Goal: Communication & Community: Answer question/provide support

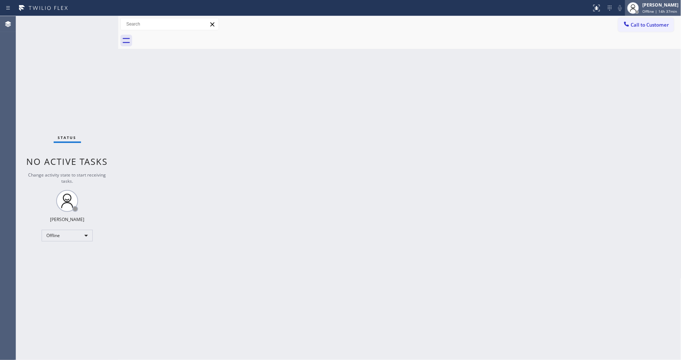
click at [669, 12] on span "Offline | 14h 37min" at bounding box center [660, 11] width 35 height 5
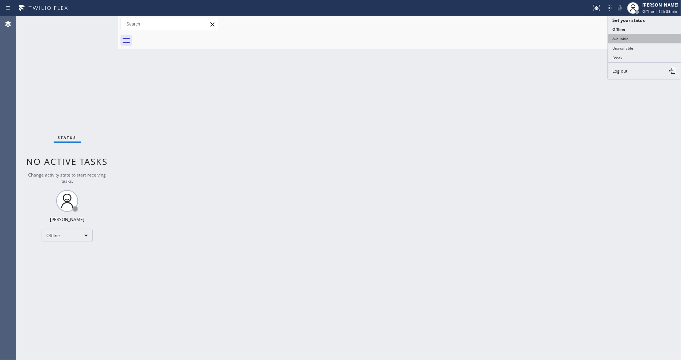
drag, startPoint x: 612, startPoint y: 43, endPoint x: 246, endPoint y: 43, distance: 365.8
click at [613, 43] on button "Available" at bounding box center [645, 38] width 73 height 9
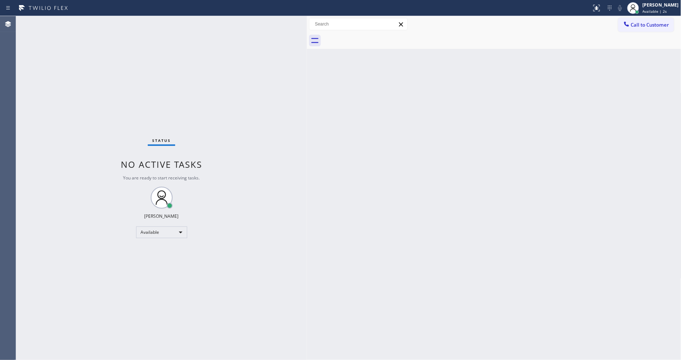
drag, startPoint x: 119, startPoint y: 41, endPoint x: 268, endPoint y: 55, distance: 150.0
click at [307, 70] on div at bounding box center [307, 188] width 0 height 344
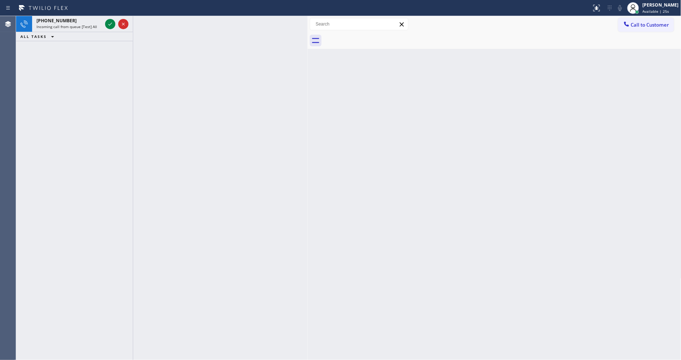
drag, startPoint x: 110, startPoint y: 24, endPoint x: 529, endPoint y: 244, distance: 473.4
click at [110, 24] on icon at bounding box center [110, 24] width 9 height 9
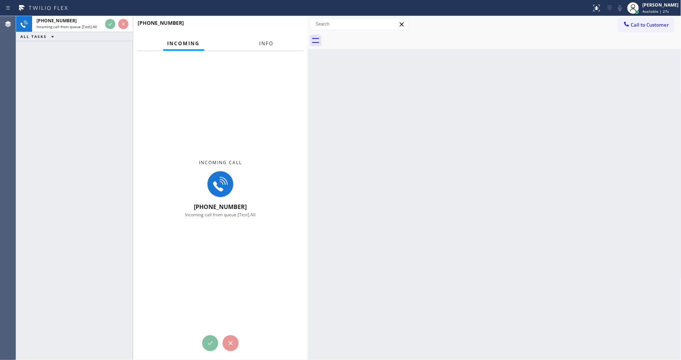
click at [262, 46] on button "Info" at bounding box center [266, 44] width 23 height 14
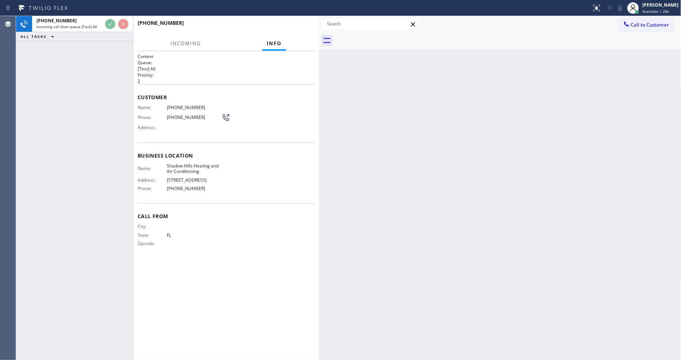
drag, startPoint x: 307, startPoint y: 41, endPoint x: 318, endPoint y: 41, distance: 11.3
click at [319, 41] on div at bounding box center [319, 188] width 0 height 344
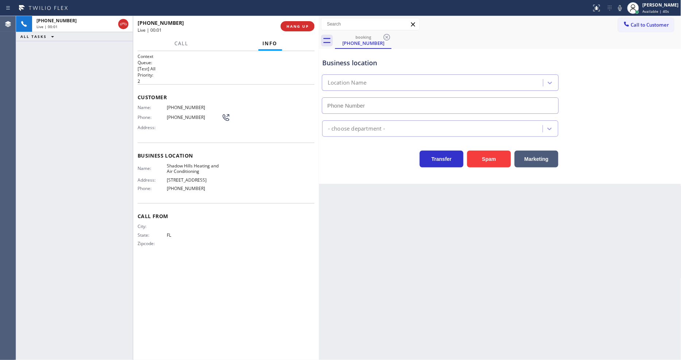
type input "(818) 805-1728"
click at [307, 24] on span "HANG UP" at bounding box center [298, 26] width 22 height 5
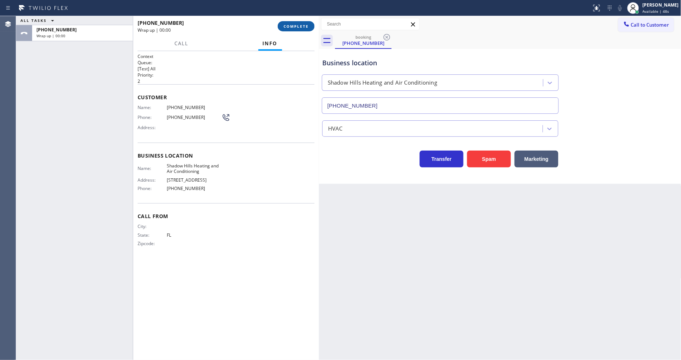
click at [307, 24] on span "COMPLETE" at bounding box center [296, 26] width 25 height 5
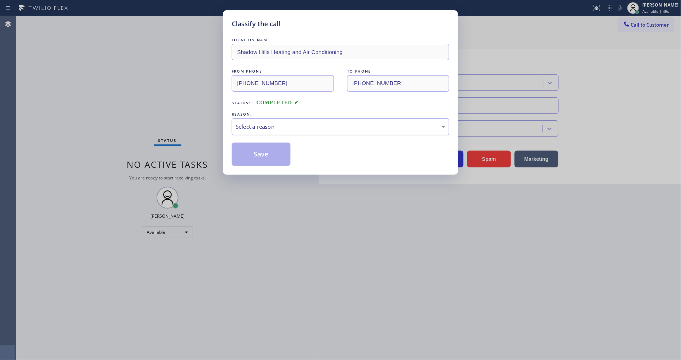
click at [273, 126] on div "Select a reason" at bounding box center [341, 127] width 210 height 8
click at [276, 140] on div "LOCATION NAME Shadow Hills Heating and Air Conditioning FROM PHONE (754) 336-67…" at bounding box center [341, 101] width 218 height 130
click at [270, 150] on button "Save" at bounding box center [261, 154] width 59 height 23
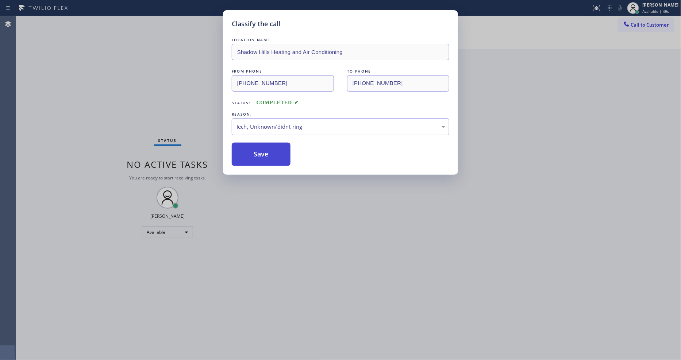
click at [270, 150] on button "Save" at bounding box center [261, 154] width 59 height 23
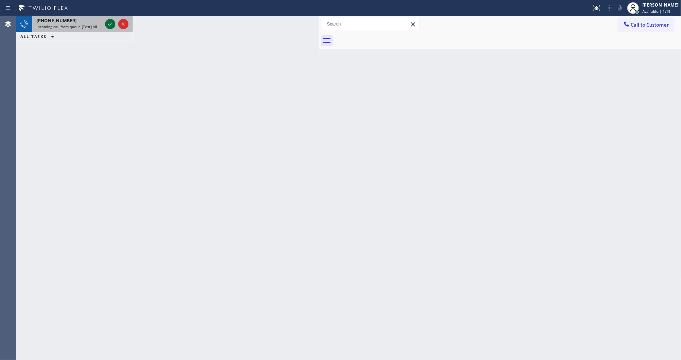
click at [110, 23] on icon at bounding box center [110, 24] width 9 height 9
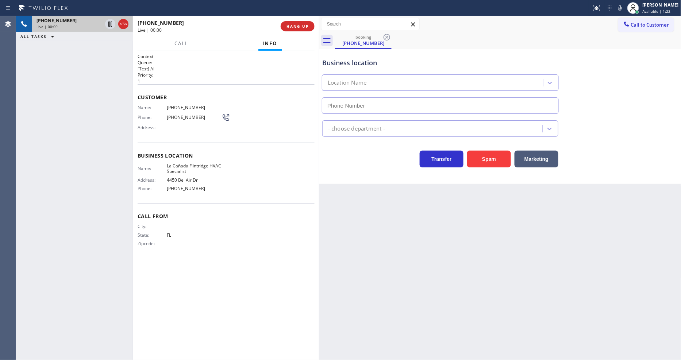
type input "(818) 740-6341"
click at [535, 278] on div "Back to Dashboard Change Sender ID Customers Technicians Select a contact Outbo…" at bounding box center [500, 188] width 363 height 344
click at [171, 91] on div "Customer Name: (754) 336-6809 Phone: (754) 336-6809 Address:" at bounding box center [226, 113] width 177 height 58
click at [304, 22] on button "HANG UP" at bounding box center [298, 26] width 34 height 10
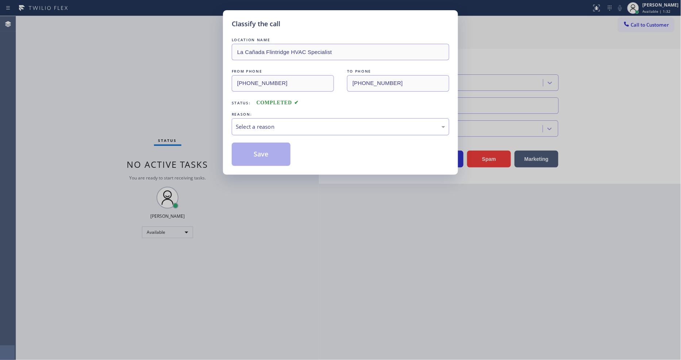
click at [282, 123] on div "Select a reason" at bounding box center [341, 127] width 210 height 8
click at [284, 154] on button "Save" at bounding box center [261, 154] width 59 height 23
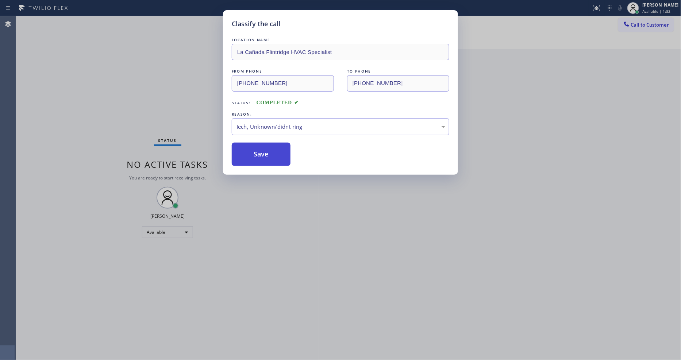
click at [284, 154] on button "Save" at bounding box center [261, 154] width 59 height 23
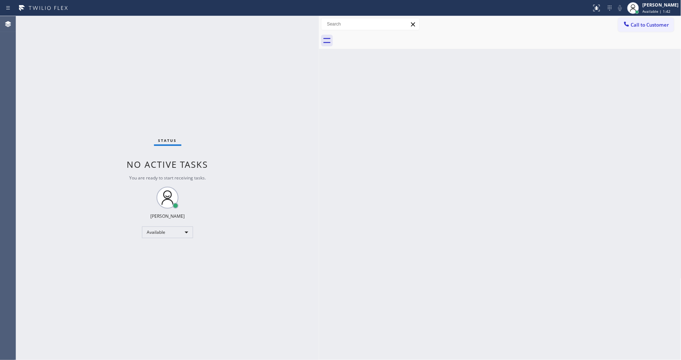
click at [129, 48] on div "Status No active tasks You are ready to start receiving tasks. Lyka Montero Ava…" at bounding box center [167, 188] width 303 height 344
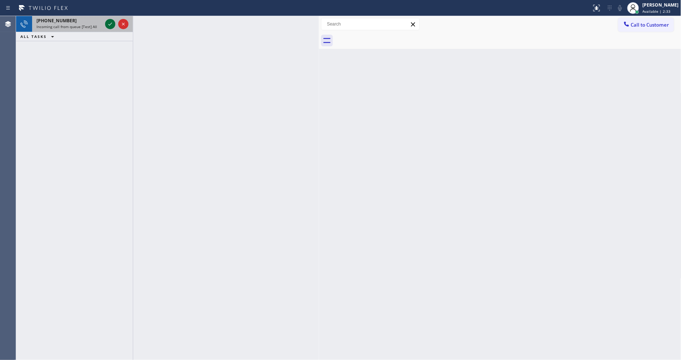
click at [107, 20] on icon at bounding box center [110, 24] width 9 height 9
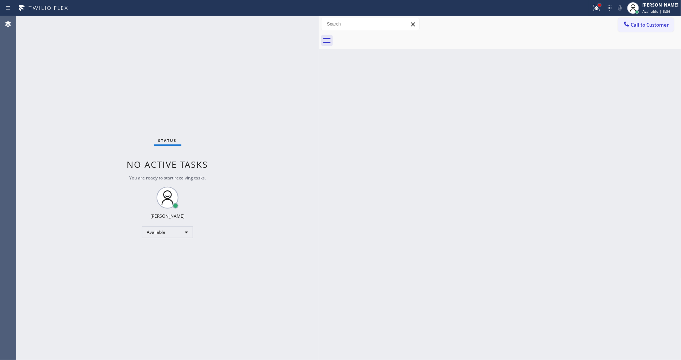
click at [601, 5] on div at bounding box center [599, 5] width 3 height 3
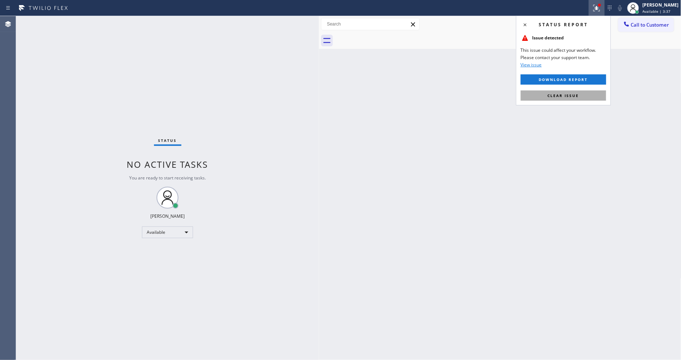
click at [571, 95] on span "Clear issue" at bounding box center [563, 95] width 31 height 5
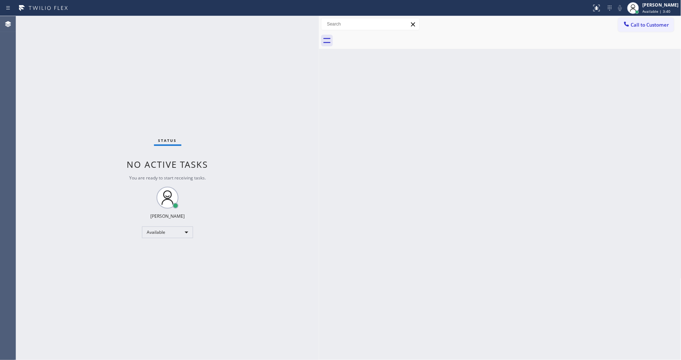
click at [207, 227] on div "Status No active tasks You are ready to start receiving tasks. Lyka Montero Ava…" at bounding box center [167, 188] width 303 height 344
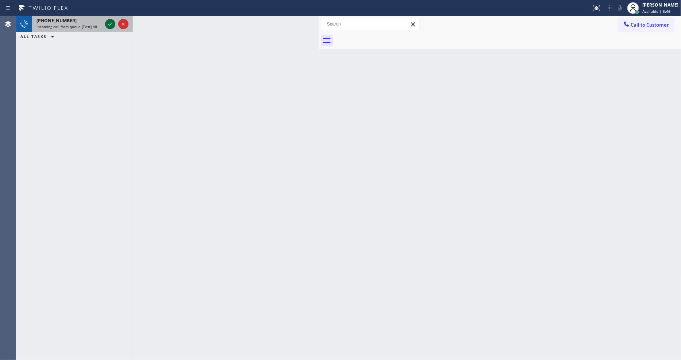
click at [112, 22] on icon at bounding box center [110, 24] width 9 height 9
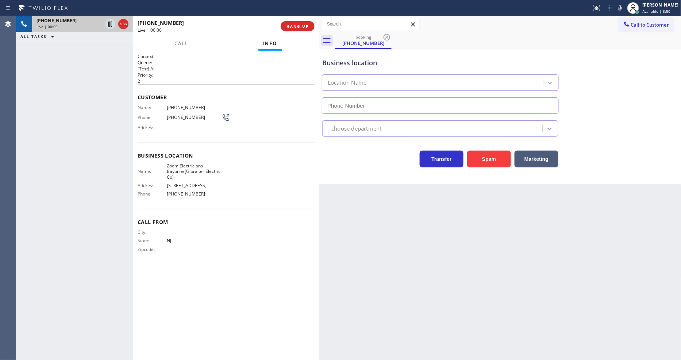
type input "(551) 400-6516"
click at [301, 26] on span "HANG UP" at bounding box center [298, 26] width 22 height 5
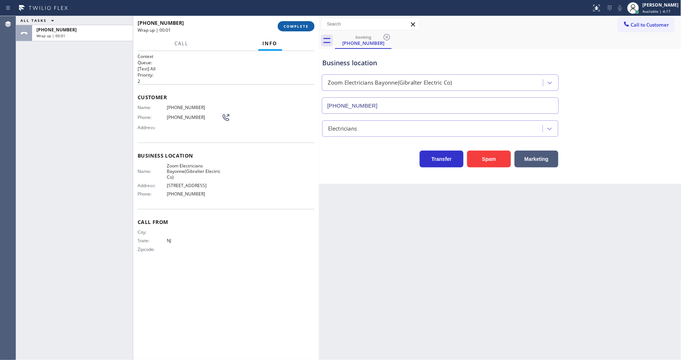
click at [300, 27] on span "COMPLETE" at bounding box center [296, 26] width 25 height 5
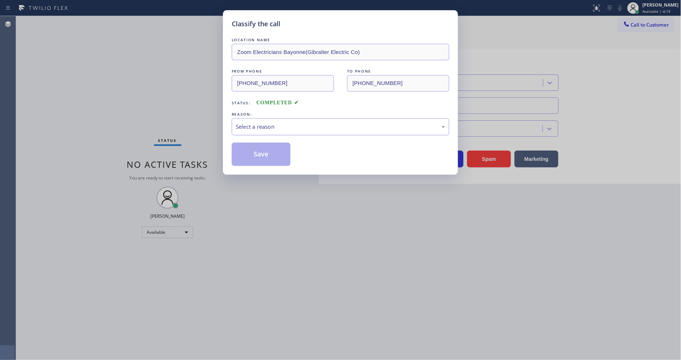
click at [270, 133] on div "Select a reason" at bounding box center [341, 126] width 218 height 17
click at [260, 145] on button "Save" at bounding box center [261, 154] width 59 height 23
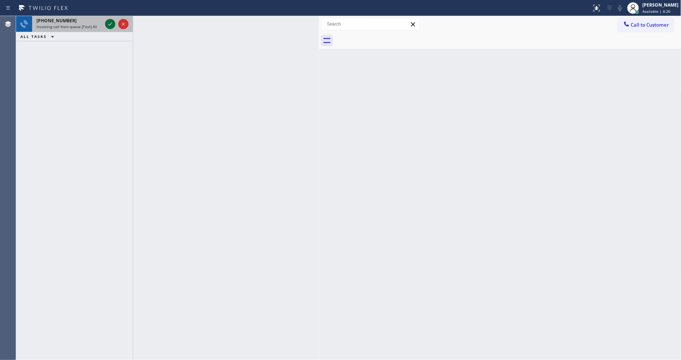
click at [108, 21] on icon at bounding box center [110, 24] width 9 height 9
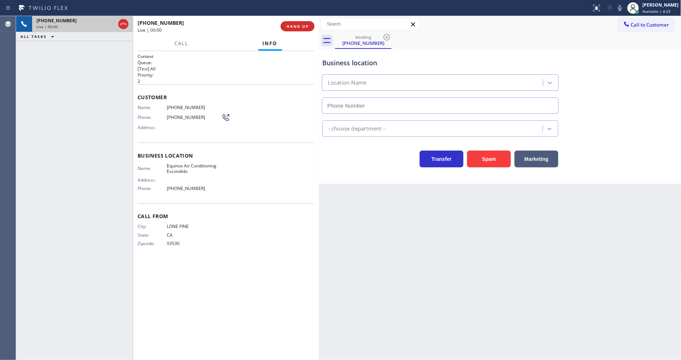
type input "(760) 493-6343"
click at [283, 24] on button "HANG UP" at bounding box center [298, 26] width 34 height 10
click at [287, 24] on span "HANG UP" at bounding box center [298, 26] width 22 height 5
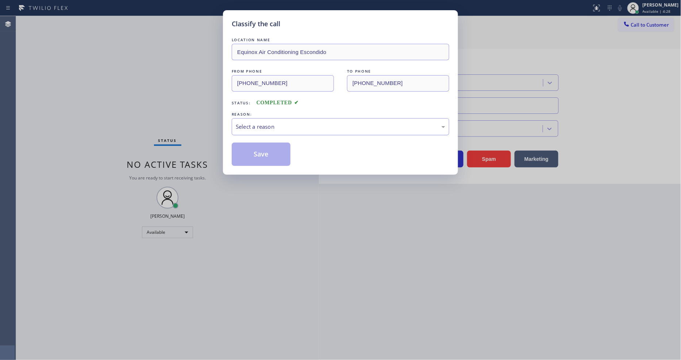
click at [266, 127] on div "Select a reason" at bounding box center [341, 127] width 210 height 8
click at [265, 152] on button "Save" at bounding box center [261, 154] width 59 height 23
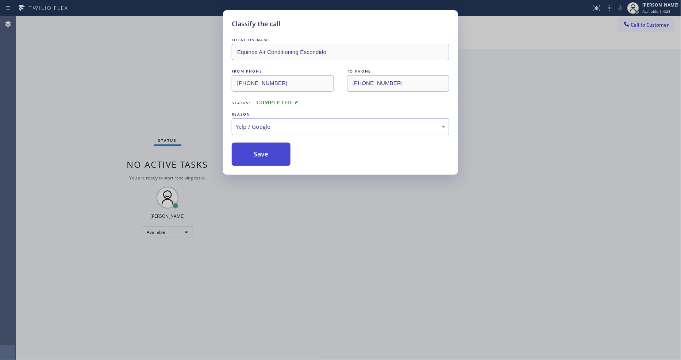
click at [265, 152] on button "Save" at bounding box center [261, 154] width 59 height 23
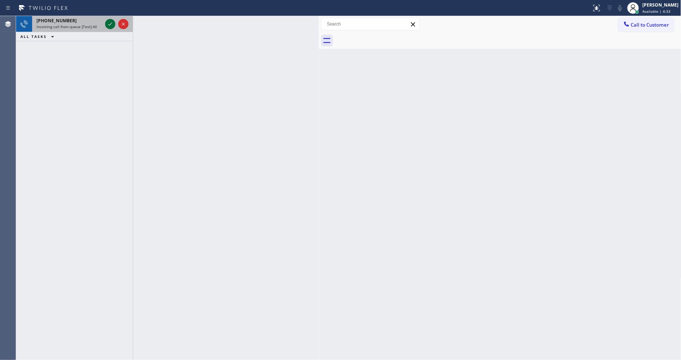
click at [111, 23] on icon at bounding box center [110, 24] width 9 height 9
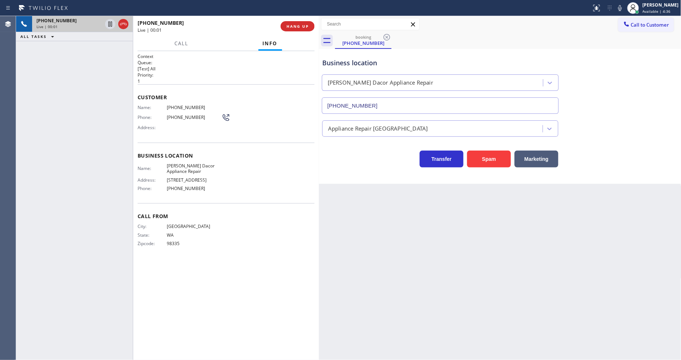
type input "(425) 441-3062"
drag, startPoint x: 422, startPoint y: 207, endPoint x: 469, endPoint y: 217, distance: 47.8
click at [422, 207] on div "Back to Dashboard Change Sender ID Customers Technicians Select a contact Outbo…" at bounding box center [500, 188] width 363 height 344
click at [280, 203] on div "Call From City: SILVERDALE State: WA Zipcode: 98335" at bounding box center [226, 230] width 177 height 55
click at [252, 196] on div "Business location Name: Briggs Dacor Appliance Repair Address: 4347 Roosevelt W…" at bounding box center [226, 173] width 177 height 61
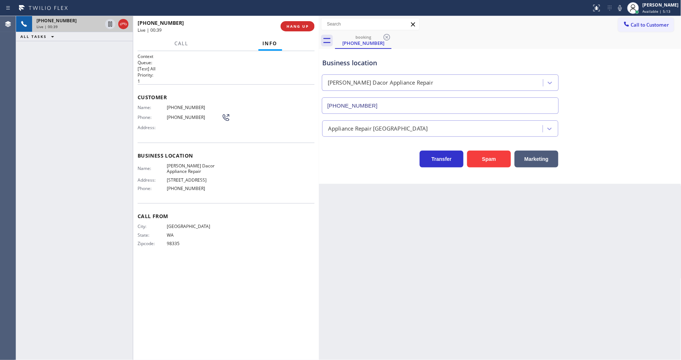
click at [180, 105] on span "(360) 265-6496" at bounding box center [194, 107] width 55 height 5
copy span "(360) 265-6496"
click at [275, 173] on div "Name: Briggs Dacor Appliance Repair Address: 4347 Roosevelt Way NE Phone: (425)…" at bounding box center [226, 178] width 177 height 31
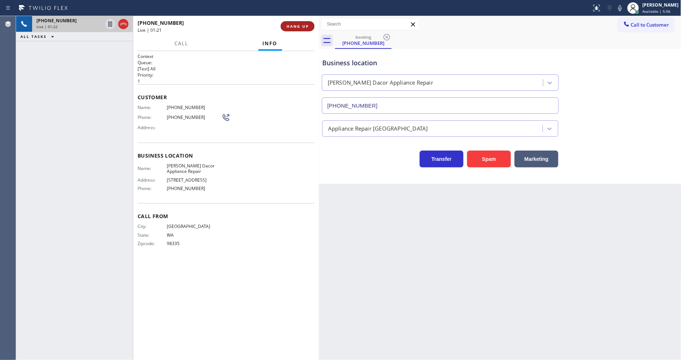
click at [300, 23] on button "HANG UP" at bounding box center [298, 26] width 34 height 10
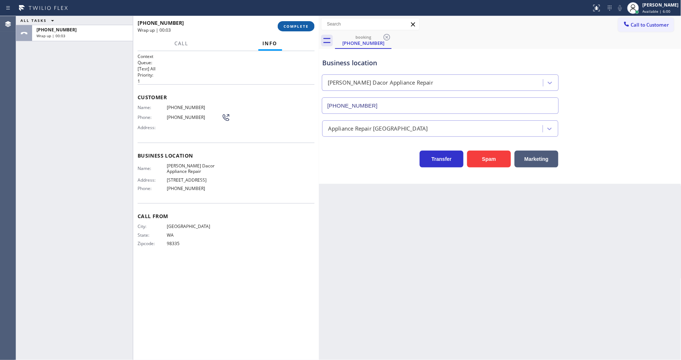
drag, startPoint x: 319, startPoint y: 27, endPoint x: 303, endPoint y: 28, distance: 15.4
click at [319, 26] on div at bounding box center [319, 188] width 0 height 344
click at [303, 28] on span "COMPLETE" at bounding box center [296, 26] width 25 height 5
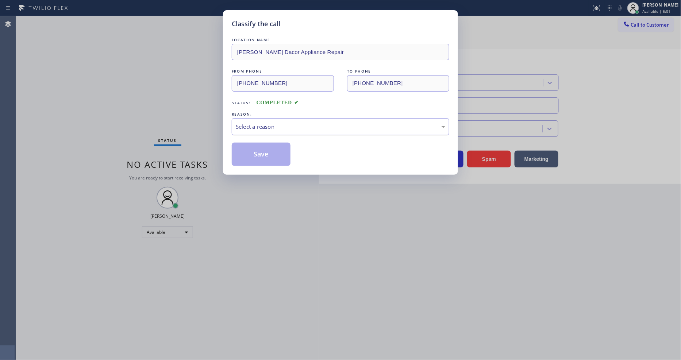
click at [251, 123] on div "Select a reason" at bounding box center [341, 127] width 210 height 8
click at [242, 111] on div "REASON:" at bounding box center [341, 115] width 218 height 8
click at [242, 124] on div "Existing Customer - ETA/PI/REDO/complain/cancel" at bounding box center [341, 127] width 210 height 8
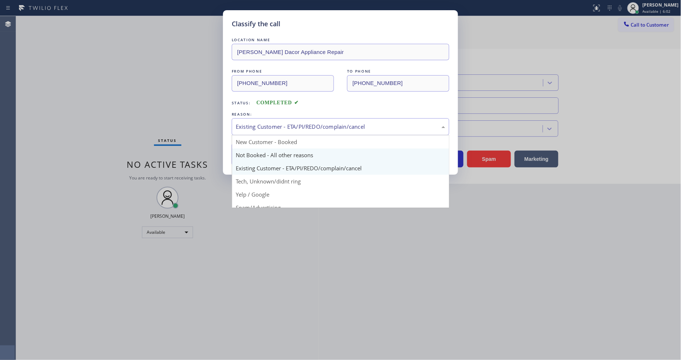
click at [241, 154] on button "Save" at bounding box center [261, 154] width 59 height 23
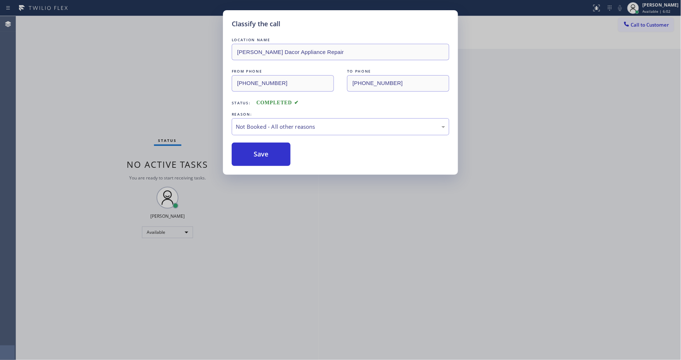
drag, startPoint x: 241, startPoint y: 154, endPoint x: 366, endPoint y: 4, distance: 195.2
click at [241, 154] on button "Save" at bounding box center [261, 154] width 59 height 23
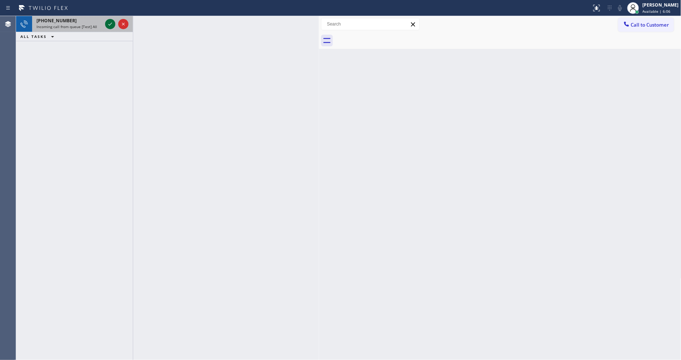
click at [107, 20] on icon at bounding box center [110, 24] width 9 height 9
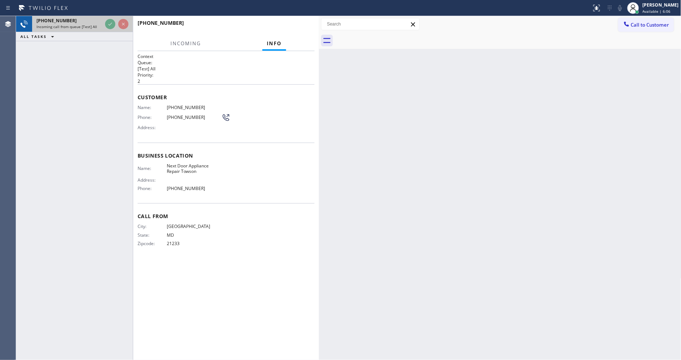
click at [108, 19] on div at bounding box center [117, 24] width 26 height 16
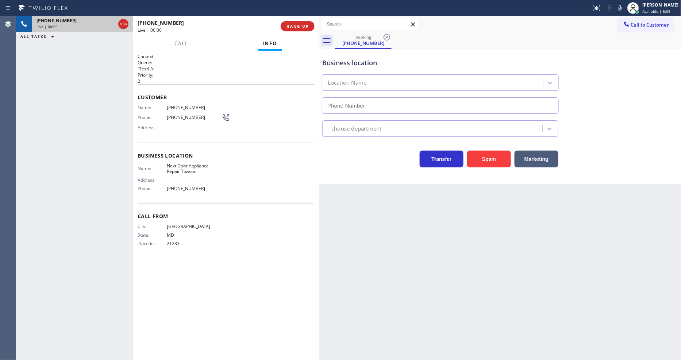
type input "(410) 237-0276"
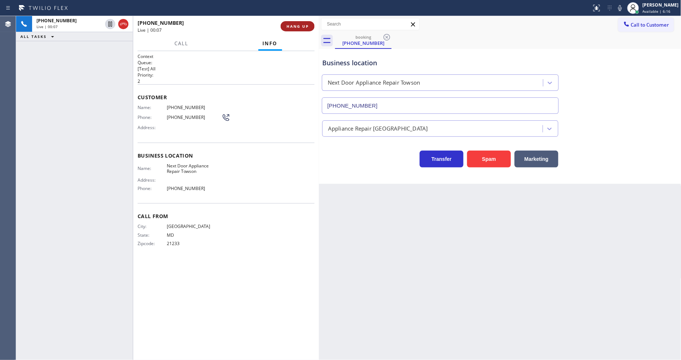
click at [305, 26] on span "HANG UP" at bounding box center [298, 26] width 22 height 5
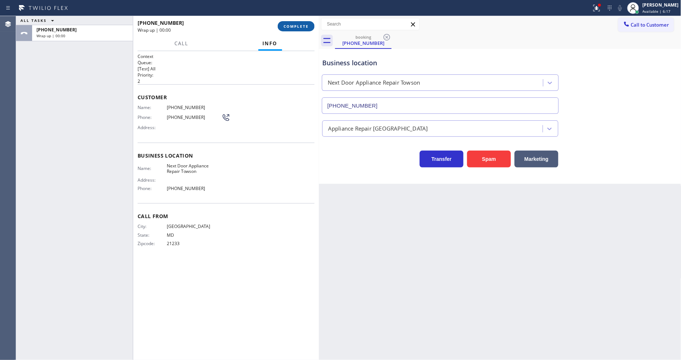
click at [305, 26] on span "COMPLETE" at bounding box center [296, 26] width 25 height 5
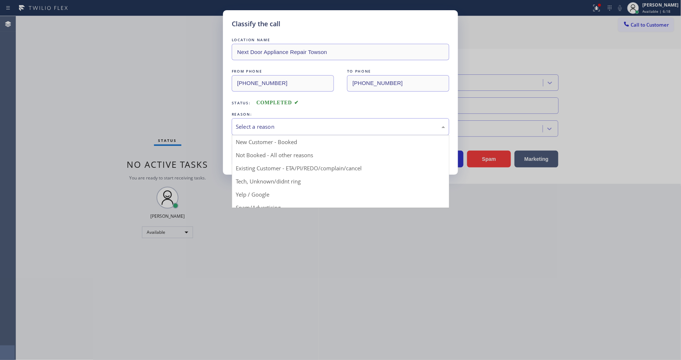
click at [284, 123] on div "Select a reason" at bounding box center [341, 127] width 210 height 8
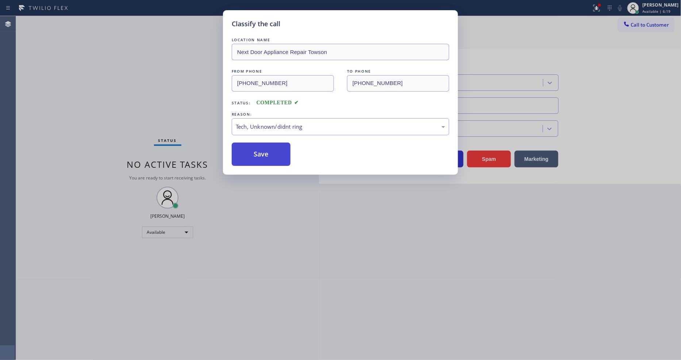
click at [274, 148] on button "Save" at bounding box center [261, 154] width 59 height 23
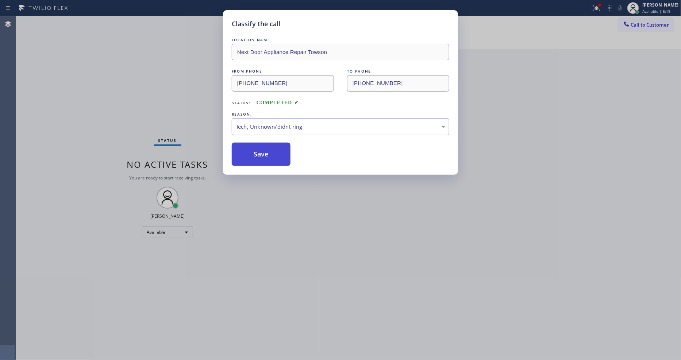
click at [273, 147] on button "Save" at bounding box center [261, 154] width 59 height 23
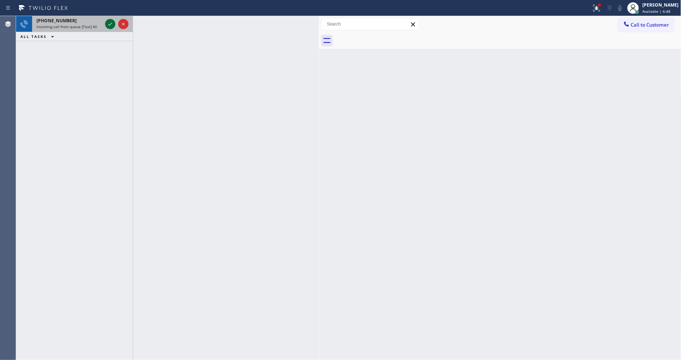
click at [108, 24] on icon at bounding box center [110, 24] width 9 height 9
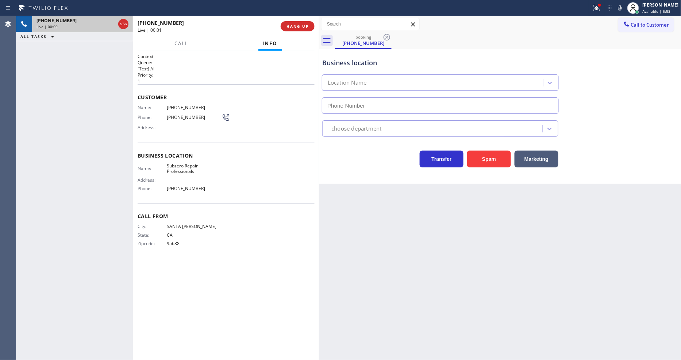
type input "(602) 691-7988"
click at [188, 165] on span "Subzero Repair Professionals" at bounding box center [194, 168] width 55 height 11
click at [191, 167] on span "Subzero Repair Professionals" at bounding box center [194, 168] width 55 height 11
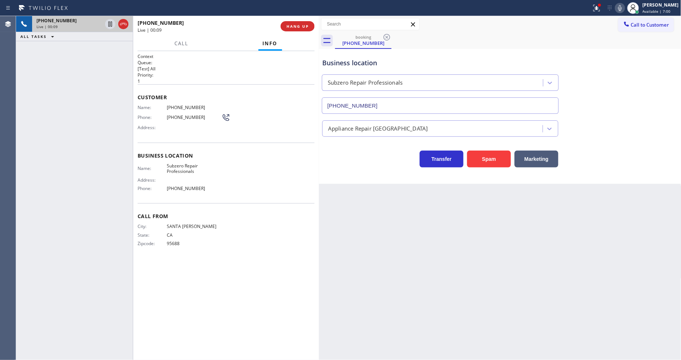
click at [625, 7] on icon at bounding box center [620, 8] width 9 height 9
click at [601, 7] on icon at bounding box center [597, 8] width 9 height 9
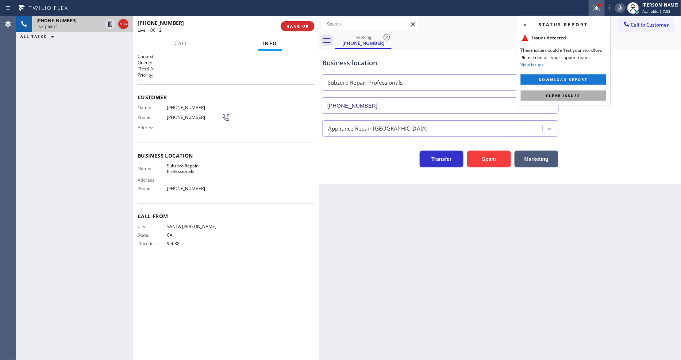
click at [585, 96] on button "Clear issues" at bounding box center [563, 96] width 85 height 10
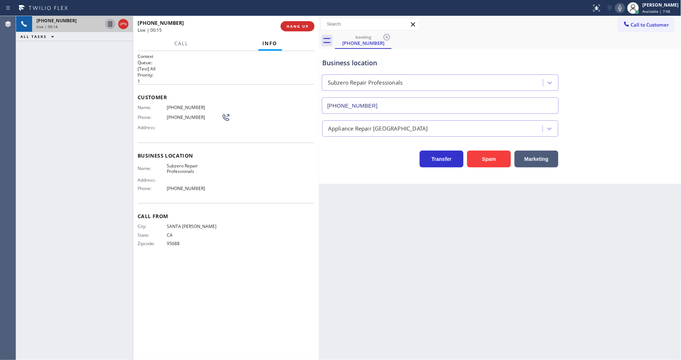
click at [111, 23] on icon at bounding box center [110, 24] width 4 height 5
click at [622, 8] on icon at bounding box center [620, 8] width 4 height 6
click at [110, 24] on icon at bounding box center [110, 24] width 9 height 9
click at [622, 7] on icon at bounding box center [620, 8] width 9 height 9
drag, startPoint x: 624, startPoint y: 5, endPoint x: 593, endPoint y: 7, distance: 31.8
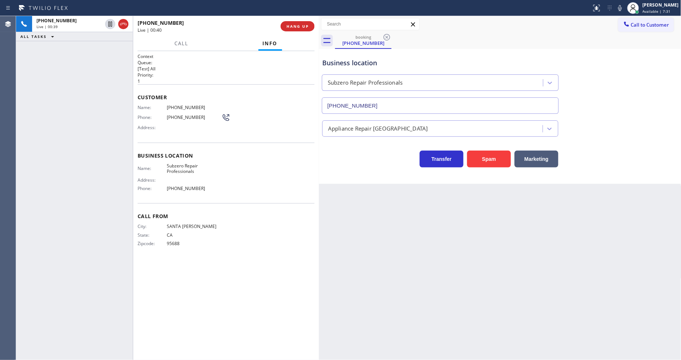
click at [624, 5] on icon at bounding box center [620, 8] width 9 height 9
click at [186, 41] on span "Call" at bounding box center [182, 43] width 14 height 7
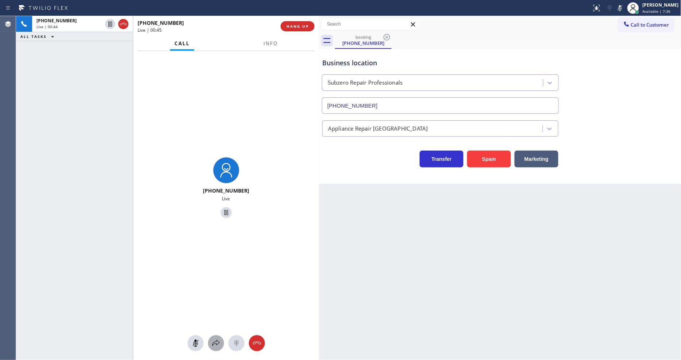
click at [217, 343] on icon at bounding box center [216, 343] width 9 height 9
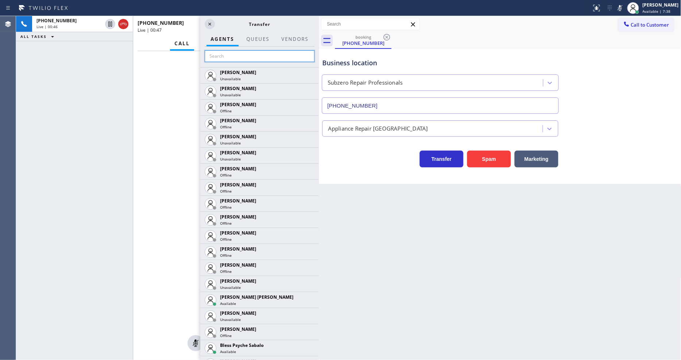
click at [259, 55] on input "text" at bounding box center [260, 56] width 110 height 12
type input "marv"
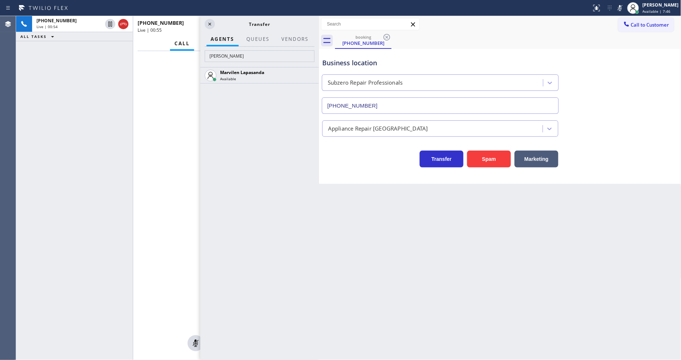
click at [0, 0] on icon at bounding box center [0, 0] width 0 height 0
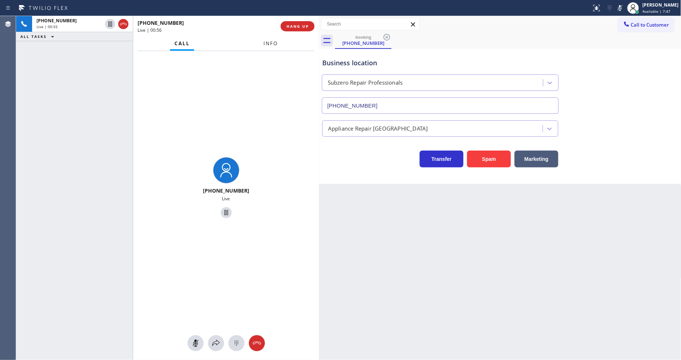
click at [271, 45] on span "Info" at bounding box center [271, 43] width 14 height 7
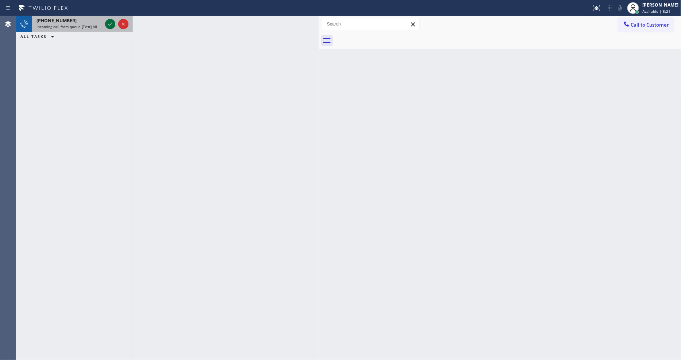
click at [111, 22] on icon at bounding box center [110, 24] width 9 height 9
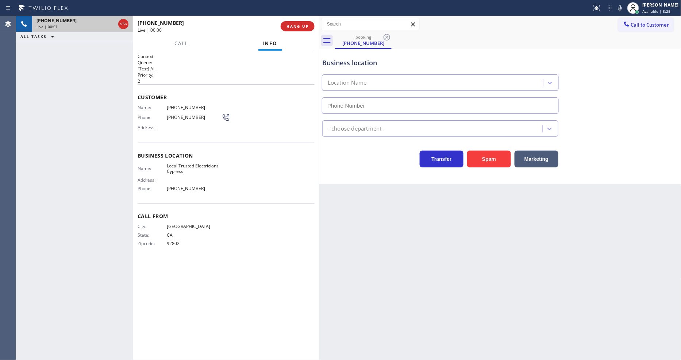
type input "(714) 463-1818"
click at [304, 26] on span "HANG UP" at bounding box center [298, 26] width 22 height 5
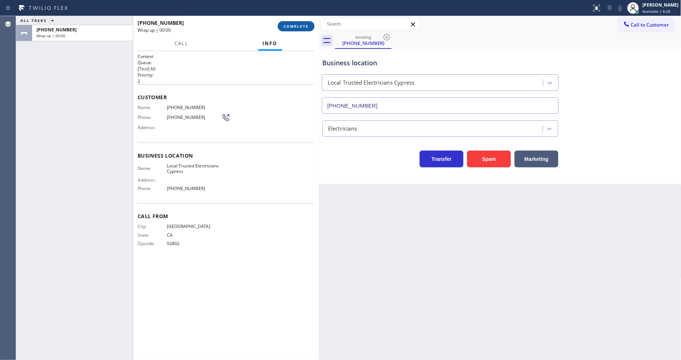
click at [304, 26] on span "COMPLETE" at bounding box center [296, 26] width 25 height 5
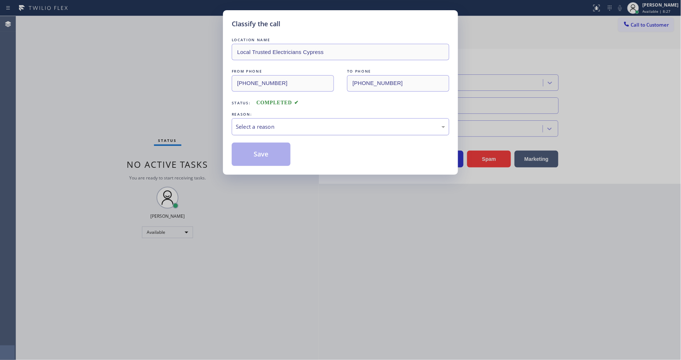
click at [280, 123] on div "Select a reason" at bounding box center [341, 127] width 210 height 8
click at [267, 160] on button "Save" at bounding box center [261, 154] width 59 height 23
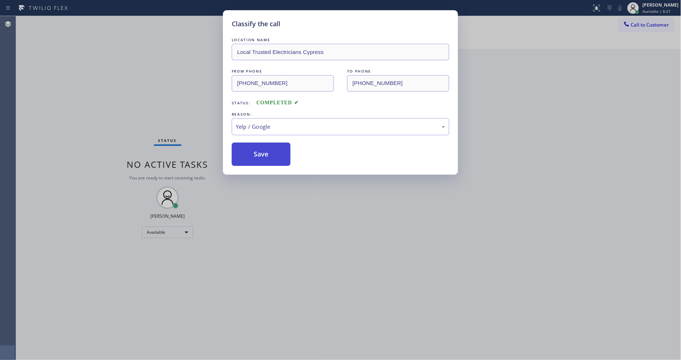
click at [267, 160] on button "Save" at bounding box center [261, 154] width 59 height 23
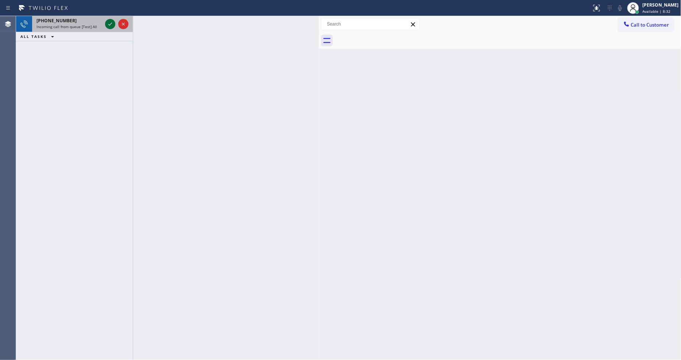
click at [110, 23] on icon at bounding box center [110, 24] width 9 height 9
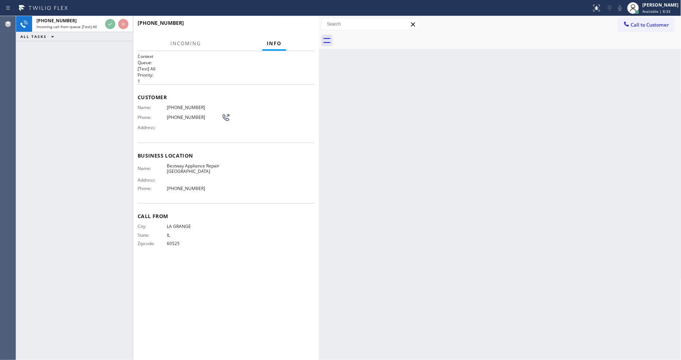
click at [119, 89] on div "+17085673977 Incoming call from queue [Test] All ALL TASKS ALL TASKS ACTIVE TAS…" at bounding box center [74, 188] width 117 height 344
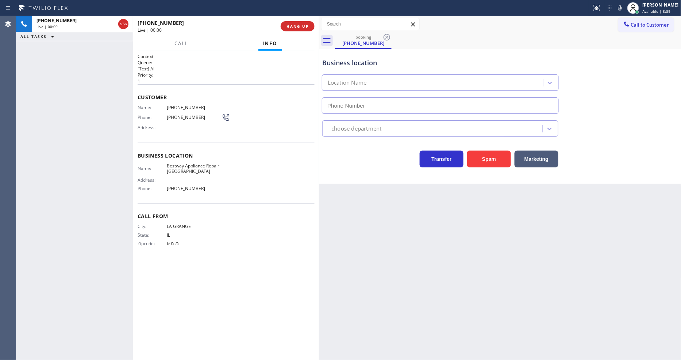
type input "(847) 447-2070"
click at [454, 262] on div "Back to Dashboard Change Sender ID Customers Technicians Select a contact Outbo…" at bounding box center [500, 188] width 363 height 344
click at [461, 238] on div "Back to Dashboard Change Sender ID Customers Technicians Select a contact Outbo…" at bounding box center [500, 188] width 363 height 344
click at [302, 30] on button "HANG UP" at bounding box center [298, 26] width 34 height 10
click at [303, 28] on span "HANG UP" at bounding box center [298, 26] width 22 height 5
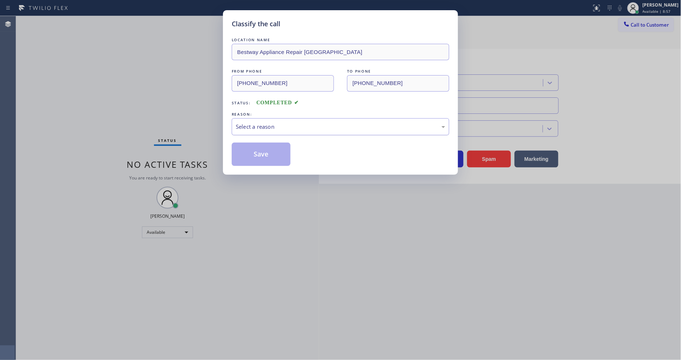
click at [278, 126] on div "Select a reason" at bounding box center [341, 127] width 210 height 8
click at [264, 154] on button "Save" at bounding box center [261, 154] width 59 height 23
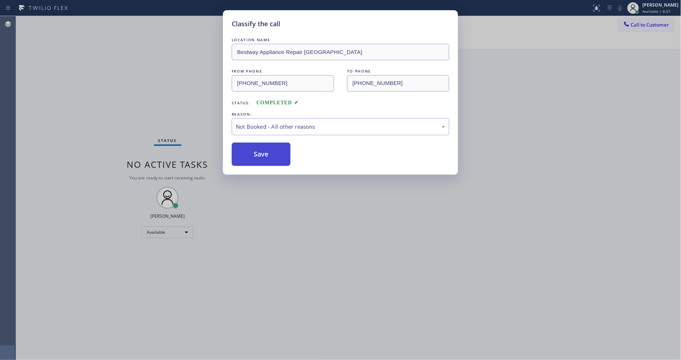
click at [264, 154] on button "Save" at bounding box center [261, 154] width 59 height 23
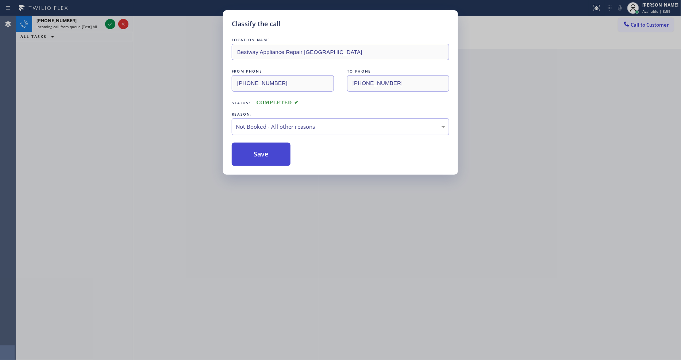
click at [264, 154] on button "Save" at bounding box center [261, 154] width 59 height 23
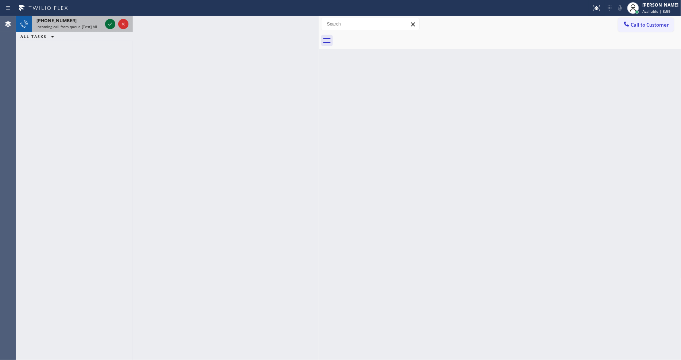
click at [108, 24] on icon at bounding box center [110, 24] width 9 height 9
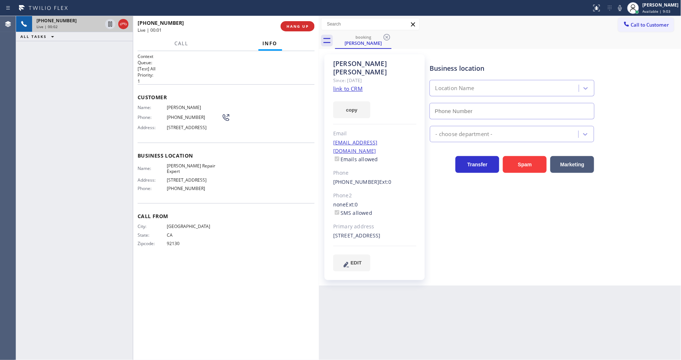
type input "(619) 304-9080"
click at [345, 85] on link "link to CRM" at bounding box center [348, 88] width 30 height 7
click at [311, 26] on button "HANG UP" at bounding box center [298, 26] width 34 height 10
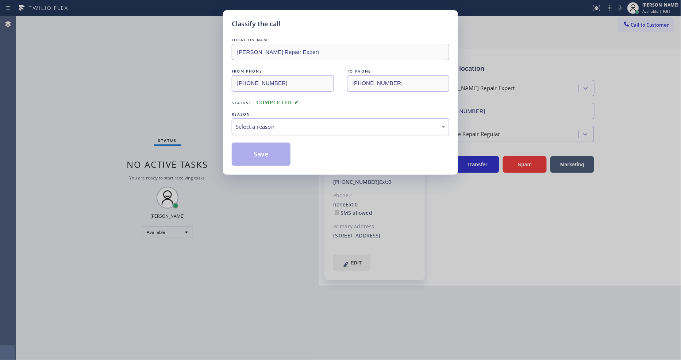
click at [260, 132] on div "Select a reason" at bounding box center [341, 126] width 218 height 17
click at [257, 158] on button "Save" at bounding box center [261, 154] width 59 height 23
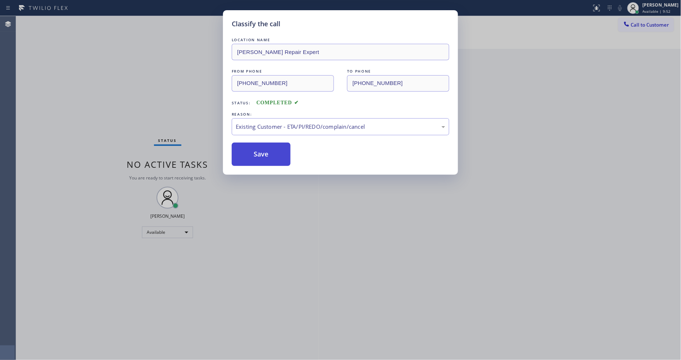
click at [257, 158] on button "Save" at bounding box center [261, 154] width 59 height 23
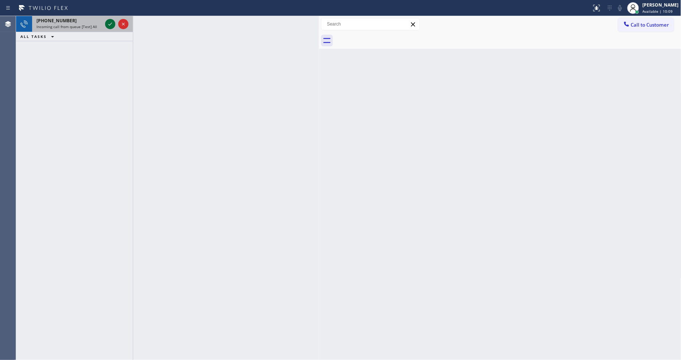
click at [110, 20] on icon at bounding box center [110, 24] width 9 height 9
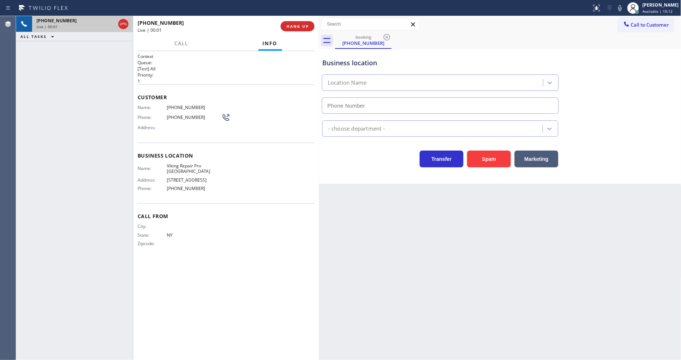
type input "(347) 697-4313"
click at [298, 30] on button "HANG UP" at bounding box center [298, 26] width 34 height 10
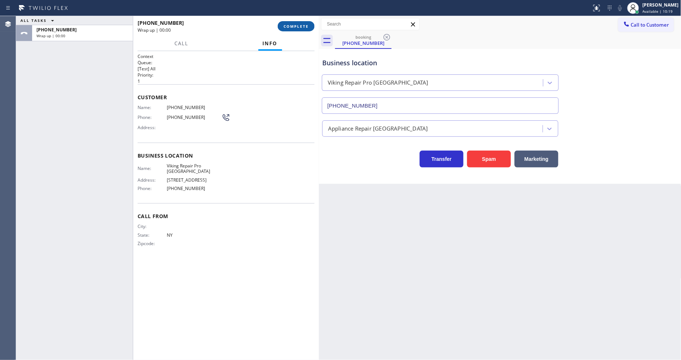
click at [299, 26] on span "COMPLETE" at bounding box center [296, 26] width 25 height 5
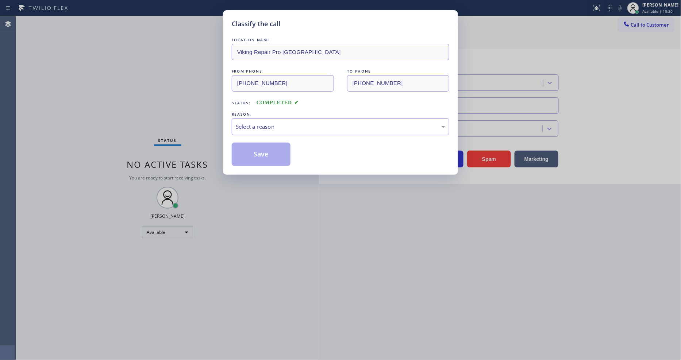
click at [275, 118] on div "Select a reason" at bounding box center [341, 126] width 218 height 17
click at [272, 153] on button "Save" at bounding box center [261, 154] width 59 height 23
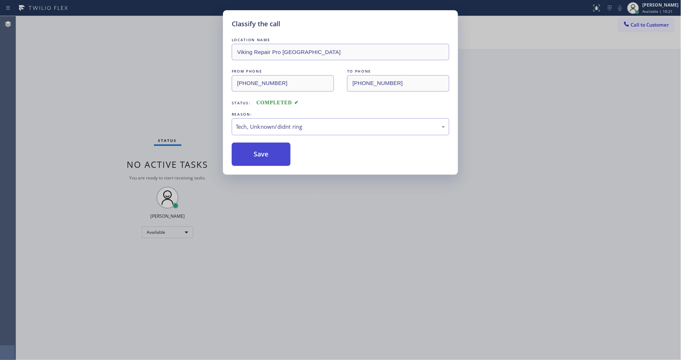
click at [272, 153] on button "Save" at bounding box center [261, 154] width 59 height 23
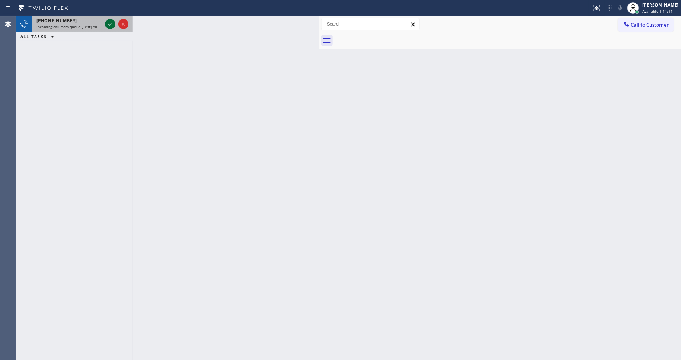
click at [111, 25] on icon at bounding box center [110, 24] width 9 height 9
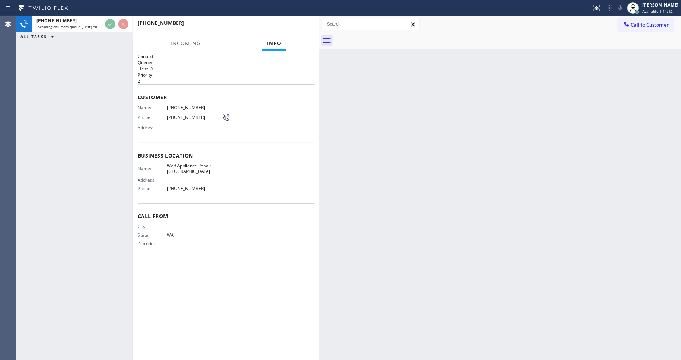
click at [101, 93] on div "+12065579678 Incoming call from queue [Test] All ALL TASKS ALL TASKS ACTIVE TAS…" at bounding box center [74, 188] width 117 height 344
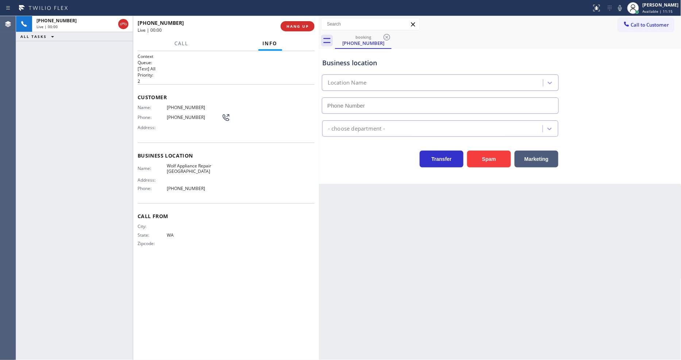
type input "(425) 517-3988"
click at [188, 169] on span "Wolf Appliance Repair Phoenix" at bounding box center [194, 168] width 55 height 11
click at [188, 168] on span "Wolf Appliance Repair Phoenix" at bounding box center [194, 168] width 55 height 11
copy span "Wolf Appliance Repair Phoenix"
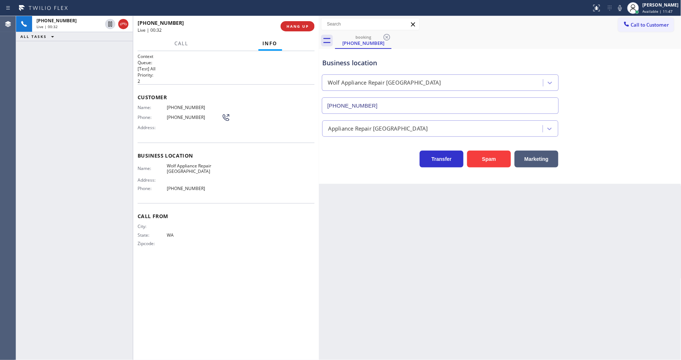
click at [180, 101] on div "Customer Name: (206) 557-9678 Phone: (206) 557-9678 Address:" at bounding box center [226, 113] width 177 height 58
copy span "(206) 557-9678"
drag, startPoint x: 110, startPoint y: 23, endPoint x: 406, endPoint y: 37, distance: 296.8
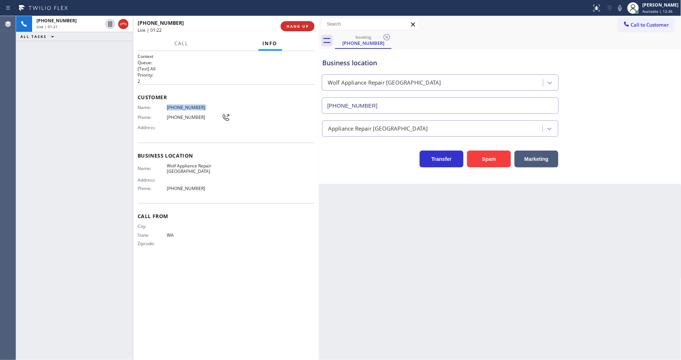
click at [110, 23] on icon at bounding box center [110, 24] width 9 height 9
click at [625, 9] on icon at bounding box center [620, 8] width 9 height 9
click at [184, 113] on div "Phone: (206) 557-9678" at bounding box center [184, 117] width 93 height 9
click at [184, 101] on div "Customer Name: (206) 557-9678 Phone: (206) 557-9678 Address:" at bounding box center [226, 113] width 177 height 58
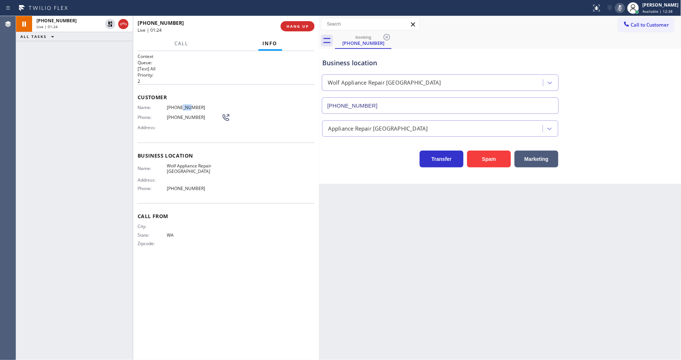
click at [184, 101] on div "Customer Name: (206) 557-9678 Phone: (206) 557-9678 Address:" at bounding box center [226, 113] width 177 height 58
copy span "(206) 557-9678"
click at [111, 24] on icon at bounding box center [110, 24] width 9 height 9
click at [625, 7] on icon at bounding box center [620, 8] width 9 height 9
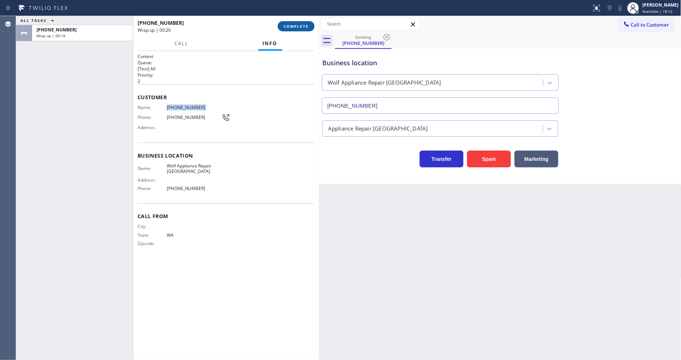
click at [296, 23] on button "COMPLETE" at bounding box center [296, 26] width 37 height 10
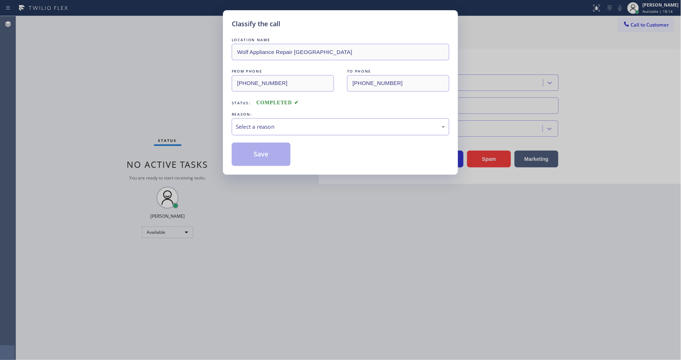
click at [246, 124] on div "Select a reason" at bounding box center [341, 127] width 210 height 8
click at [245, 155] on button "Save" at bounding box center [261, 154] width 59 height 23
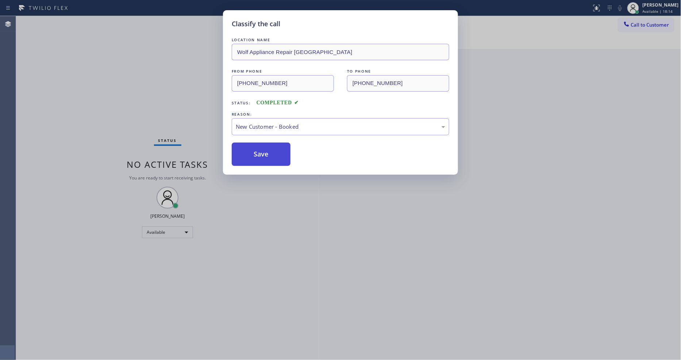
click at [245, 155] on button "Save" at bounding box center [261, 154] width 59 height 23
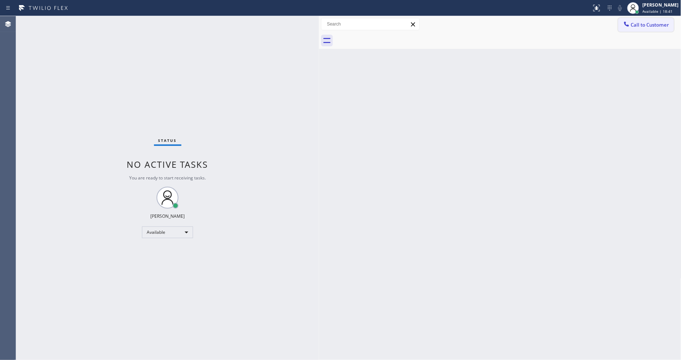
click at [644, 24] on span "Call to Customer" at bounding box center [650, 25] width 38 height 7
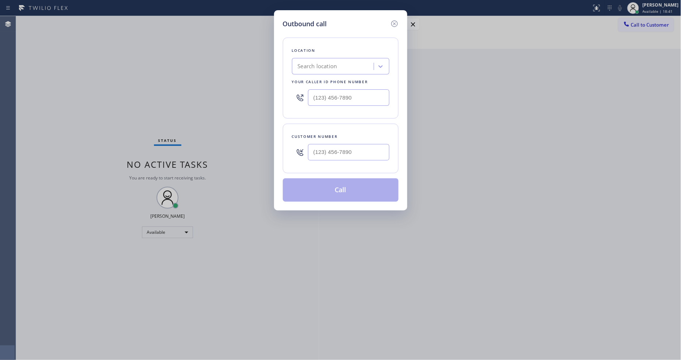
click at [312, 62] on div "Search location" at bounding box center [317, 66] width 39 height 8
paste input "5 Star Appliance Repair Emails"
type input "5 Star Appliance Repair Emails"
click at [314, 81] on div "4C.Email 5 Star Appliance Repair Emails" at bounding box center [340, 85] width 97 height 20
type input "(844) 735-4685"
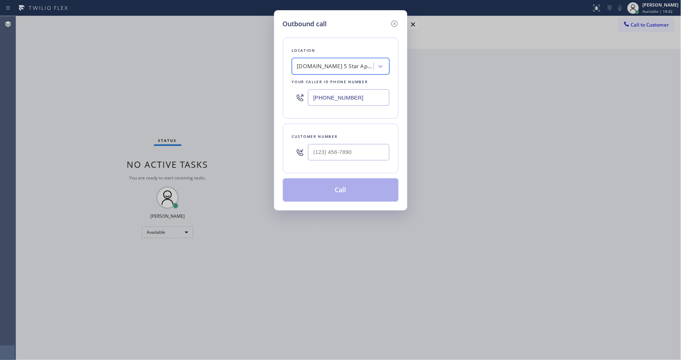
scroll to position [0, 1]
click at [336, 148] on input "(___) ___-____" at bounding box center [348, 152] width 81 height 16
paste input "714) 457-2015"
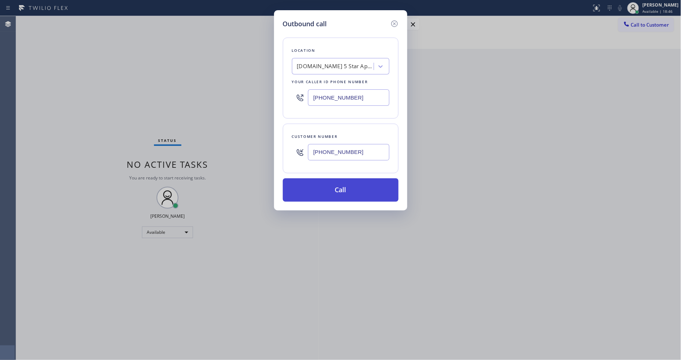
type input "(714) 457-2015"
click at [327, 188] on button "Call" at bounding box center [341, 190] width 116 height 23
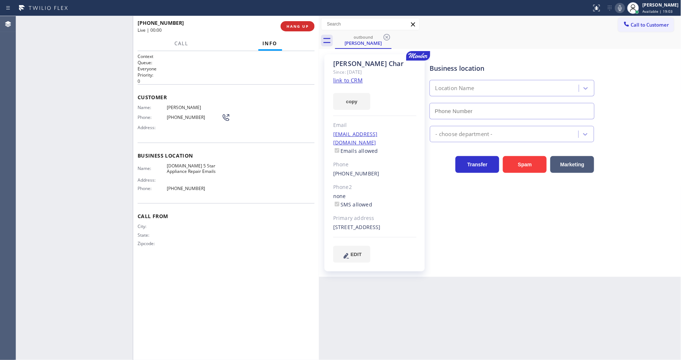
type input "(844) 735-4685"
click at [185, 105] on span "Gregory Char" at bounding box center [194, 107] width 55 height 5
copy span "Gregory Char"
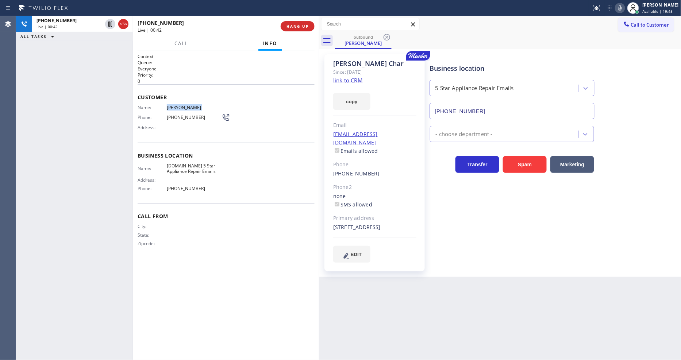
click at [498, 268] on div "Business location 5 Star Appliance Repair Emails (844) 735-4685 - choose depart…" at bounding box center [554, 165] width 251 height 219
click at [171, 115] on span "(714) 457-2015" at bounding box center [194, 117] width 55 height 5
copy div "(714) 457-2015"
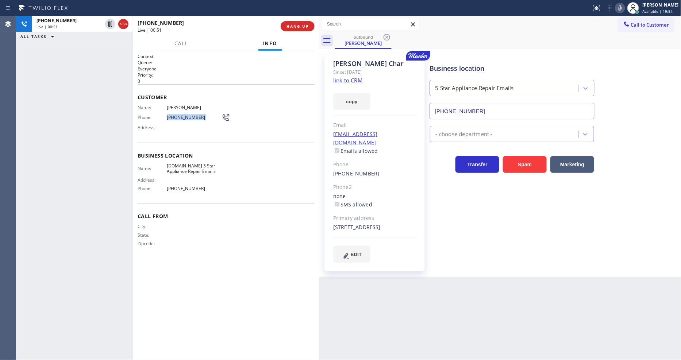
drag, startPoint x: 486, startPoint y: 264, endPoint x: 473, endPoint y: 330, distance: 67.0
click at [486, 263] on div "Business location 5 Star Appliance Repair Emails (844) 735-4685 - choose depart…" at bounding box center [554, 165] width 251 height 219
click at [177, 116] on span "(714) 457-2015" at bounding box center [194, 117] width 55 height 5
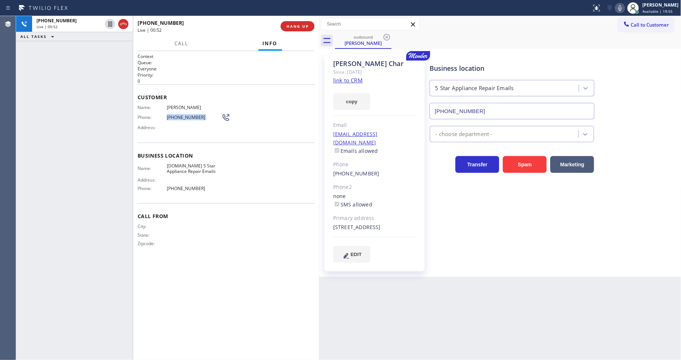
copy div "(714) 457-2015"
click at [295, 28] on span "HANG UP" at bounding box center [298, 26] width 22 height 5
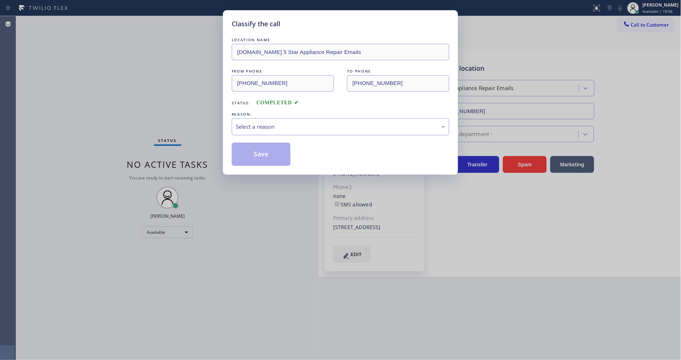
click at [249, 129] on div "Select a reason" at bounding box center [341, 126] width 218 height 17
click at [257, 152] on button "Save" at bounding box center [261, 154] width 59 height 23
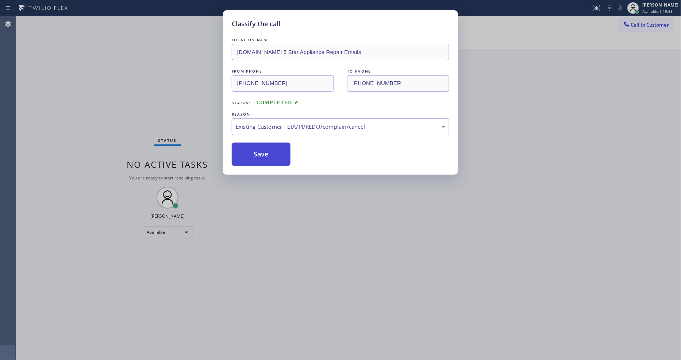
click at [257, 152] on button "Save" at bounding box center [261, 154] width 59 height 23
drag, startPoint x: 257, startPoint y: 152, endPoint x: 398, endPoint y: 111, distance: 146.6
click at [259, 150] on button "Save" at bounding box center [261, 154] width 59 height 23
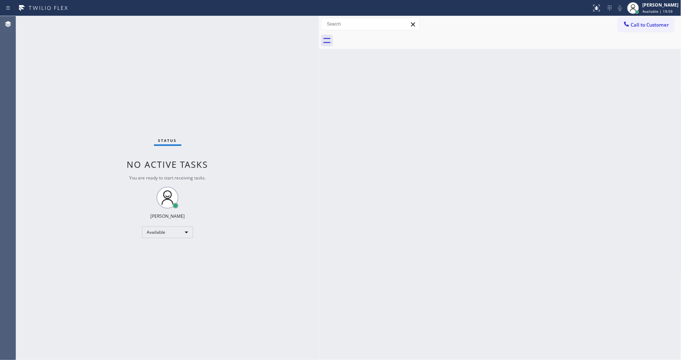
click at [638, 22] on span "Call to Customer" at bounding box center [650, 25] width 38 height 7
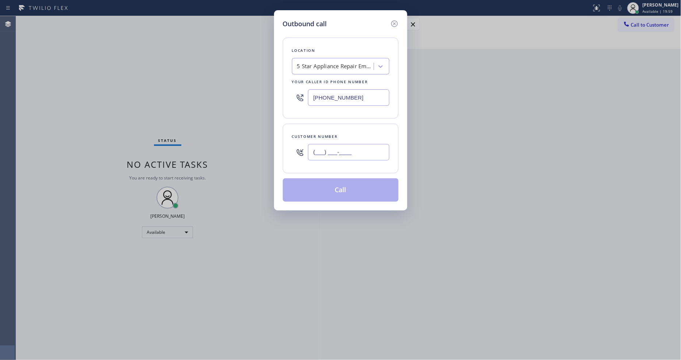
click at [335, 148] on input "(___) ___-____" at bounding box center [348, 152] width 81 height 16
paste input "714) 457-2015"
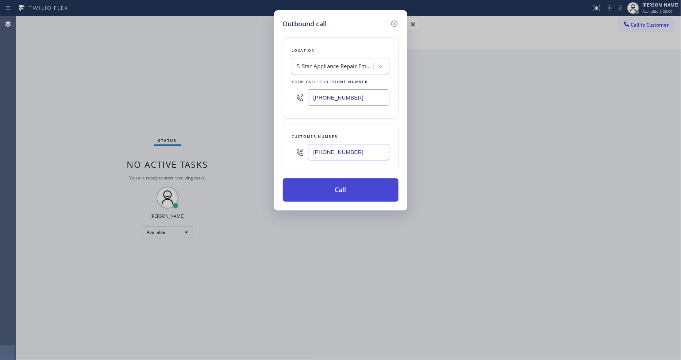
type input "(714) 457-2015"
click at [328, 191] on button "Call" at bounding box center [341, 190] width 116 height 23
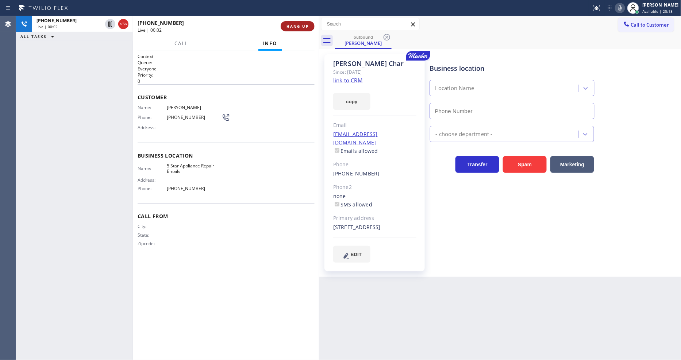
click at [296, 27] on span "HANG UP" at bounding box center [298, 26] width 22 height 5
type input "(844) 735-4685"
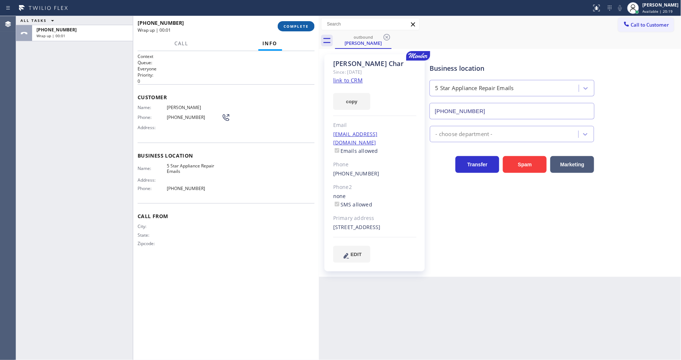
click at [296, 27] on span "COMPLETE" at bounding box center [296, 26] width 25 height 5
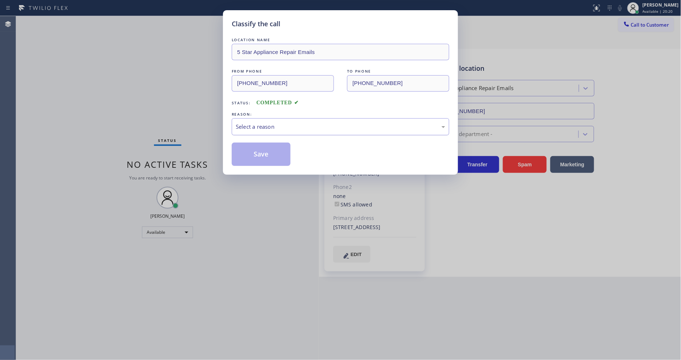
click at [260, 123] on div "Select a reason" at bounding box center [341, 127] width 210 height 8
click at [260, 145] on button "Save" at bounding box center [261, 154] width 59 height 23
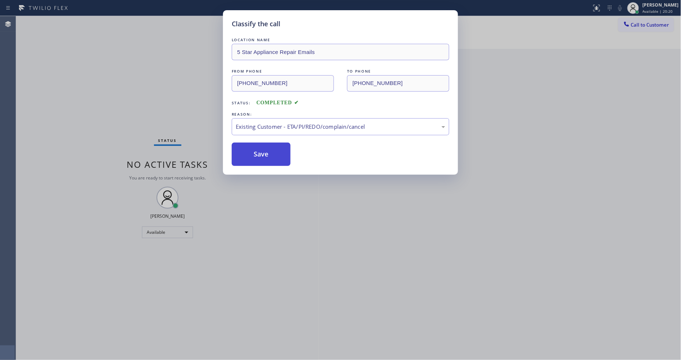
click at [260, 145] on button "Save" at bounding box center [261, 154] width 59 height 23
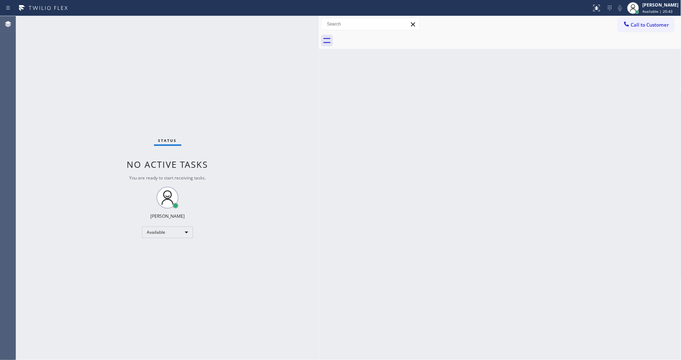
click at [482, 225] on div "Back to Dashboard Change Sender ID Customers Technicians Select a contact Outbo…" at bounding box center [500, 188] width 363 height 344
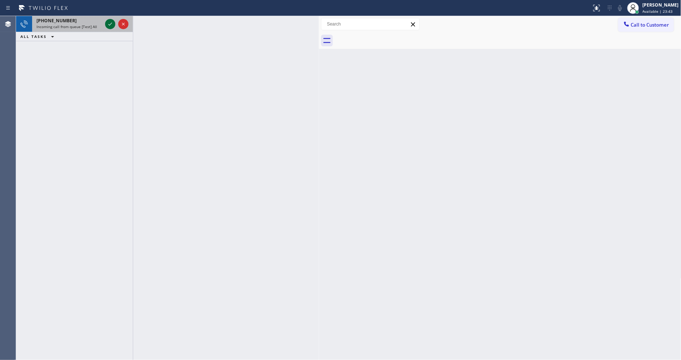
click at [110, 23] on icon at bounding box center [110, 24] width 9 height 9
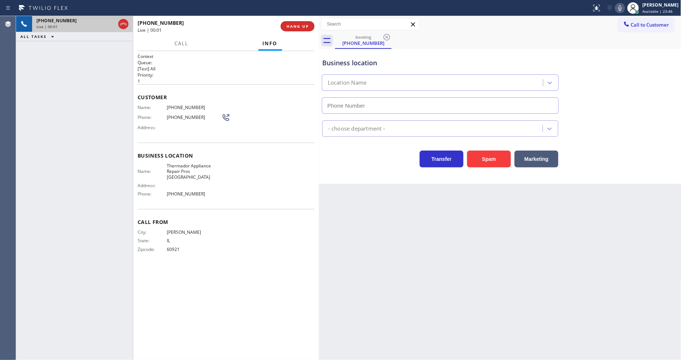
type input "(312) 779-6820"
click at [296, 24] on span "HANG UP" at bounding box center [298, 26] width 22 height 5
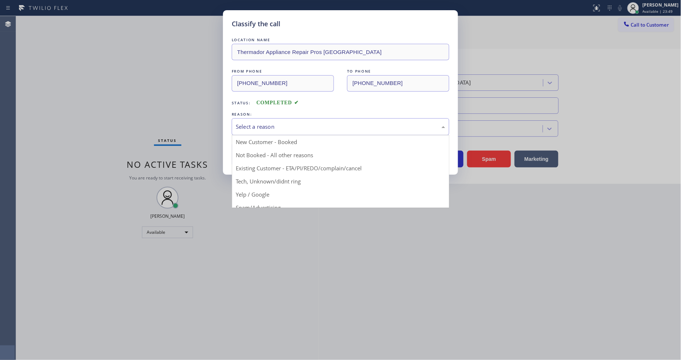
click at [254, 129] on div "Select a reason" at bounding box center [341, 126] width 218 height 17
drag, startPoint x: 254, startPoint y: 190, endPoint x: 258, endPoint y: 152, distance: 38.1
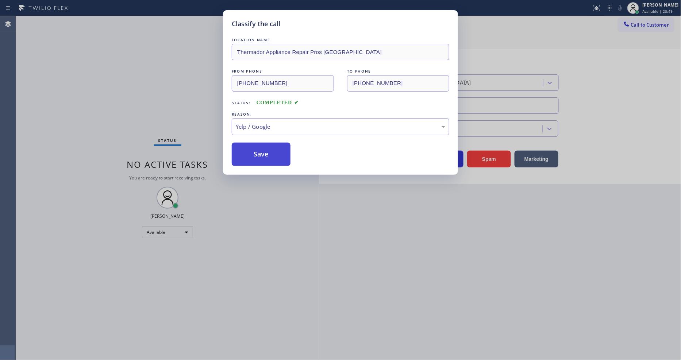
click at [258, 152] on button "Save" at bounding box center [261, 154] width 59 height 23
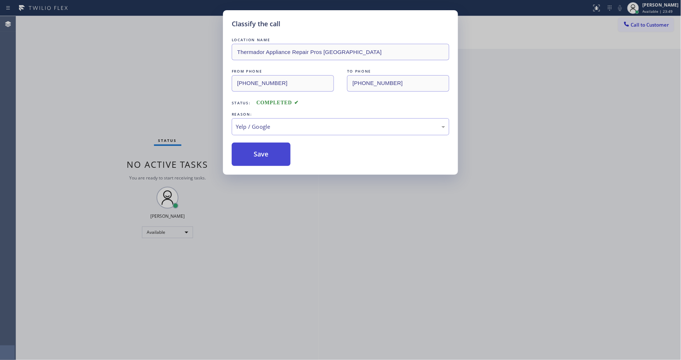
click at [258, 152] on button "Save" at bounding box center [261, 154] width 59 height 23
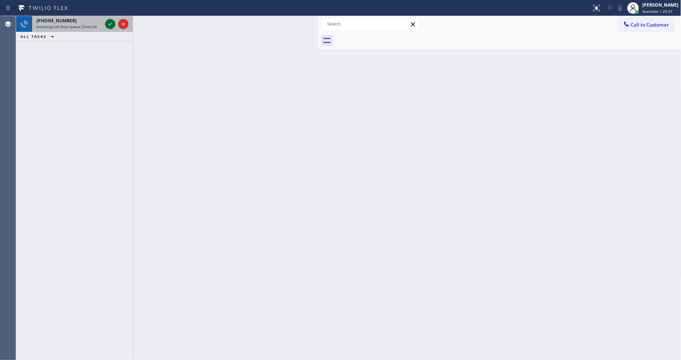
click at [111, 20] on icon at bounding box center [110, 24] width 9 height 9
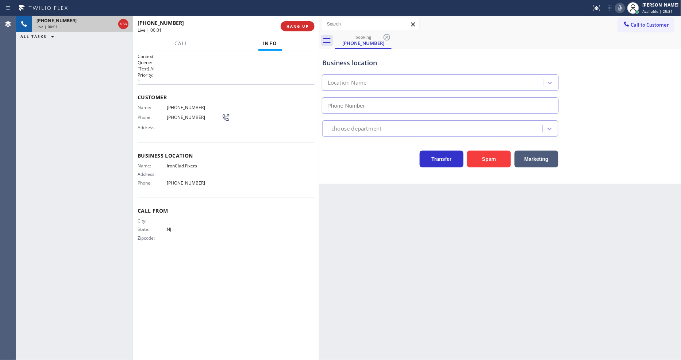
type input "(973) 791-7136"
click at [308, 26] on span "HANG UP" at bounding box center [298, 26] width 22 height 5
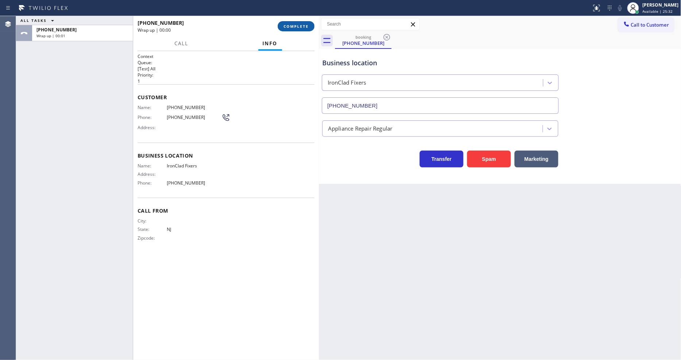
click at [308, 26] on span "COMPLETE" at bounding box center [296, 26] width 25 height 5
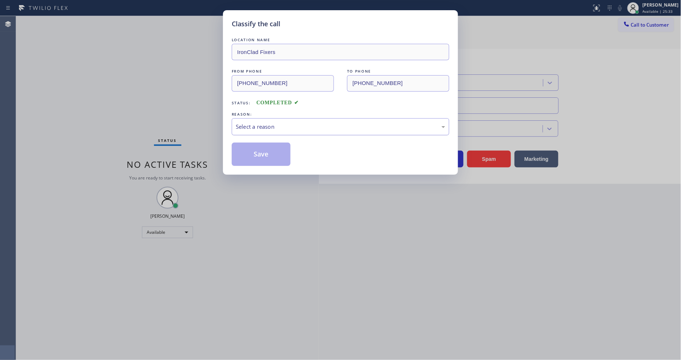
click at [257, 123] on div "Select a reason" at bounding box center [341, 127] width 210 height 8
click at [266, 149] on button "Save" at bounding box center [261, 154] width 59 height 23
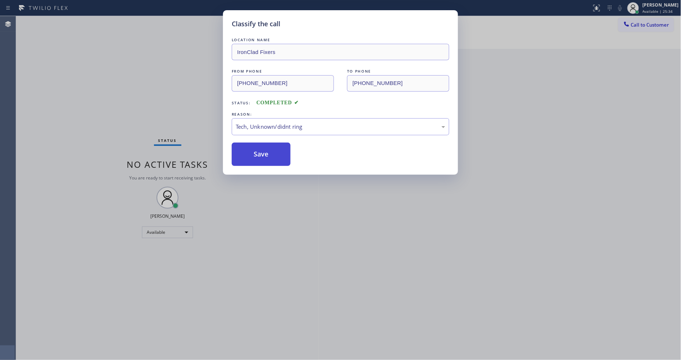
click at [266, 149] on button "Save" at bounding box center [261, 154] width 59 height 23
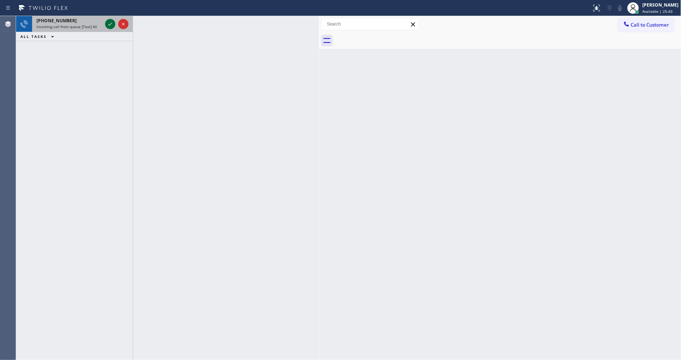
click at [110, 23] on icon at bounding box center [110, 24] width 9 height 9
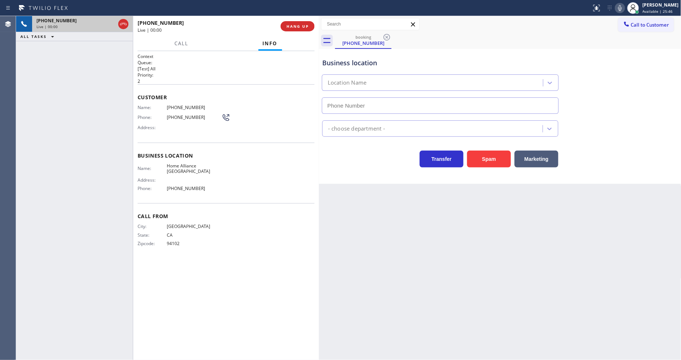
type input "(415) 779-7642"
click at [302, 24] on span "HANG UP" at bounding box center [298, 26] width 22 height 5
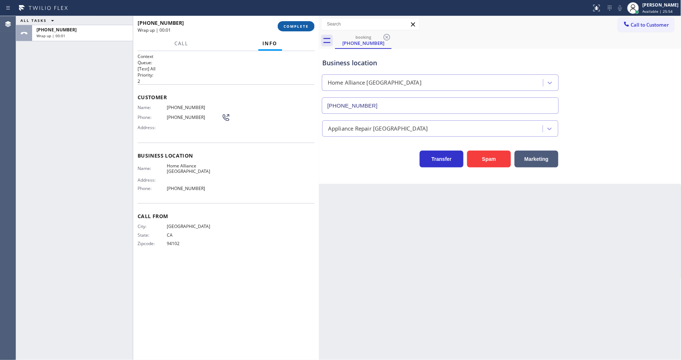
click at [301, 26] on span "COMPLETE" at bounding box center [296, 26] width 25 height 5
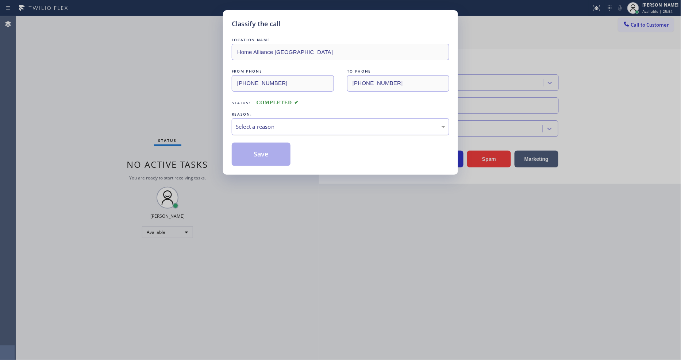
click at [265, 123] on div "Select a reason" at bounding box center [341, 127] width 210 height 8
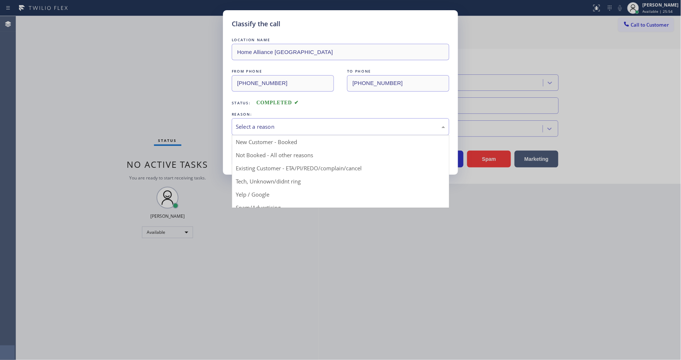
drag, startPoint x: 249, startPoint y: 196, endPoint x: 259, endPoint y: 161, distance: 36.5
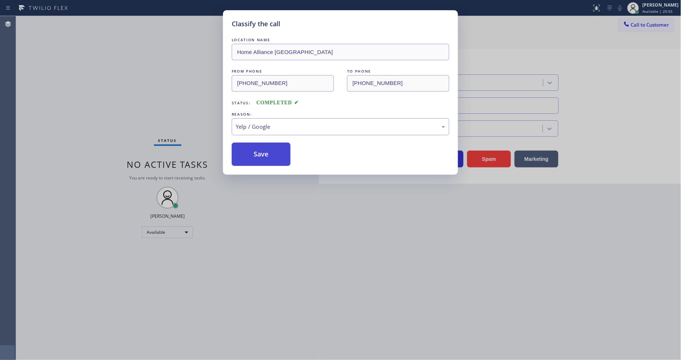
click at [261, 152] on button "Save" at bounding box center [261, 154] width 59 height 23
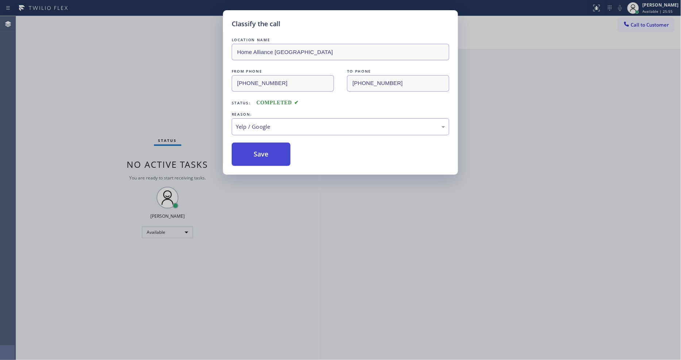
click at [261, 152] on button "Save" at bounding box center [261, 154] width 59 height 23
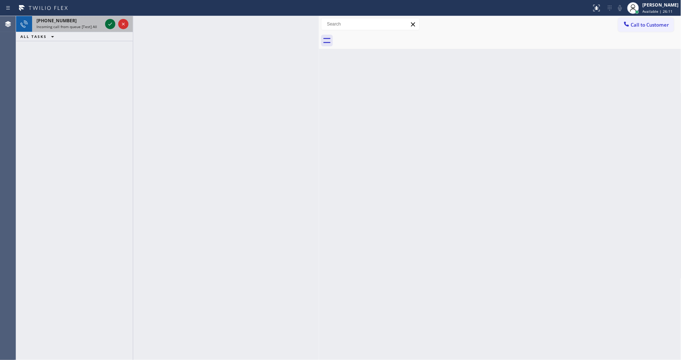
click at [111, 25] on icon at bounding box center [110, 24] width 9 height 9
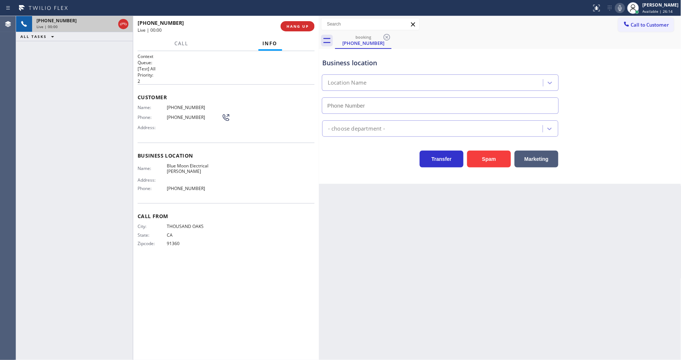
type input "(805) 222-7576"
click at [307, 30] on button "HANG UP" at bounding box center [298, 26] width 34 height 10
click at [307, 27] on span "HANG UP" at bounding box center [298, 26] width 22 height 5
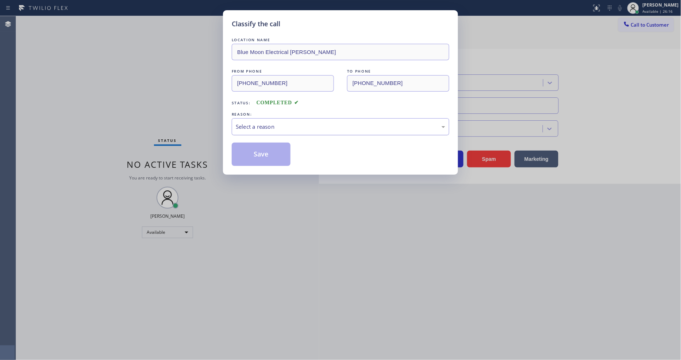
click at [264, 126] on div "Select a reason" at bounding box center [341, 127] width 210 height 8
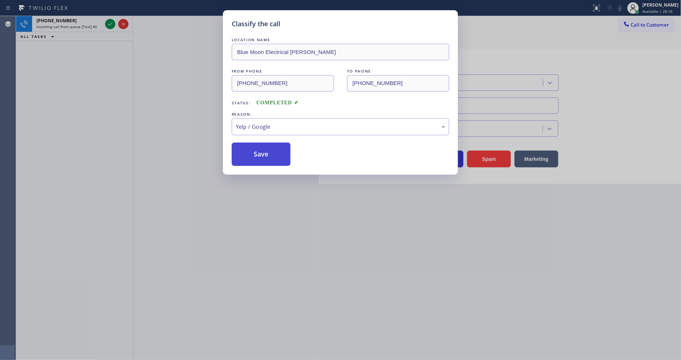
click at [259, 146] on button "Save" at bounding box center [261, 154] width 59 height 23
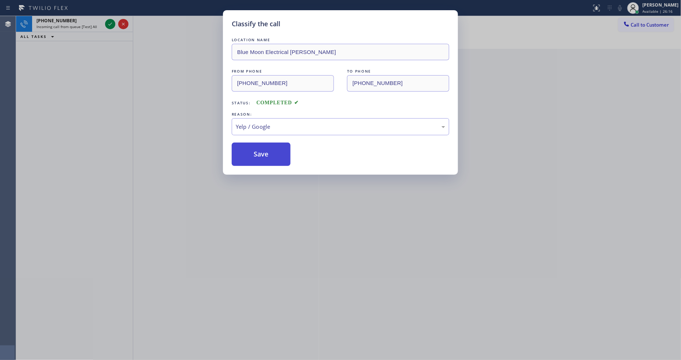
click at [259, 146] on button "Save" at bounding box center [261, 154] width 59 height 23
click at [260, 146] on button "Save" at bounding box center [261, 154] width 59 height 23
click at [113, 25] on div "Classify the call LOCATION NAME Shadow Hills Heating and Air Conditioning FROM …" at bounding box center [348, 188] width 665 height 344
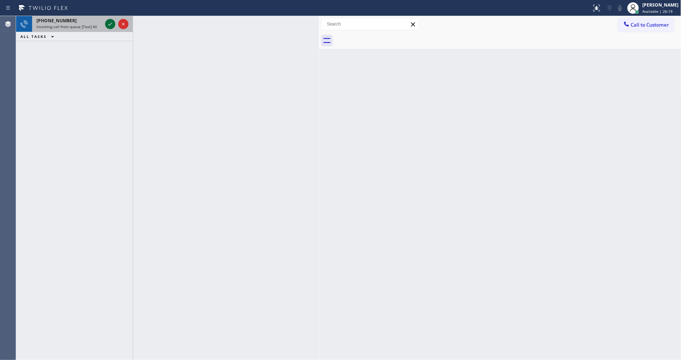
click at [107, 22] on icon at bounding box center [110, 24] width 9 height 9
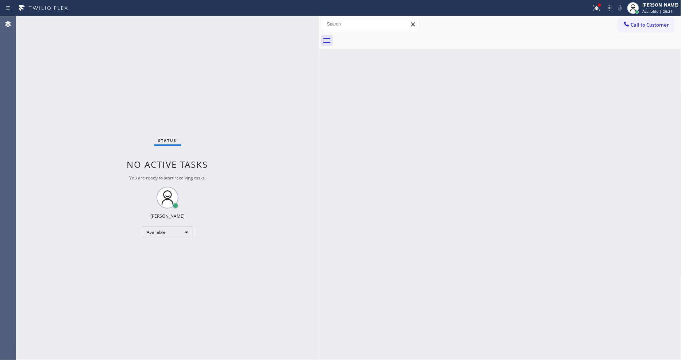
drag, startPoint x: 139, startPoint y: 119, endPoint x: 175, endPoint y: 218, distance: 106.2
click at [139, 119] on div "Status No active tasks You are ready to start receiving tasks. Lyka Montero Ava…" at bounding box center [167, 188] width 303 height 344
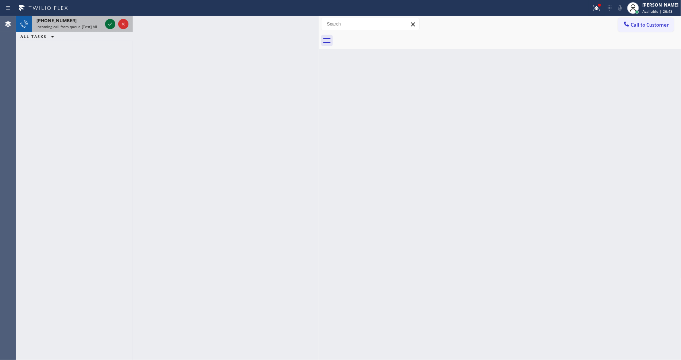
click at [109, 25] on icon at bounding box center [110, 24] width 4 height 3
click at [108, 21] on icon at bounding box center [110, 24] width 9 height 9
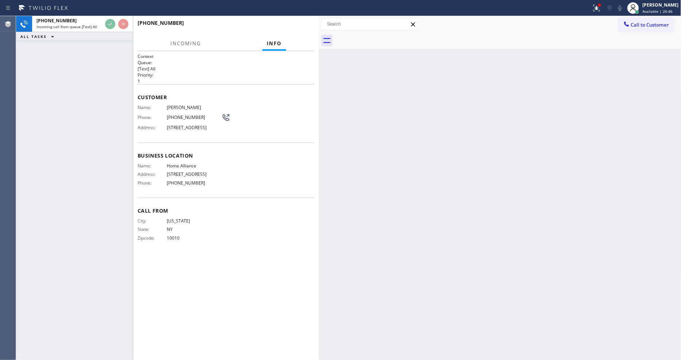
click at [270, 114] on div "Name: Catherine Davis Phone: (646) 229-8861 Address: 95 Lexington Avenue 5C, Br…" at bounding box center [226, 119] width 177 height 29
click at [470, 216] on div "Back to Dashboard Change Sender ID Customers Technicians Select a contact Outbo…" at bounding box center [500, 188] width 363 height 344
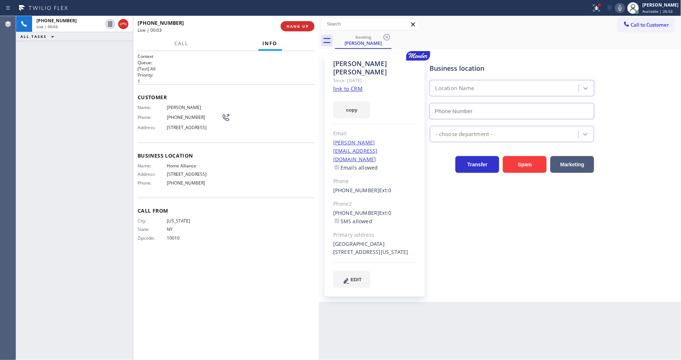
type input "(877) 777-0796"
click at [352, 85] on link "link to CRM" at bounding box center [348, 88] width 30 height 7
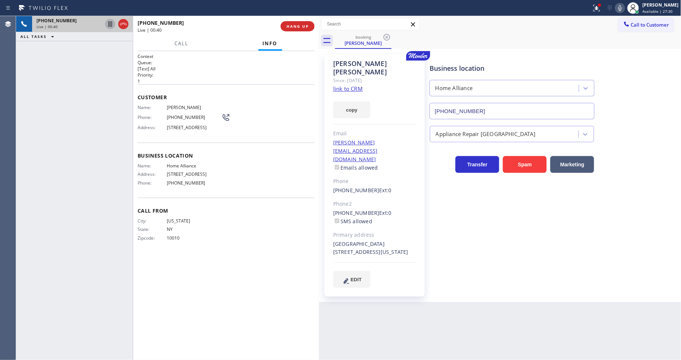
click at [112, 23] on icon at bounding box center [110, 24] width 4 height 5
click at [625, 5] on icon at bounding box center [620, 8] width 9 height 9
click at [108, 23] on icon at bounding box center [110, 24] width 9 height 9
click at [623, 8] on icon at bounding box center [620, 8] width 9 height 9
click at [600, 11] on icon at bounding box center [597, 8] width 9 height 9
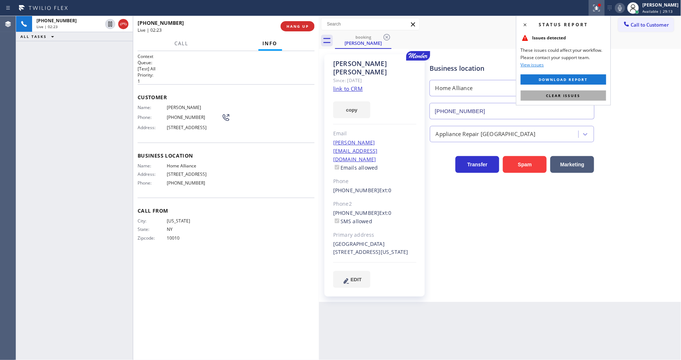
click at [553, 96] on span "Clear issues" at bounding box center [564, 95] width 34 height 5
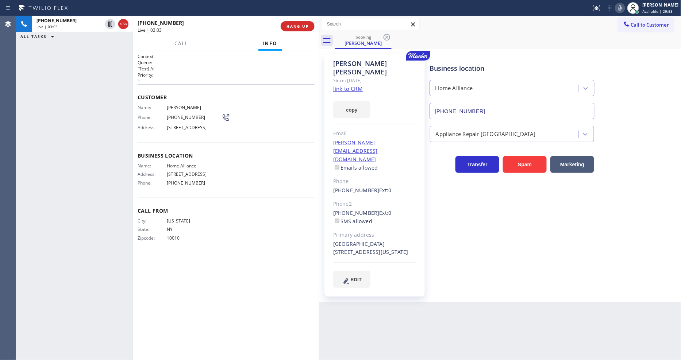
click at [189, 118] on span "(646) 229-8861" at bounding box center [194, 117] width 55 height 5
copy div "(646) 229-8861"
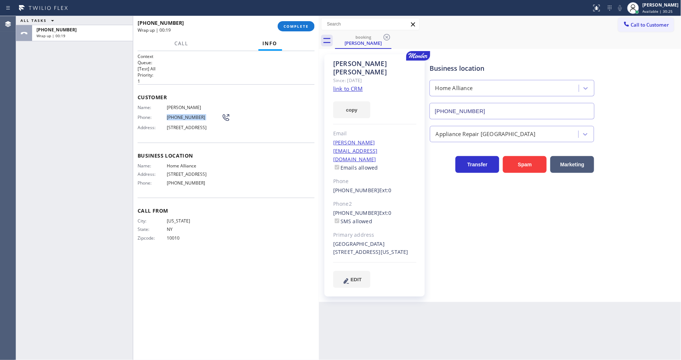
drag, startPoint x: 303, startPoint y: 26, endPoint x: 310, endPoint y: 36, distance: 11.8
click at [303, 26] on span "COMPLETE" at bounding box center [296, 26] width 25 height 5
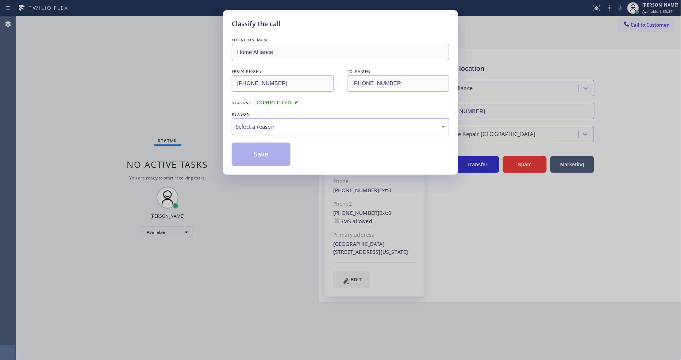
click at [250, 123] on div "Select a reason" at bounding box center [341, 127] width 210 height 8
click at [245, 152] on button "Save" at bounding box center [261, 154] width 59 height 23
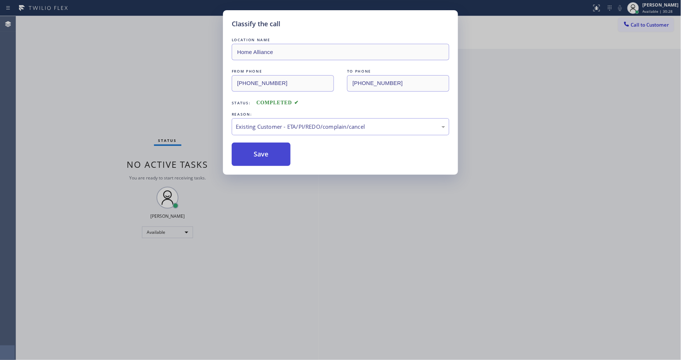
click at [245, 152] on button "Save" at bounding box center [261, 154] width 59 height 23
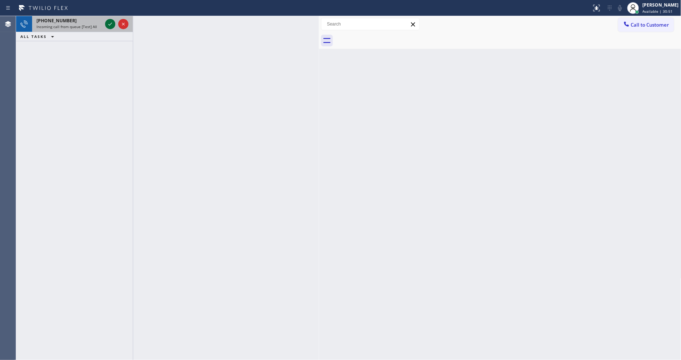
click at [111, 21] on icon at bounding box center [110, 24] width 9 height 9
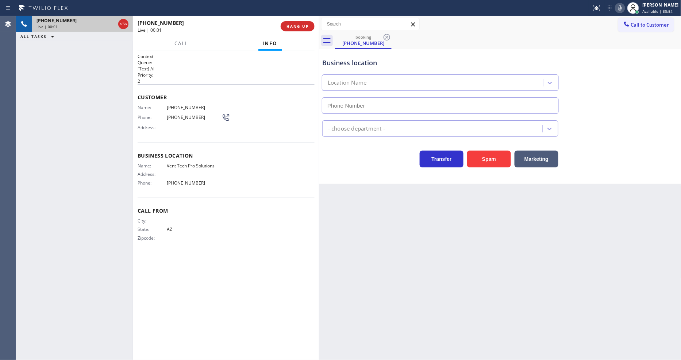
click at [301, 25] on span "HANG UP" at bounding box center [298, 26] width 22 height 5
type input "(623) 283-2416"
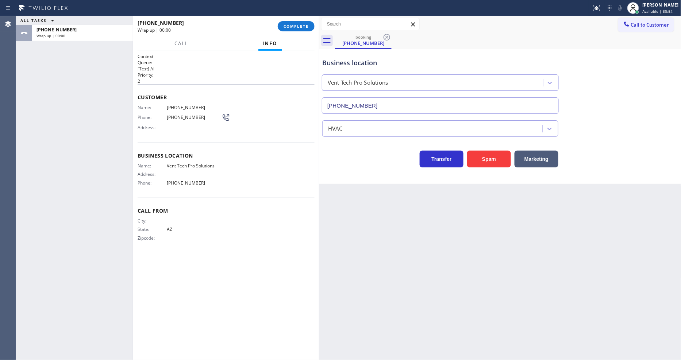
click at [301, 25] on span "COMPLETE" at bounding box center [296, 26] width 25 height 5
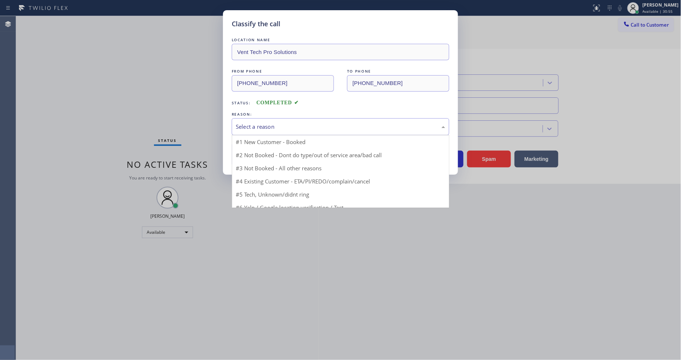
click at [265, 124] on div "Select a reason" at bounding box center [341, 127] width 210 height 8
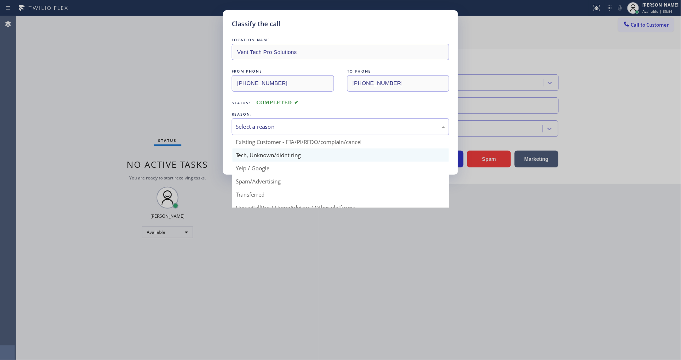
scroll to position [41, 0]
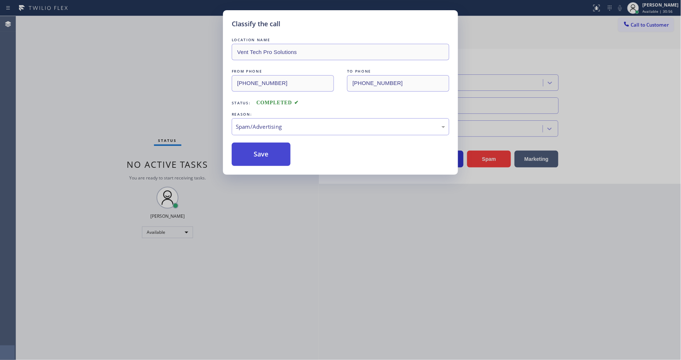
click at [272, 152] on button "Save" at bounding box center [261, 154] width 59 height 23
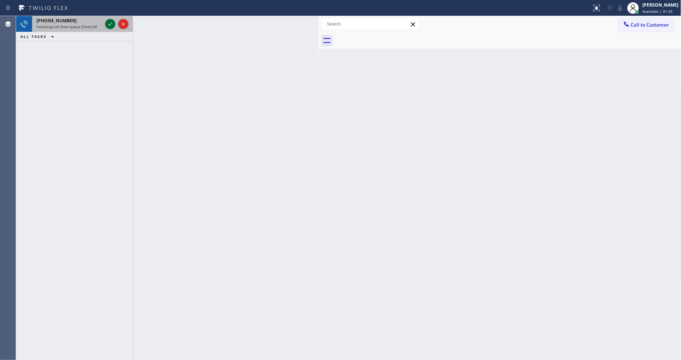
click at [111, 27] on icon at bounding box center [110, 24] width 9 height 9
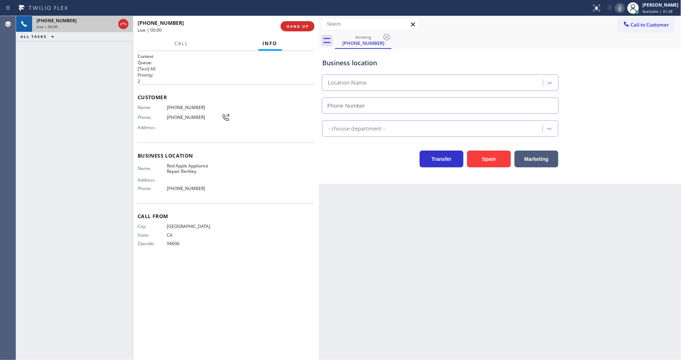
type input "(510) 876-4484"
click at [304, 23] on button "HANG UP" at bounding box center [298, 26] width 34 height 10
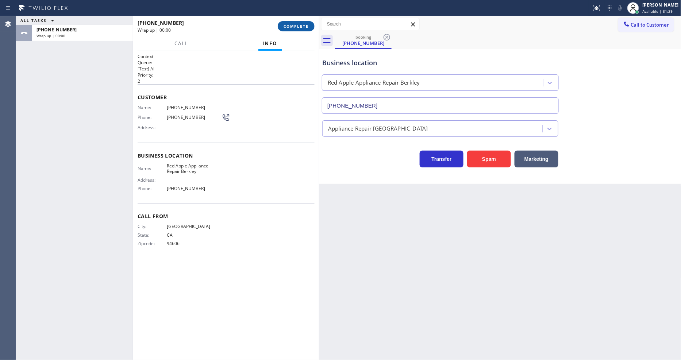
click at [304, 23] on button "COMPLETE" at bounding box center [296, 26] width 37 height 10
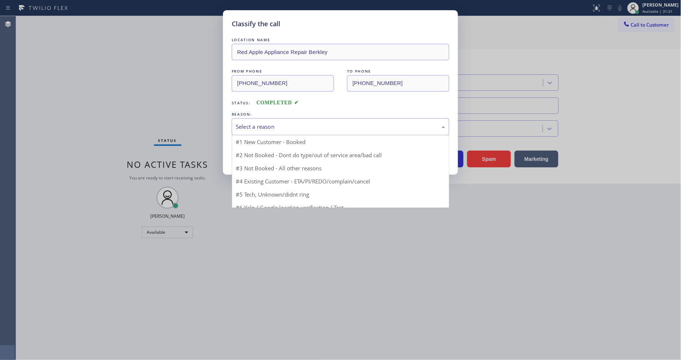
click at [265, 118] on div "Select a reason" at bounding box center [341, 126] width 218 height 17
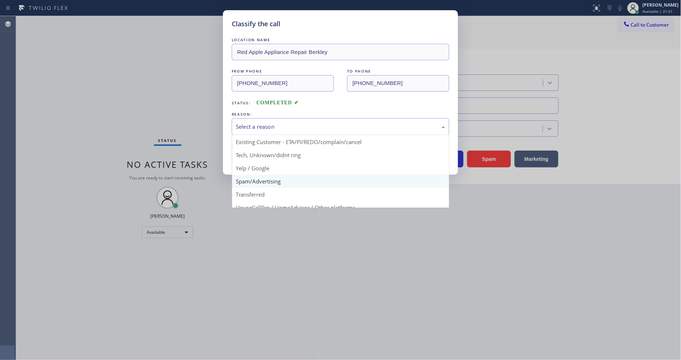
scroll to position [41, 0]
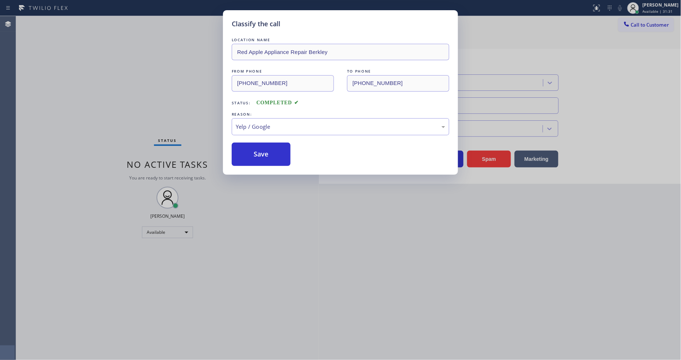
click at [264, 151] on button "Save" at bounding box center [261, 154] width 59 height 23
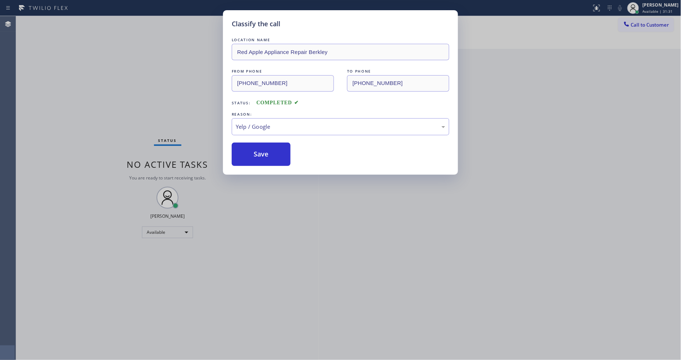
click at [264, 151] on button "Save" at bounding box center [261, 154] width 59 height 23
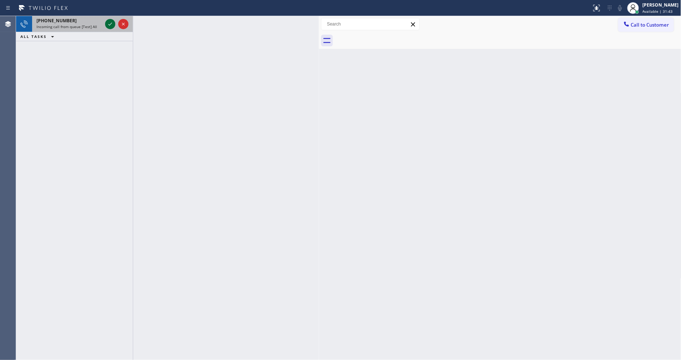
click at [112, 24] on icon at bounding box center [110, 24] width 9 height 9
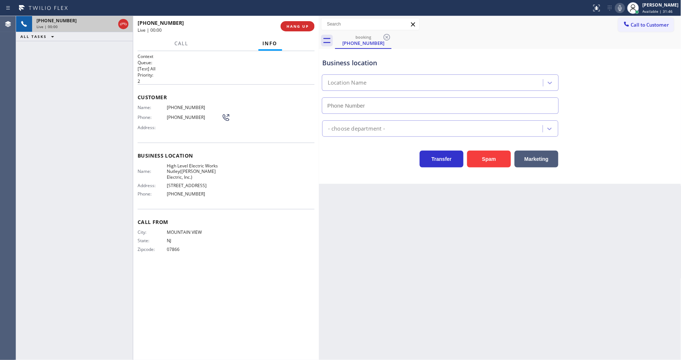
type input "(973) 791-6234"
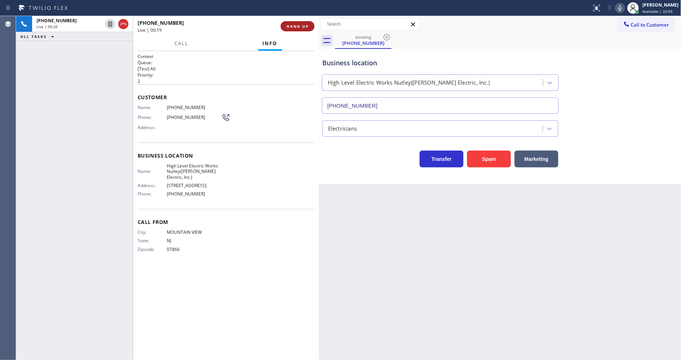
click at [295, 28] on span "HANG UP" at bounding box center [298, 26] width 22 height 5
click at [296, 24] on span "HANG UP" at bounding box center [298, 26] width 22 height 5
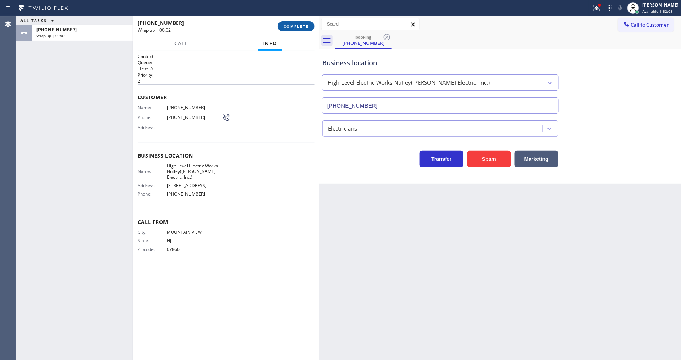
click at [296, 27] on span "COMPLETE" at bounding box center [296, 26] width 25 height 5
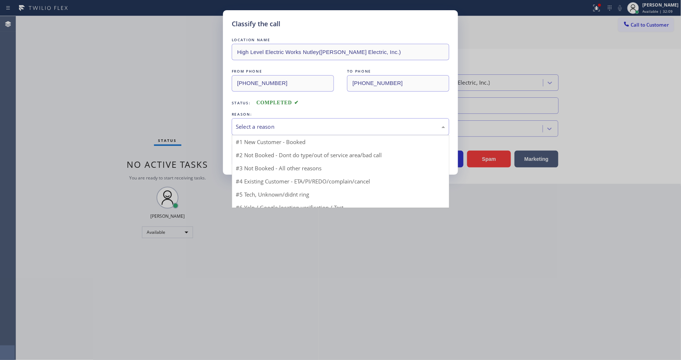
click at [269, 123] on div "Select a reason" at bounding box center [341, 127] width 210 height 8
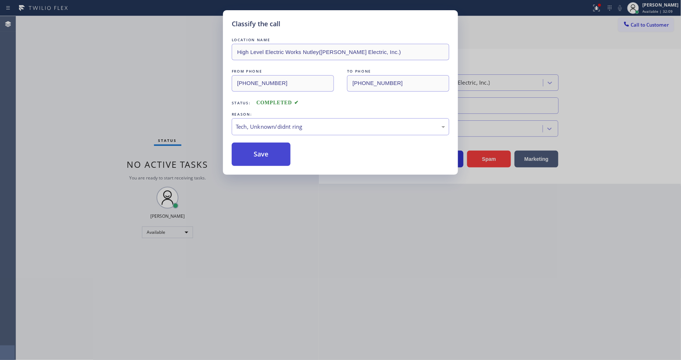
click at [257, 147] on button "Save" at bounding box center [261, 154] width 59 height 23
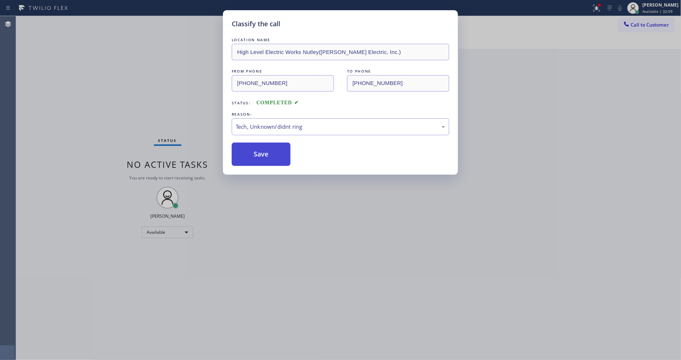
click at [257, 147] on button "Save" at bounding box center [261, 154] width 59 height 23
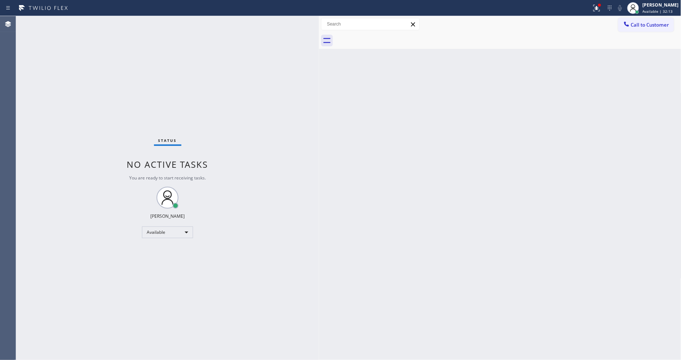
drag, startPoint x: 521, startPoint y: 224, endPoint x: 568, endPoint y: 271, distance: 66.4
click at [521, 224] on div "Back to Dashboard Change Sender ID Customers Technicians Select a contact Outbo…" at bounding box center [500, 188] width 363 height 344
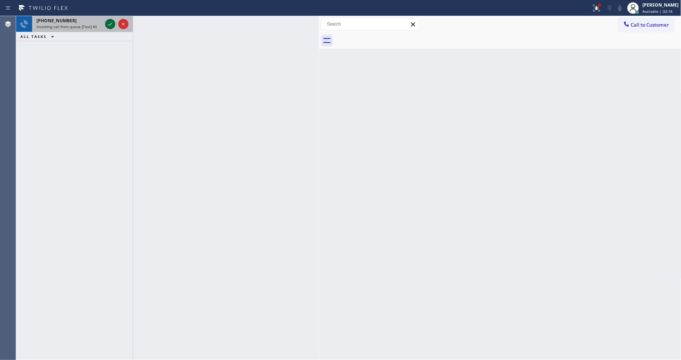
click at [110, 22] on icon at bounding box center [110, 24] width 9 height 9
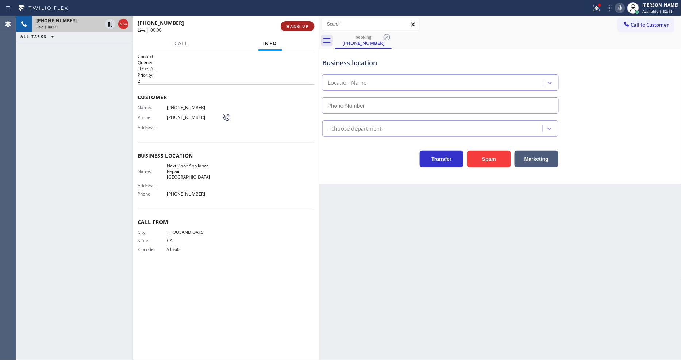
type input "(805) 600-2034"
click at [300, 24] on span "HANG UP" at bounding box center [298, 26] width 22 height 5
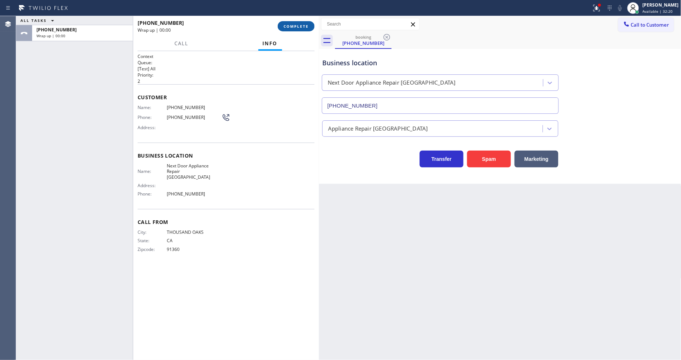
click at [300, 24] on span "COMPLETE" at bounding box center [296, 26] width 25 height 5
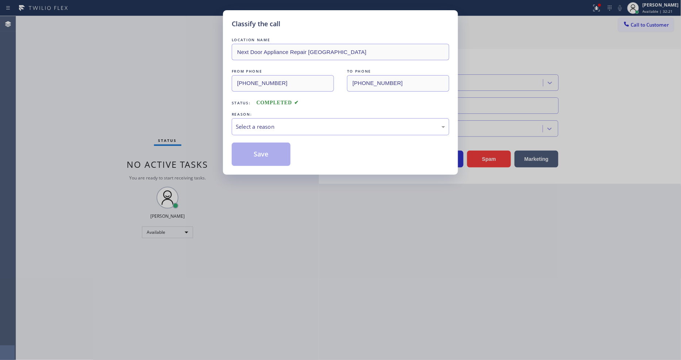
click at [285, 119] on div "Select a reason" at bounding box center [341, 126] width 218 height 17
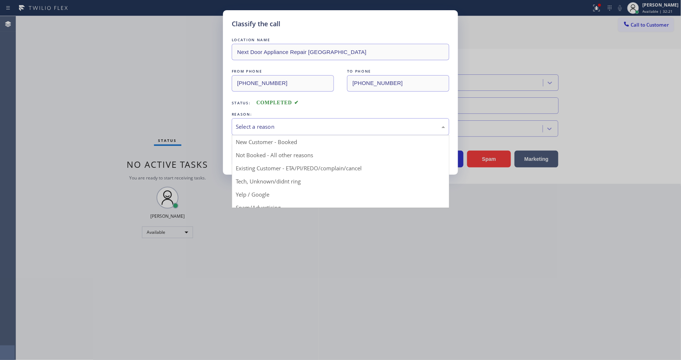
drag, startPoint x: 265, startPoint y: 192, endPoint x: 267, endPoint y: 161, distance: 31.1
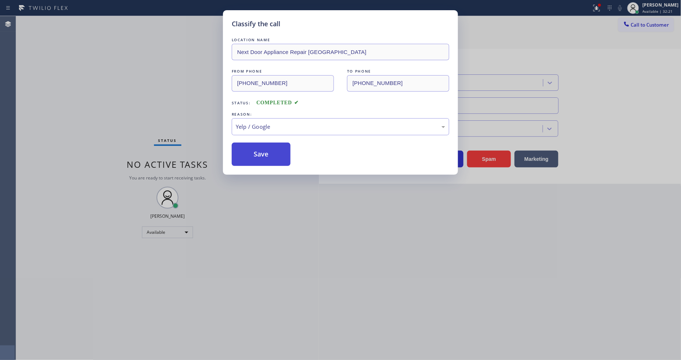
click at [267, 159] on button "Save" at bounding box center [261, 154] width 59 height 23
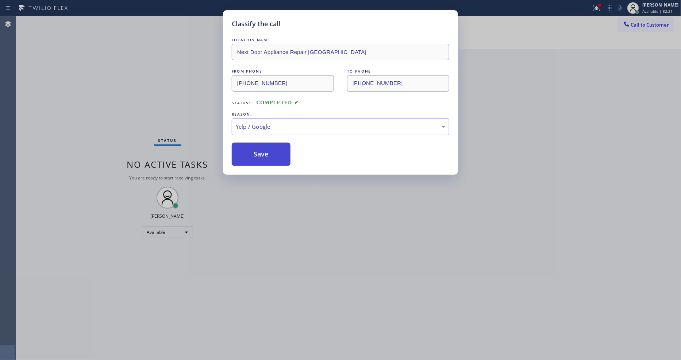
click at [267, 159] on button "Save" at bounding box center [261, 154] width 59 height 23
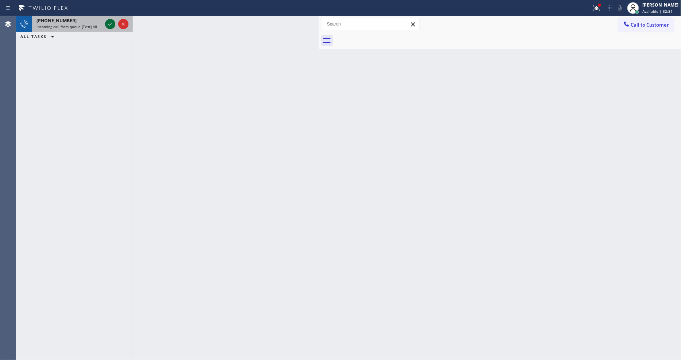
click at [112, 22] on icon at bounding box center [110, 24] width 9 height 9
click at [106, 25] on icon at bounding box center [110, 24] width 9 height 9
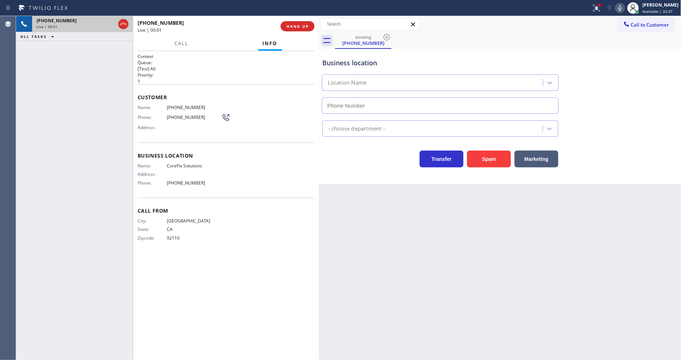
type input "(909) 637-4306"
click at [294, 25] on span "HANG UP" at bounding box center [298, 26] width 22 height 5
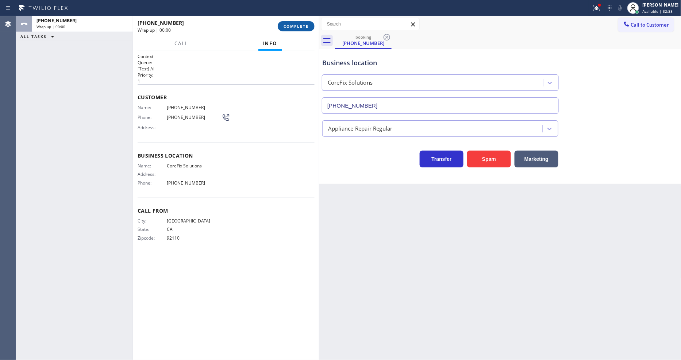
click at [294, 25] on span "COMPLETE" at bounding box center [296, 26] width 25 height 5
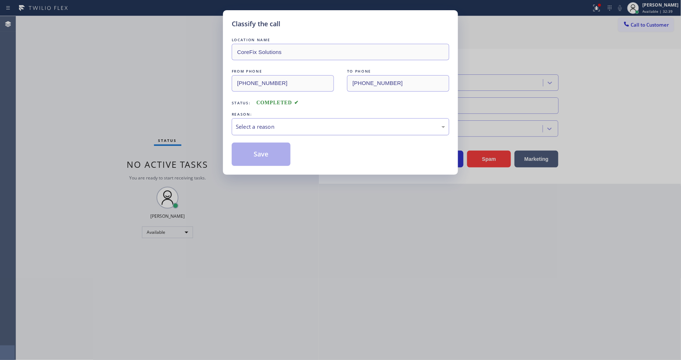
click at [277, 123] on div "Select a reason" at bounding box center [341, 127] width 210 height 8
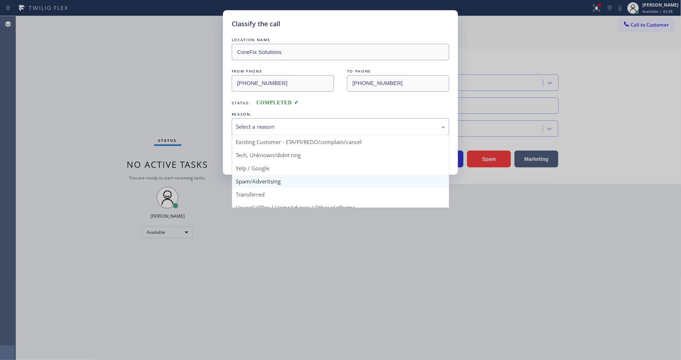
scroll to position [41, 0]
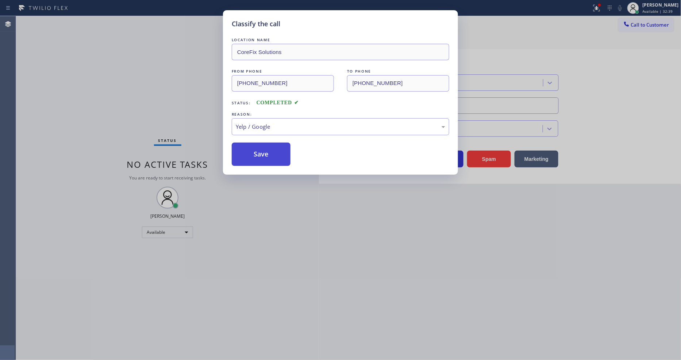
click at [272, 150] on button "Save" at bounding box center [261, 154] width 59 height 23
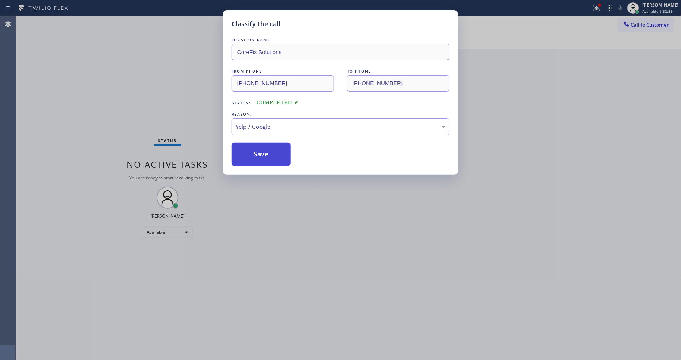
click at [272, 150] on button "Save" at bounding box center [261, 154] width 59 height 23
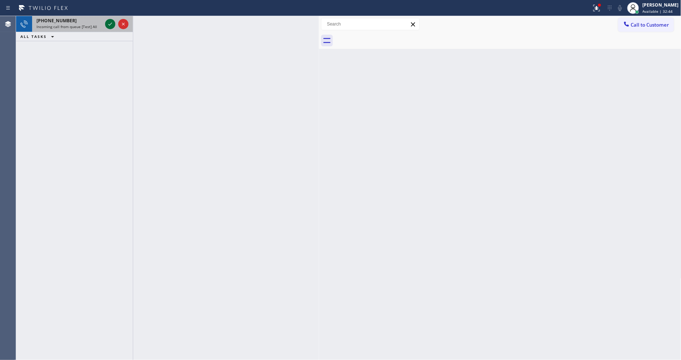
click at [106, 20] on icon at bounding box center [110, 24] width 9 height 9
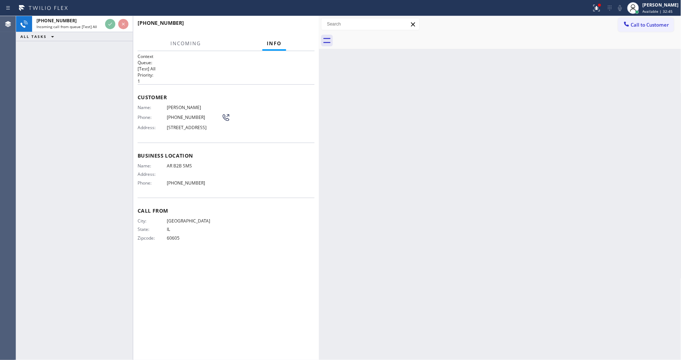
click at [261, 72] on h2 "Priority:" at bounding box center [226, 75] width 177 height 6
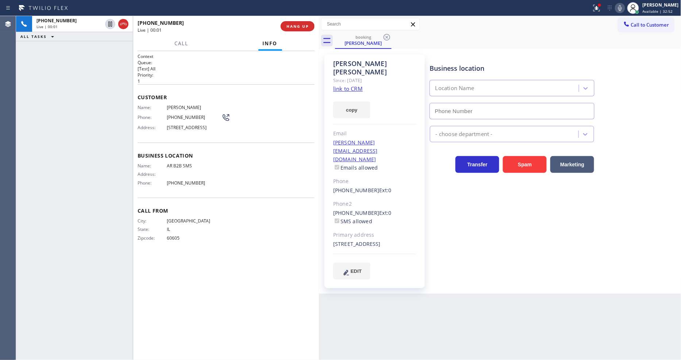
type input "(833) 692-2271"
click at [348, 85] on link "link to CRM" at bounding box center [348, 88] width 30 height 7
drag, startPoint x: 172, startPoint y: 131, endPoint x: 183, endPoint y: 132, distance: 11.0
click at [183, 130] on span "2047 N Bissell St, Chicago, IL 60614, USA" at bounding box center [194, 127] width 55 height 5
click at [184, 119] on div "Phone: (312) 841-6653" at bounding box center [184, 117] width 93 height 9
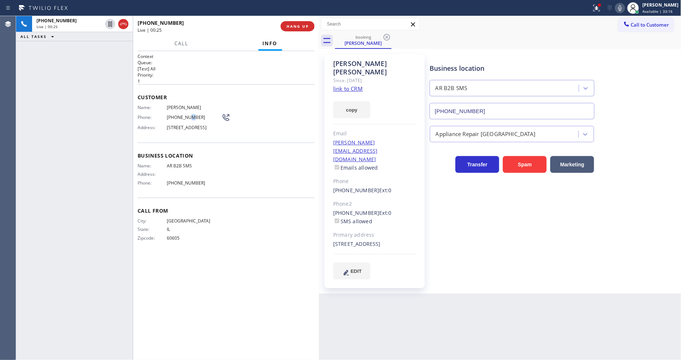
click at [184, 119] on div "Phone: (312) 841-6653" at bounding box center [184, 117] width 93 height 9
copy div "(312) 841-6653"
click at [108, 20] on icon at bounding box center [110, 24] width 9 height 9
click at [108, 24] on icon at bounding box center [110, 24] width 9 height 9
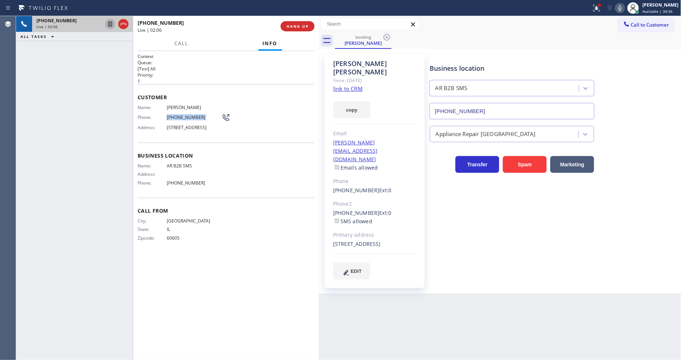
click at [110, 22] on icon at bounding box center [110, 24] width 9 height 9
click at [622, 7] on icon at bounding box center [620, 8] width 4 height 6
click at [184, 166] on span "AR B2B SMS" at bounding box center [194, 165] width 55 height 5
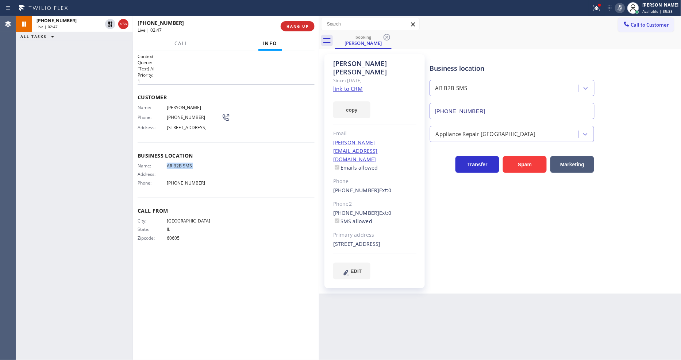
copy span "AR B2B SMS"
click at [108, 24] on icon at bounding box center [110, 24] width 5 height 5
click at [623, 9] on rect at bounding box center [620, 7] width 5 height 5
click at [601, 12] on icon at bounding box center [597, 8] width 9 height 9
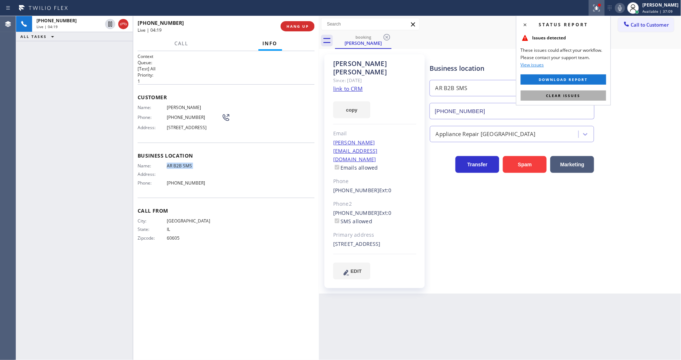
click at [574, 95] on span "Clear issues" at bounding box center [564, 95] width 34 height 5
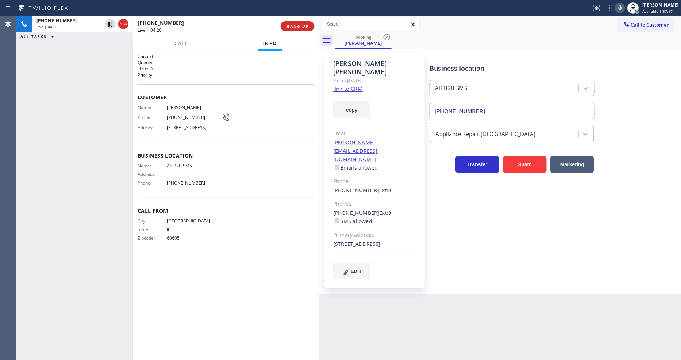
click at [410, 130] on div "Email" at bounding box center [374, 134] width 83 height 8
click at [411, 139] on div "tom.hoffman7196@gmail.com Emails allowed" at bounding box center [374, 156] width 83 height 34
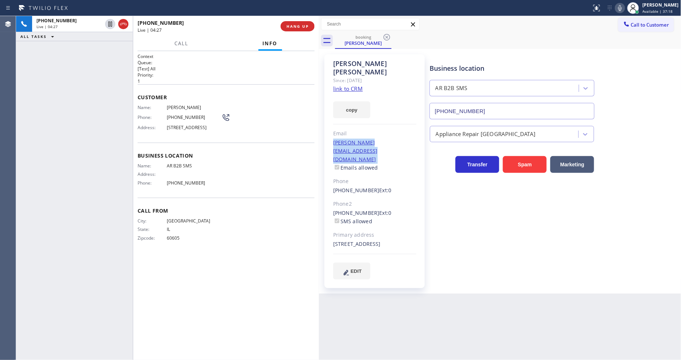
click at [411, 139] on div "tom.hoffman7196@gmail.com Emails allowed" at bounding box center [374, 156] width 83 height 34
click at [187, 105] on span "Tom Hoffman" at bounding box center [194, 107] width 55 height 5
click at [188, 117] on span "(312) 841-6653" at bounding box center [194, 117] width 55 height 5
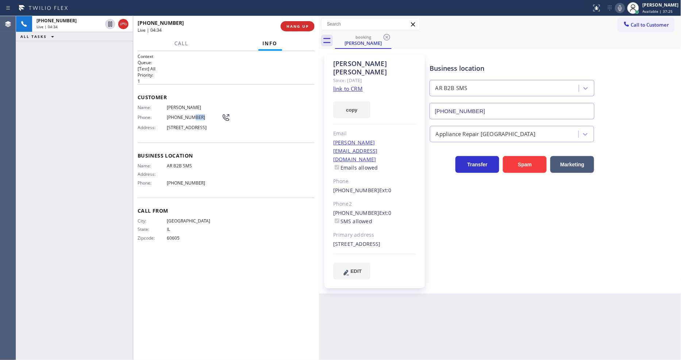
click at [188, 117] on span "(312) 841-6653" at bounding box center [194, 117] width 55 height 5
click at [179, 165] on div "Business location Name: AR B2B SMS Address: Phone: (833) 692-2271" at bounding box center [226, 170] width 177 height 55
drag, startPoint x: 524, startPoint y: 225, endPoint x: 507, endPoint y: 225, distance: 16.4
click at [524, 225] on div "Business location AR B2B SMS (833) 692-2271 Appliance Repair High End Transfer …" at bounding box center [554, 166] width 251 height 221
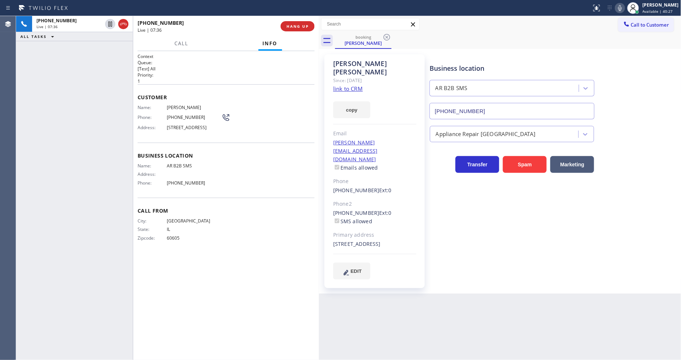
click at [264, 291] on div "Context Queue: [Test] All Priority: 1 Customer Name: Tom Hoffman Phone: (312) 8…" at bounding box center [226, 205] width 177 height 305
drag, startPoint x: 108, startPoint y: 191, endPoint x: 171, endPoint y: 268, distance: 99.1
click at [108, 191] on div "+13128416653 Live | 07:55 ALL TASKS ALL TASKS ACTIVE TASKS TASKS IN WRAP UP" at bounding box center [74, 188] width 117 height 344
click at [547, 206] on div "Business location AR B2B SMS (833) 692-2271 Appliance Repair High End Transfer …" at bounding box center [554, 166] width 251 height 221
click at [625, 9] on icon at bounding box center [620, 8] width 9 height 9
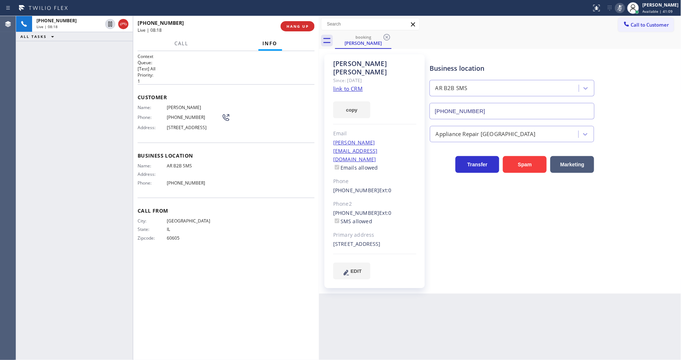
click at [623, 7] on rect at bounding box center [620, 7] width 5 height 5
drag, startPoint x: 326, startPoint y: 189, endPoint x: 324, endPoint y: 245, distance: 55.9
click at [370, 192] on div "Tom Hoffman Since: 20 may 2020 link to CRM copy Email tom.hoffman7196@gmail.com…" at bounding box center [375, 171] width 100 height 234
click at [192, 251] on div "Call From City: CHICAGO State: IL Zipcode: 60605" at bounding box center [226, 225] width 177 height 55
click at [298, 24] on span "HANG UP" at bounding box center [298, 26] width 22 height 5
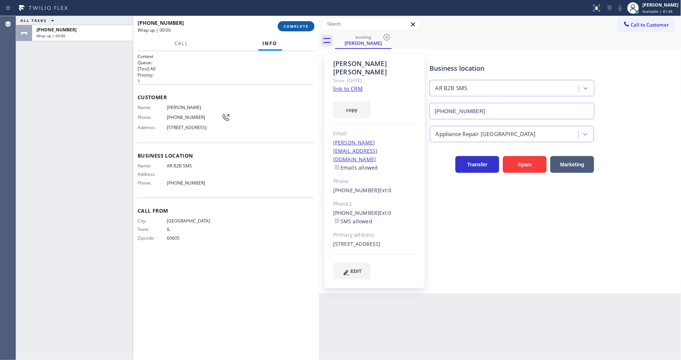
click at [298, 24] on span "COMPLETE" at bounding box center [296, 26] width 25 height 5
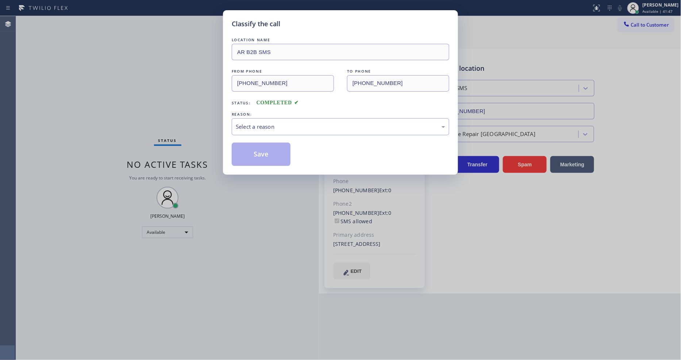
click at [260, 128] on div "Select a reason" at bounding box center [341, 127] width 210 height 8
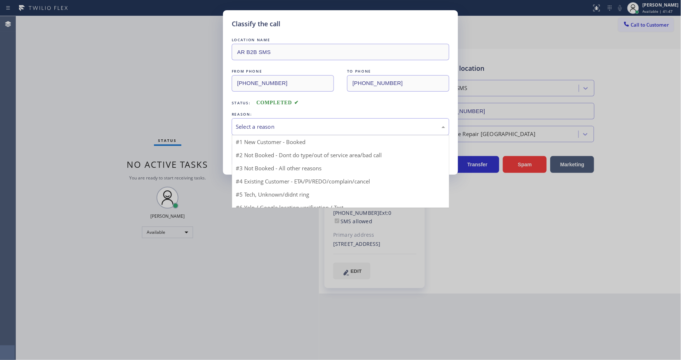
drag, startPoint x: 258, startPoint y: 135, endPoint x: 256, endPoint y: 146, distance: 11.5
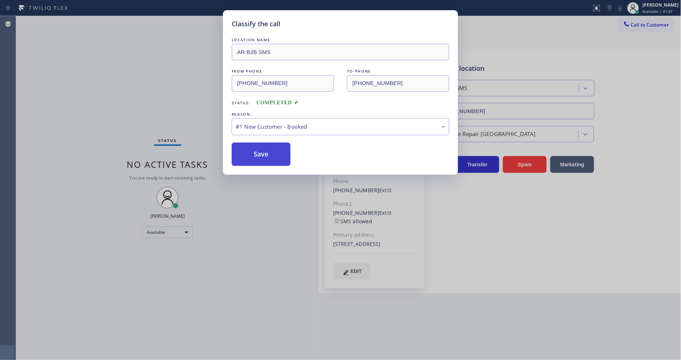
click at [256, 147] on button "Save" at bounding box center [261, 154] width 59 height 23
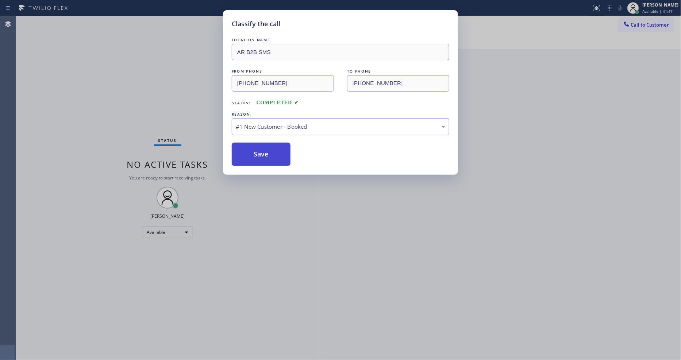
click at [256, 147] on button "Save" at bounding box center [261, 154] width 59 height 23
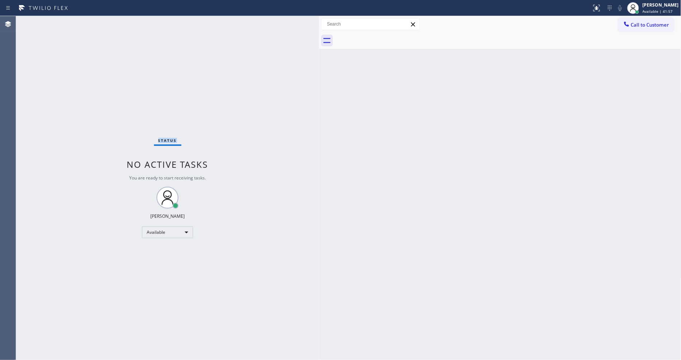
click at [108, 21] on div "Status No active tasks You are ready to start receiving tasks. Lyka Montero Ava…" at bounding box center [167, 188] width 303 height 344
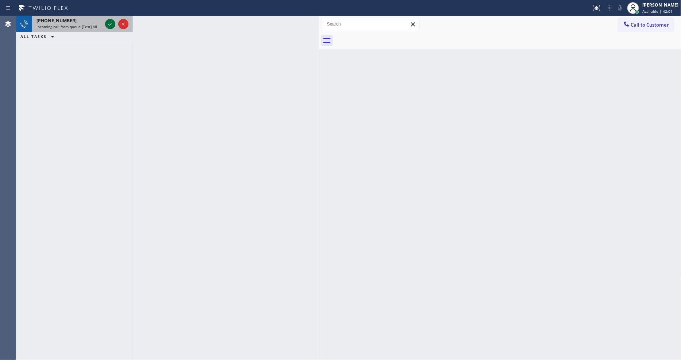
click at [107, 26] on icon at bounding box center [110, 24] width 9 height 9
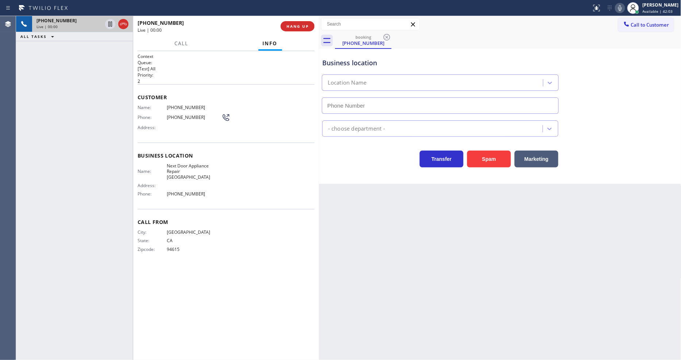
type input "(510) 953-4903"
click at [305, 25] on span "HANG UP" at bounding box center [298, 26] width 22 height 5
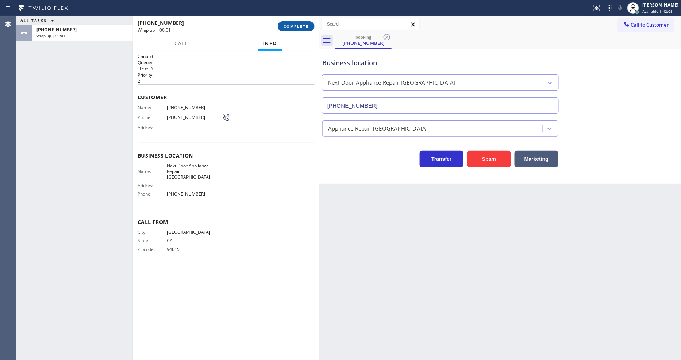
click at [297, 24] on span "COMPLETE" at bounding box center [296, 26] width 25 height 5
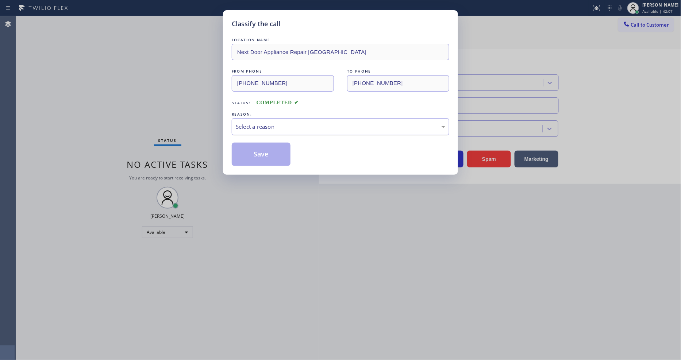
click at [282, 123] on div "Select a reason" at bounding box center [341, 127] width 210 height 8
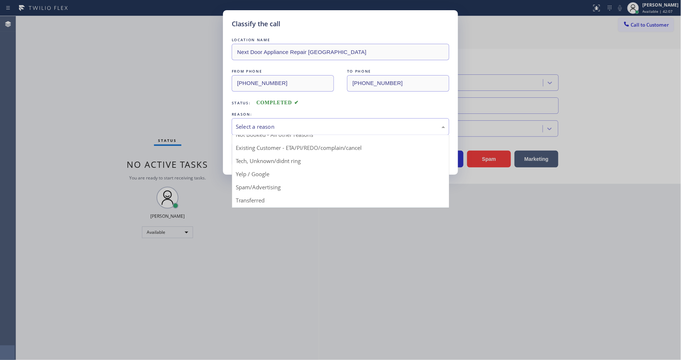
scroll to position [41, 0]
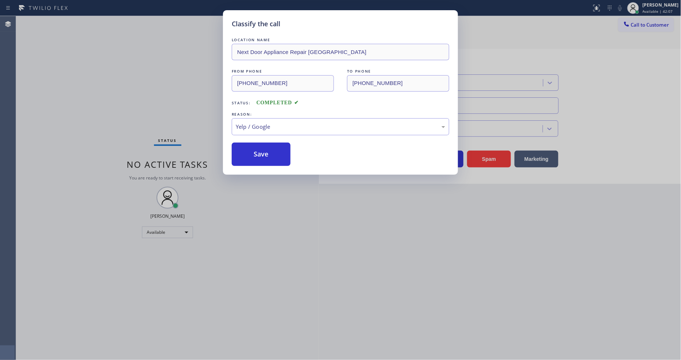
click at [263, 153] on button "Save" at bounding box center [261, 154] width 59 height 23
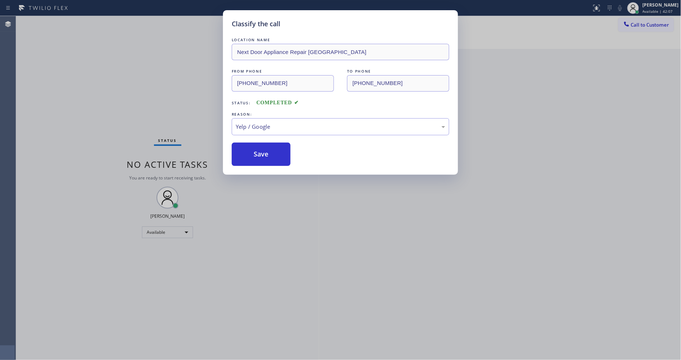
click at [263, 153] on button "Save" at bounding box center [261, 154] width 59 height 23
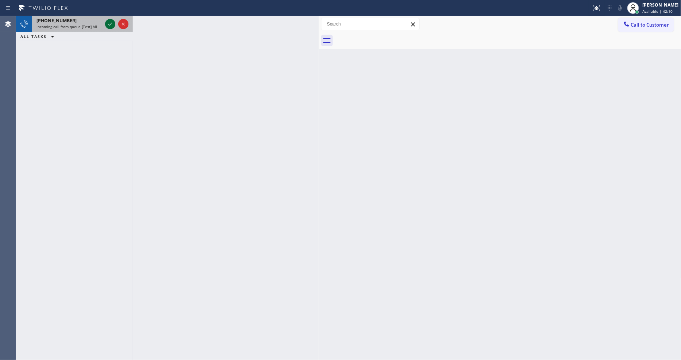
click at [109, 23] on icon at bounding box center [110, 24] width 9 height 9
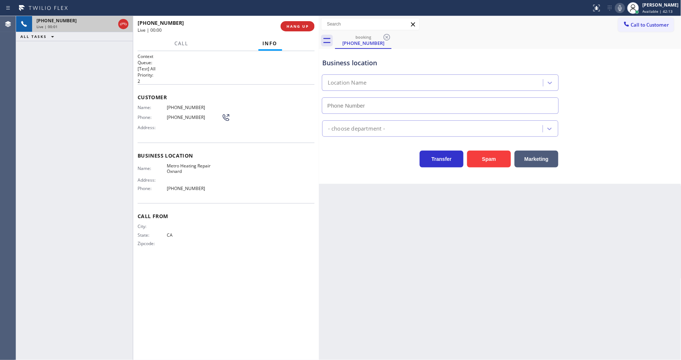
type input "(805) 600-3855"
click at [303, 24] on span "HANG UP" at bounding box center [298, 26] width 22 height 5
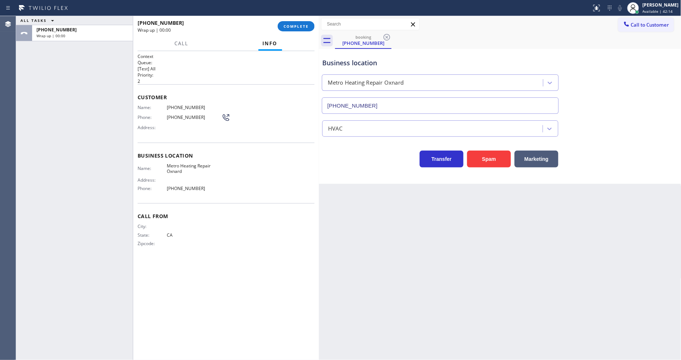
click at [303, 24] on span "COMPLETE" at bounding box center [296, 26] width 25 height 5
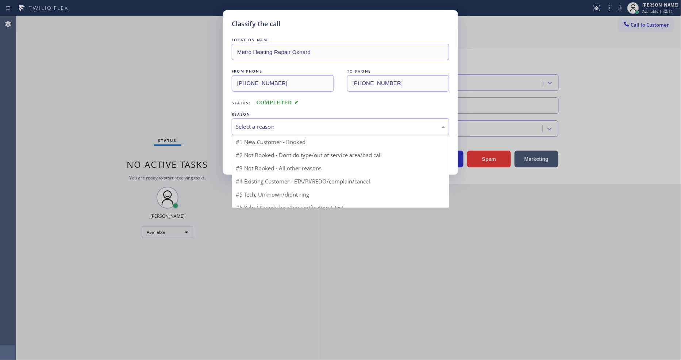
click at [263, 125] on div "Select a reason" at bounding box center [341, 127] width 210 height 8
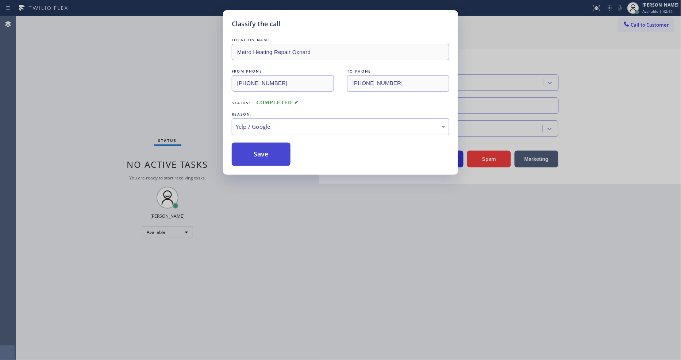
click at [262, 146] on button "Save" at bounding box center [261, 154] width 59 height 23
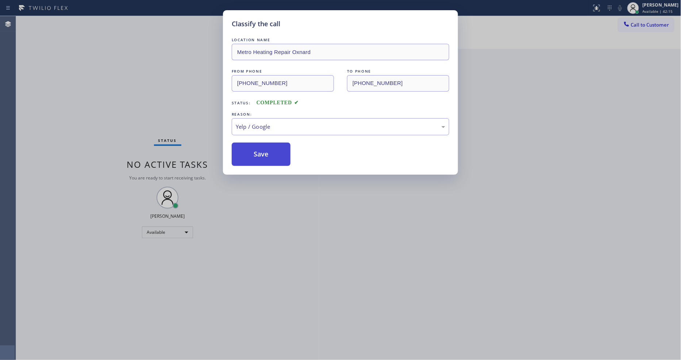
click at [262, 146] on button "Save" at bounding box center [261, 154] width 59 height 23
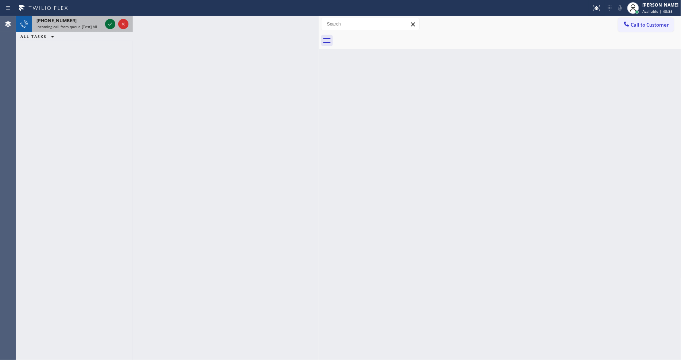
click at [114, 23] on icon at bounding box center [110, 24] width 9 height 9
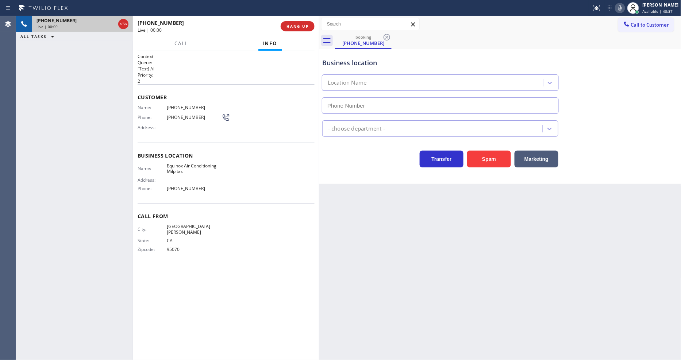
type input "(408) 762-4744"
click at [292, 28] on span "HANG UP" at bounding box center [298, 26] width 22 height 5
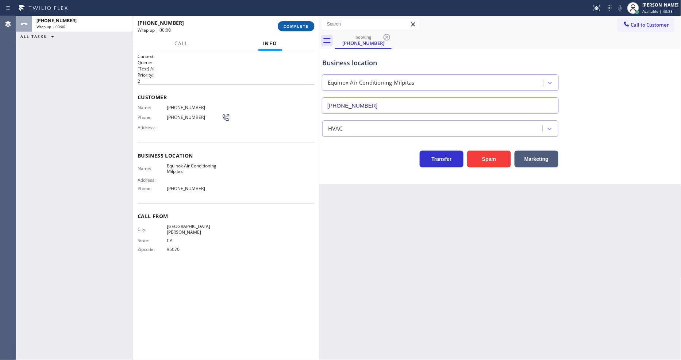
click at [292, 28] on span "COMPLETE" at bounding box center [296, 26] width 25 height 5
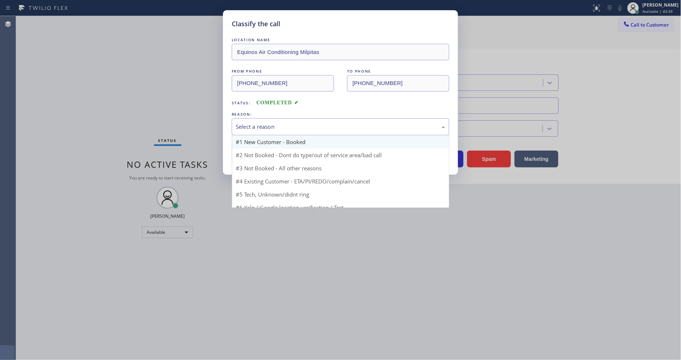
drag, startPoint x: 253, startPoint y: 123, endPoint x: 253, endPoint y: 141, distance: 17.5
click at [253, 123] on div "Select a reason" at bounding box center [341, 127] width 210 height 8
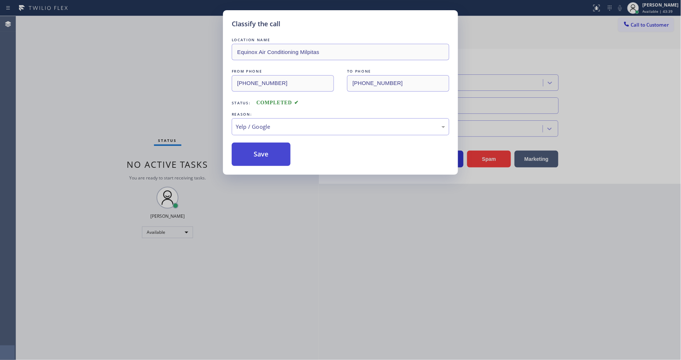
drag, startPoint x: 253, startPoint y: 194, endPoint x: 256, endPoint y: 149, distance: 44.6
click at [257, 148] on button "Save" at bounding box center [261, 154] width 59 height 23
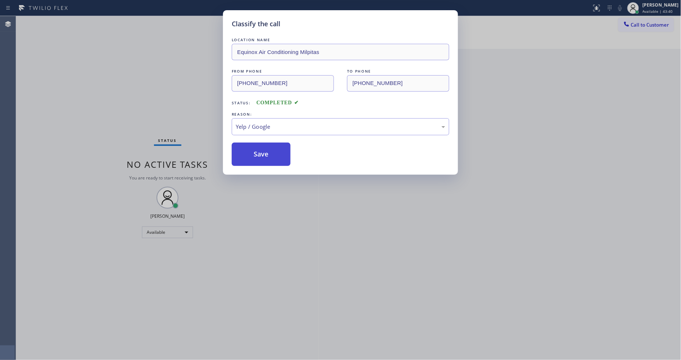
click at [257, 148] on button "Save" at bounding box center [261, 154] width 59 height 23
drag, startPoint x: 257, startPoint y: 148, endPoint x: 203, endPoint y: 52, distance: 110.2
click at [256, 148] on button "Save" at bounding box center [261, 154] width 59 height 23
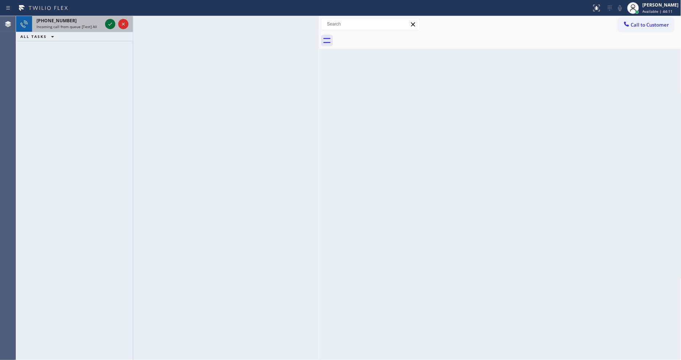
click at [105, 22] on div at bounding box center [110, 24] width 10 height 9
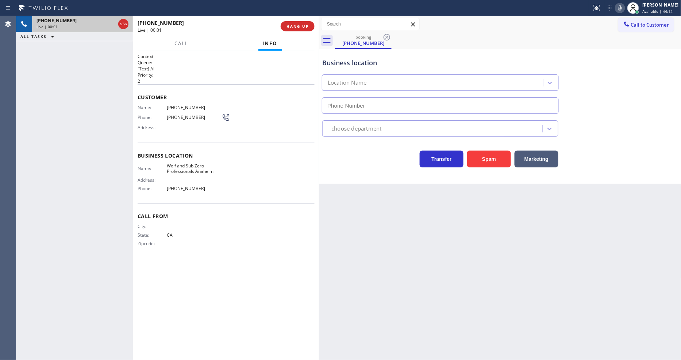
type input "(657) 500-0366"
drag, startPoint x: 154, startPoint y: 119, endPoint x: 272, endPoint y: 44, distance: 139.7
click at [154, 118] on div "Phone: (657) 310-2882" at bounding box center [184, 117] width 93 height 9
click at [294, 25] on span "HANG UP" at bounding box center [298, 26] width 22 height 5
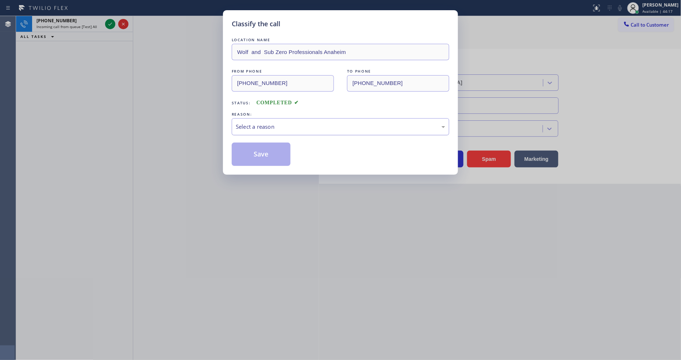
click at [285, 126] on div "Select a reason" at bounding box center [341, 127] width 210 height 8
click at [265, 149] on button "Save" at bounding box center [261, 154] width 59 height 23
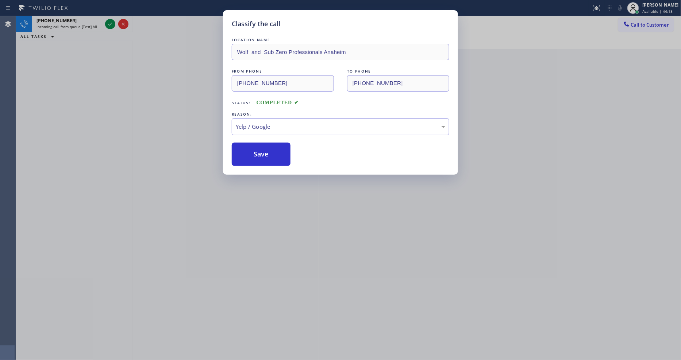
click at [107, 22] on div "Classify the call LOCATION NAME Shadow Hills Heating and Air Conditioning FROM …" at bounding box center [348, 188] width 665 height 344
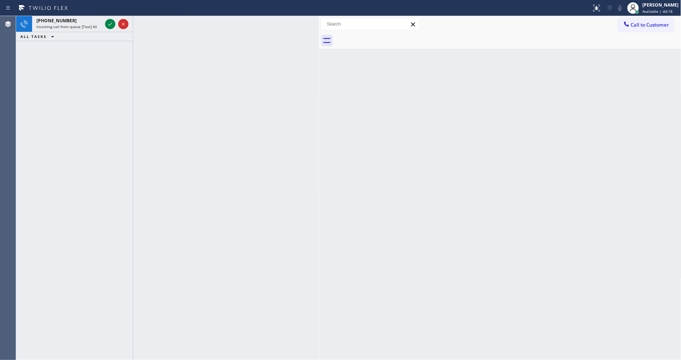
click at [107, 22] on icon at bounding box center [110, 24] width 9 height 9
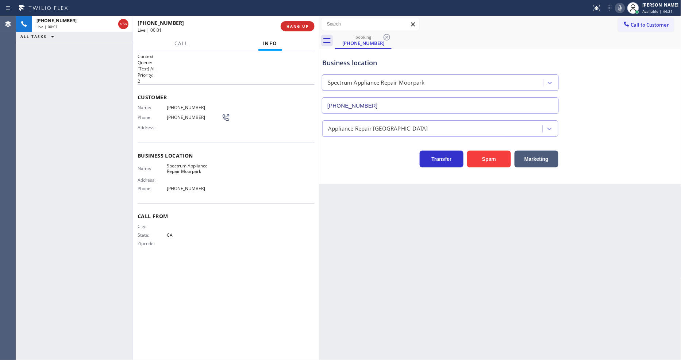
type input "(805) 600-5663"
click at [298, 24] on span "HANG UP" at bounding box center [298, 26] width 22 height 5
click at [298, 24] on span "COMPLETE" at bounding box center [296, 26] width 25 height 5
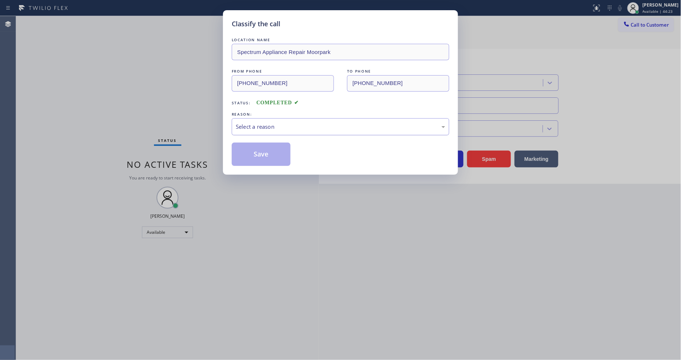
click at [259, 123] on div "Select a reason" at bounding box center [341, 127] width 210 height 8
click at [275, 114] on div "REASON:" at bounding box center [341, 115] width 218 height 8
click at [279, 118] on div "Tech, Unknown/didnt ring" at bounding box center [341, 126] width 218 height 17
click at [269, 155] on button "Save" at bounding box center [261, 154] width 59 height 23
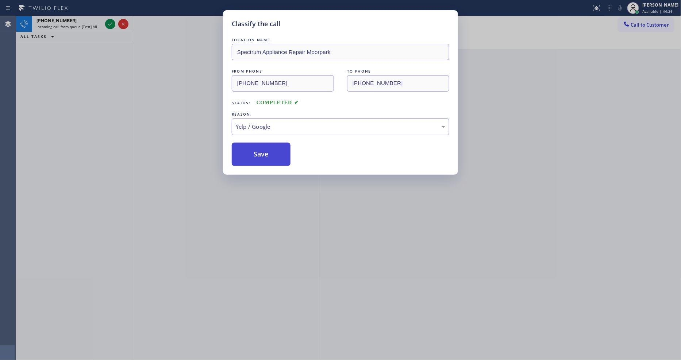
click at [269, 155] on button "Save" at bounding box center [261, 154] width 59 height 23
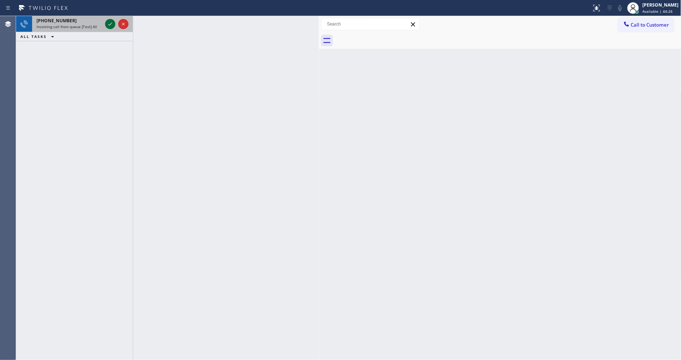
click at [114, 24] on icon at bounding box center [110, 24] width 9 height 9
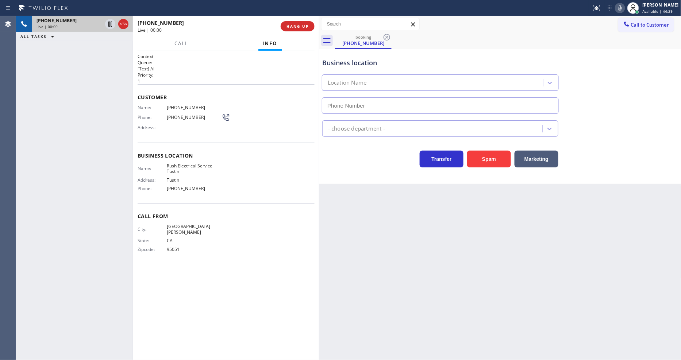
type input "(949) 998-4239"
drag, startPoint x: 286, startPoint y: 272, endPoint x: 274, endPoint y: 352, distance: 80.9
click at [286, 272] on div "Context Queue: [Test] All Priority: 1 Customer Name: (408) 333-0816 Phone: (408…" at bounding box center [226, 205] width 177 height 305
drag, startPoint x: 462, startPoint y: 253, endPoint x: 450, endPoint y: 333, distance: 80.9
click at [462, 253] on div "Back to Dashboard Change Sender ID Customers Technicians Select a contact Outbo…" at bounding box center [500, 188] width 363 height 344
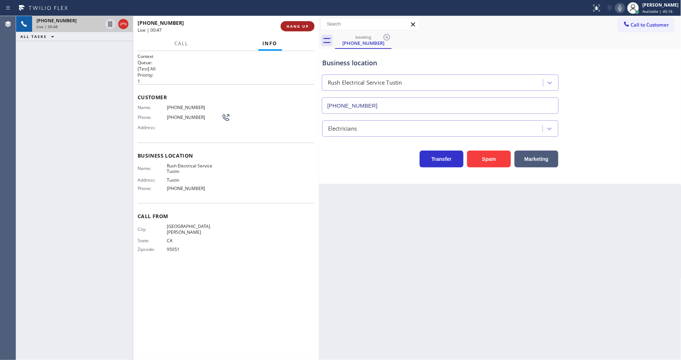
click at [293, 24] on span "HANG UP" at bounding box center [298, 26] width 22 height 5
click at [294, 24] on span "COMPLETE" at bounding box center [296, 26] width 25 height 5
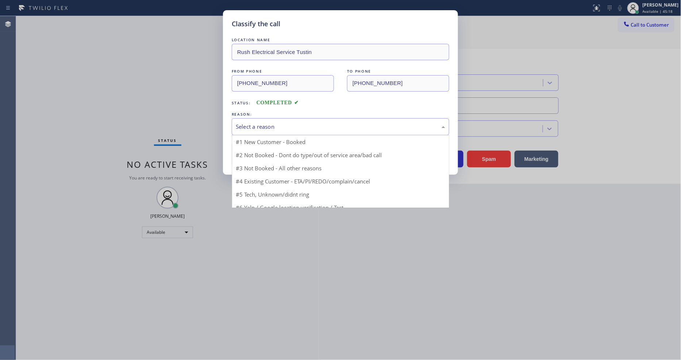
click at [256, 123] on div "Select a reason" at bounding box center [341, 127] width 210 height 8
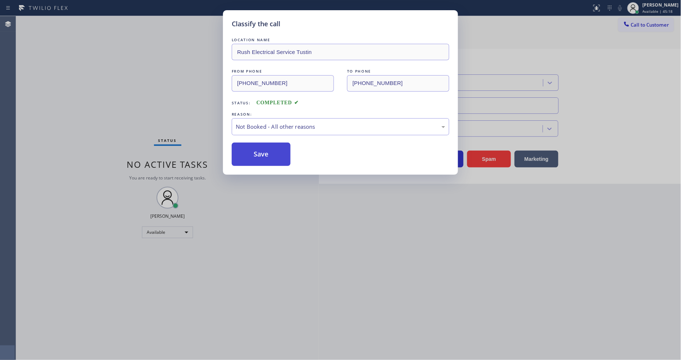
click at [247, 153] on button "Save" at bounding box center [261, 154] width 59 height 23
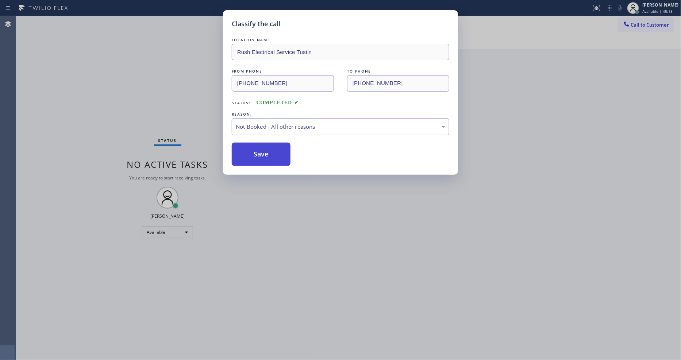
click at [247, 153] on button "Save" at bounding box center [261, 154] width 59 height 23
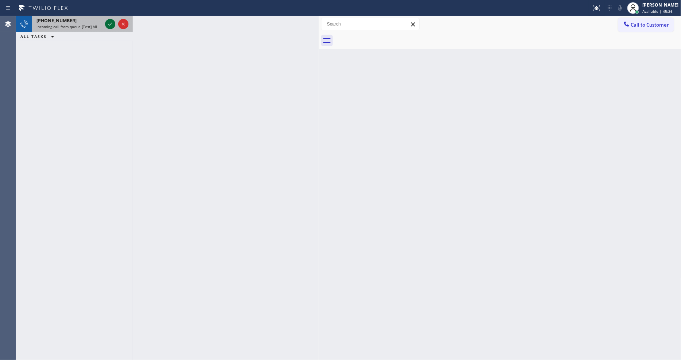
click at [108, 23] on icon at bounding box center [110, 24] width 9 height 9
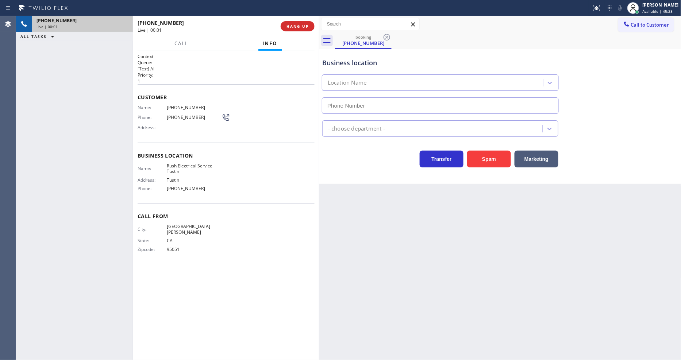
type input "(949) 998-4239"
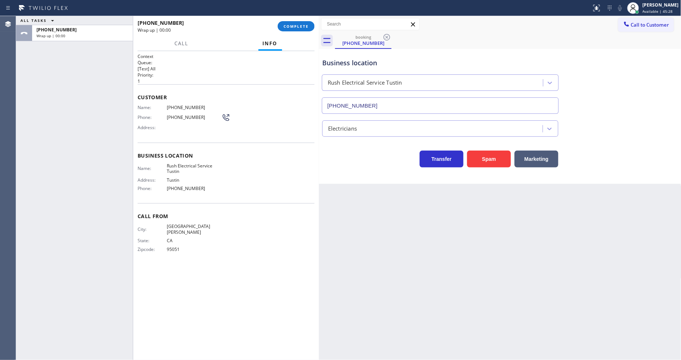
click at [298, 27] on span "COMPLETE" at bounding box center [296, 26] width 25 height 5
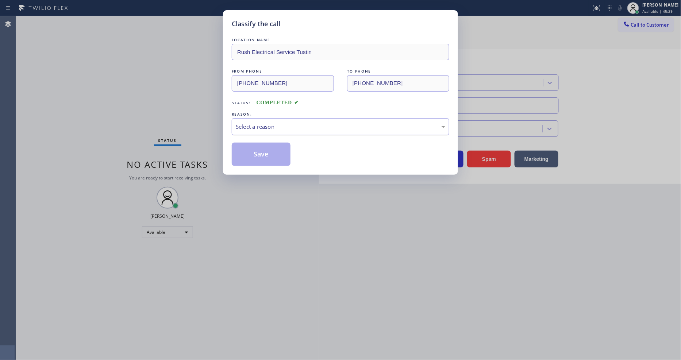
click at [282, 127] on div "Select a reason" at bounding box center [341, 127] width 210 height 8
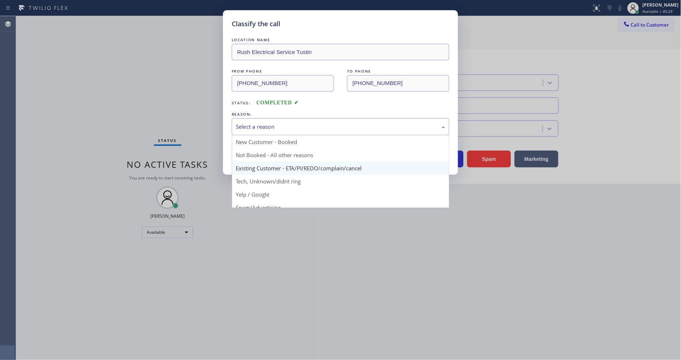
scroll to position [41, 0]
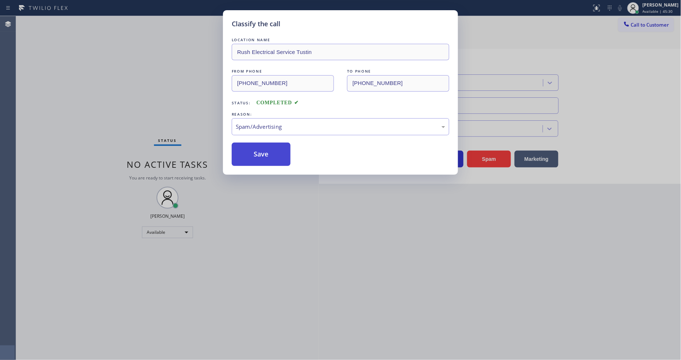
click at [266, 153] on button "Save" at bounding box center [261, 154] width 59 height 23
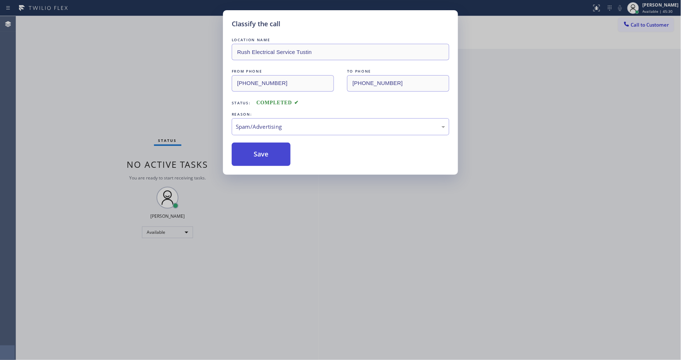
click at [266, 153] on button "Save" at bounding box center [261, 154] width 59 height 23
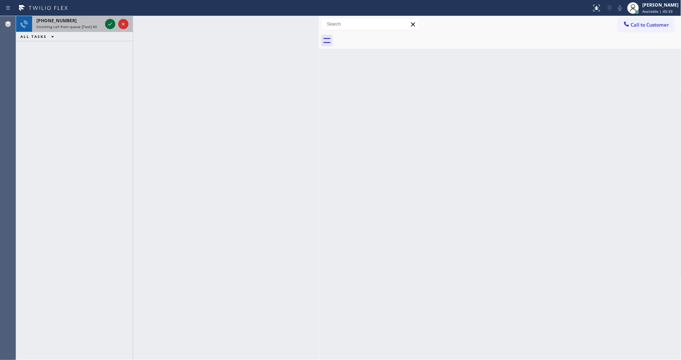
click at [110, 20] on icon at bounding box center [110, 24] width 9 height 9
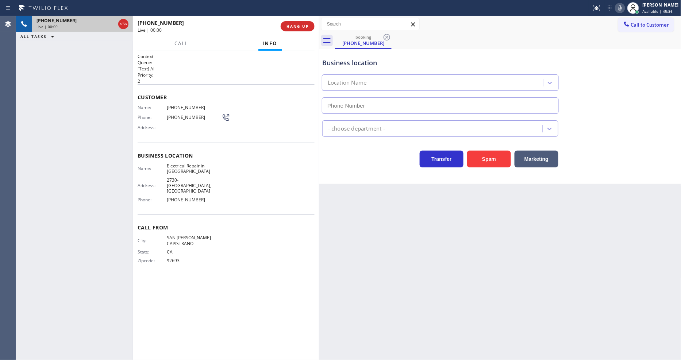
type input "(949) 979-5108"
click at [300, 22] on button "HANG UP" at bounding box center [298, 26] width 34 height 10
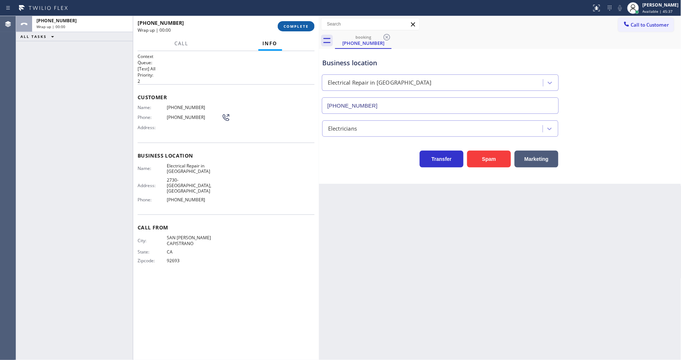
click at [300, 23] on button "COMPLETE" at bounding box center [296, 26] width 37 height 10
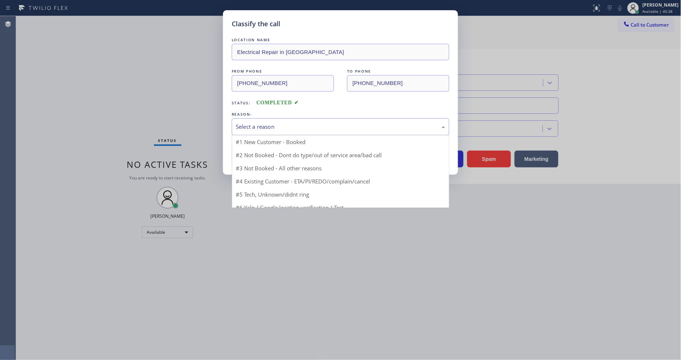
click at [260, 128] on div "Select a reason" at bounding box center [341, 127] width 210 height 8
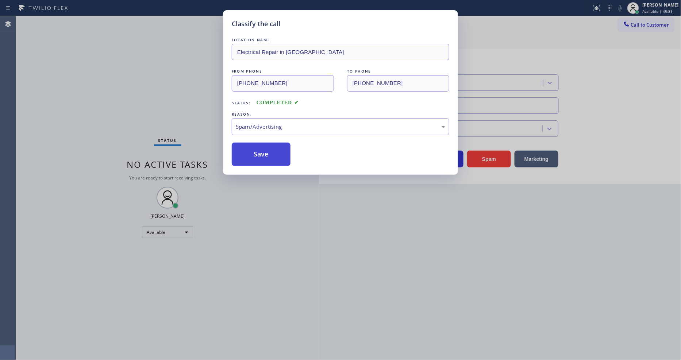
click at [255, 147] on button "Save" at bounding box center [261, 154] width 59 height 23
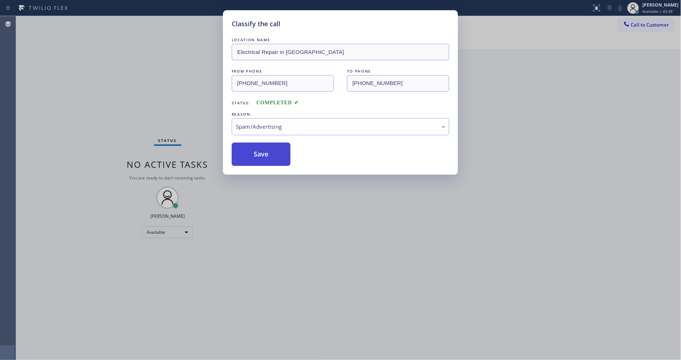
click at [255, 147] on button "Save" at bounding box center [261, 154] width 59 height 23
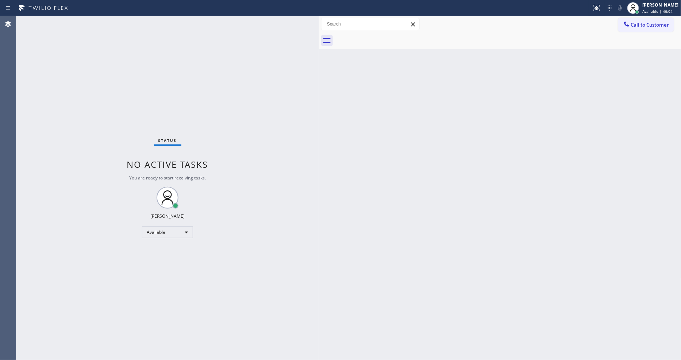
click at [492, 166] on div "Back to Dashboard Change Sender ID Customers Technicians Select a contact Outbo…" at bounding box center [500, 188] width 363 height 344
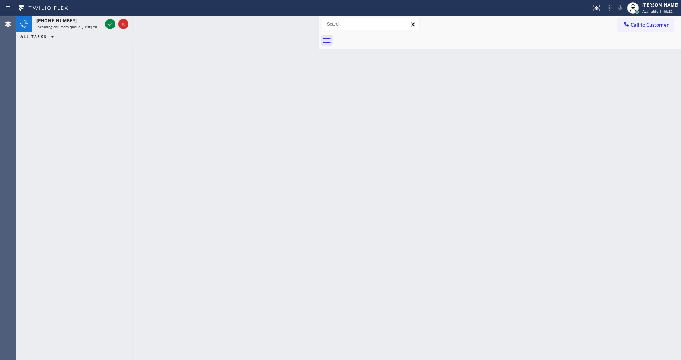
click at [63, 169] on div "+19092336054 Incoming call from queue [Test] All ALL TASKS ALL TASKS ACTIVE TAS…" at bounding box center [74, 188] width 117 height 344
click at [111, 26] on icon at bounding box center [110, 24] width 9 height 9
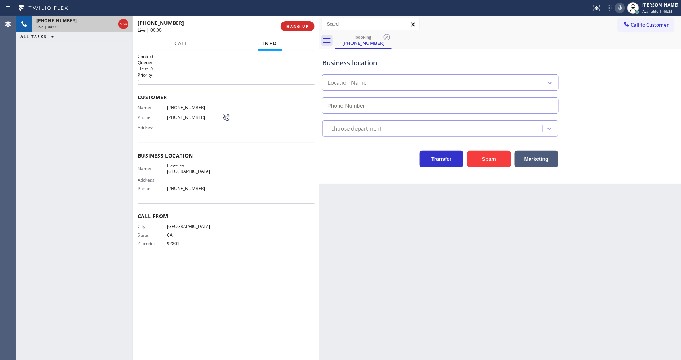
type input "(747) 279-3447"
click at [291, 30] on button "HANG UP" at bounding box center [298, 26] width 34 height 10
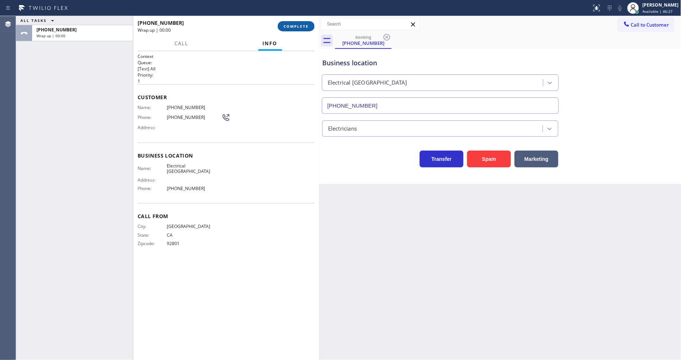
click at [294, 26] on span "COMPLETE" at bounding box center [296, 26] width 25 height 5
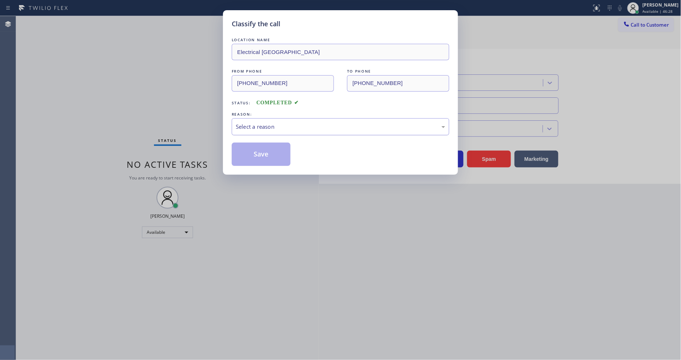
click at [262, 124] on div "Select a reason" at bounding box center [341, 127] width 210 height 8
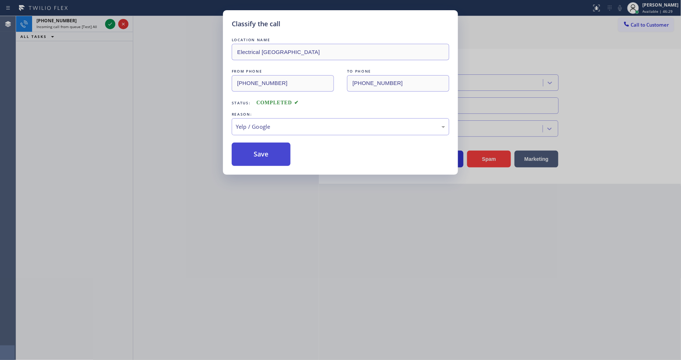
click at [265, 151] on button "Save" at bounding box center [261, 154] width 59 height 23
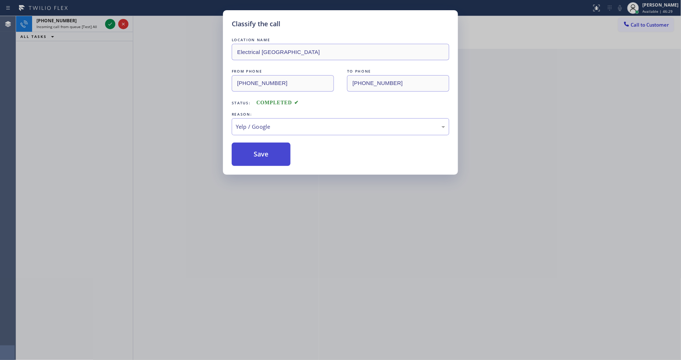
click at [265, 151] on button "Save" at bounding box center [261, 154] width 59 height 23
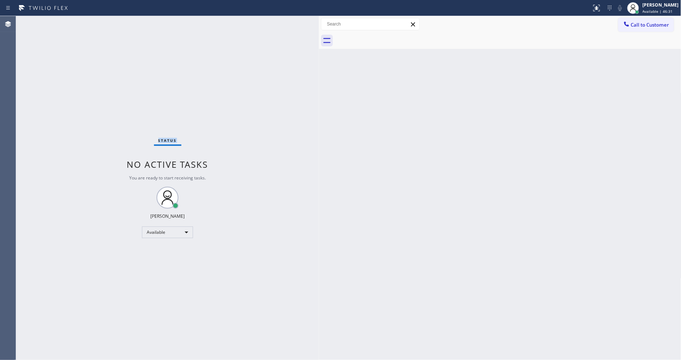
click at [107, 26] on div "Status No active tasks You are ready to start receiving tasks. Lyka Montero Ava…" at bounding box center [167, 188] width 303 height 344
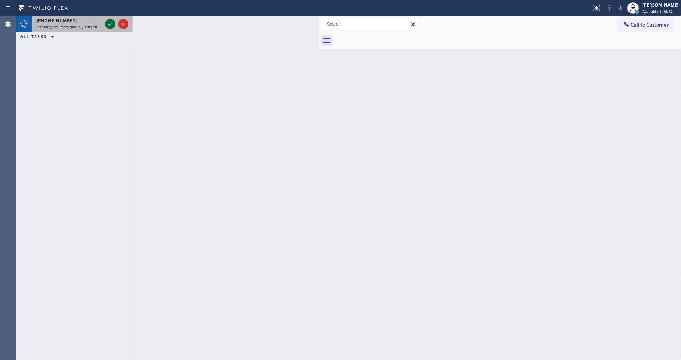
click at [108, 24] on icon at bounding box center [110, 24] width 9 height 9
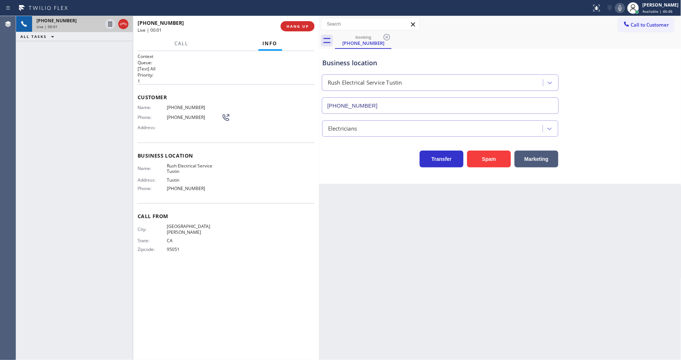
type input "(949) 998-4239"
click at [492, 154] on button "Spam" at bounding box center [489, 159] width 44 height 17
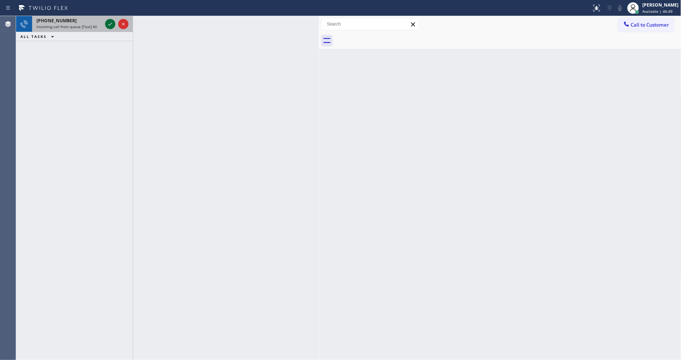
click at [112, 21] on icon at bounding box center [110, 24] width 9 height 9
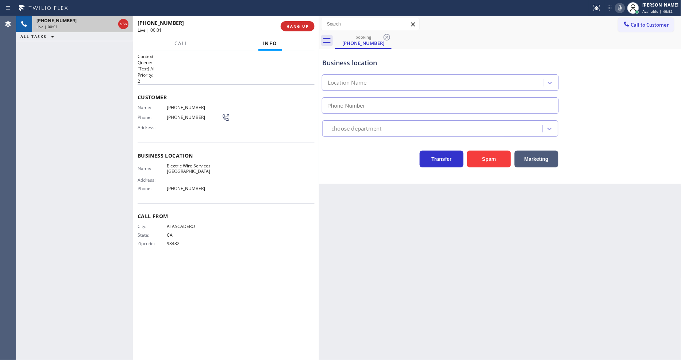
type input "(805) 222-7723"
click at [305, 24] on span "HANG UP" at bounding box center [298, 26] width 22 height 5
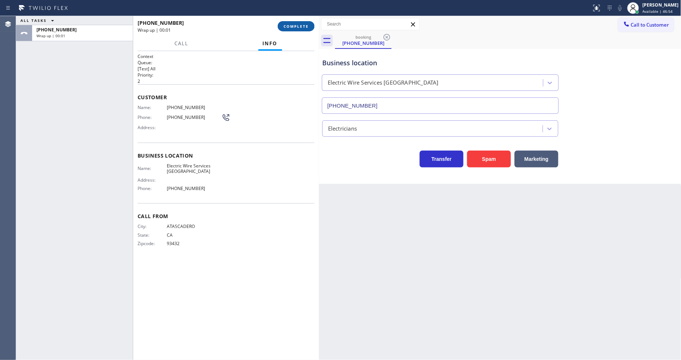
click at [305, 24] on span "COMPLETE" at bounding box center [296, 26] width 25 height 5
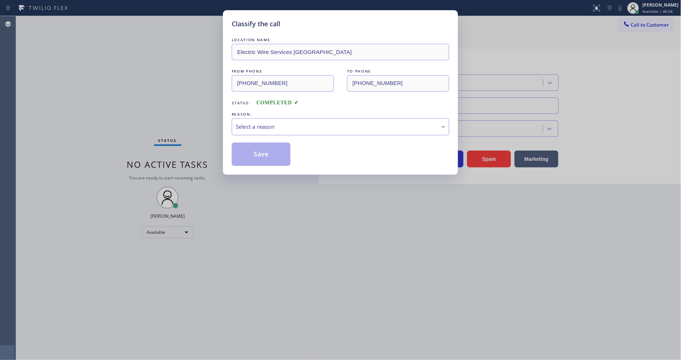
click at [280, 124] on div "Select a reason" at bounding box center [341, 127] width 210 height 8
click at [265, 151] on button "Save" at bounding box center [261, 154] width 59 height 23
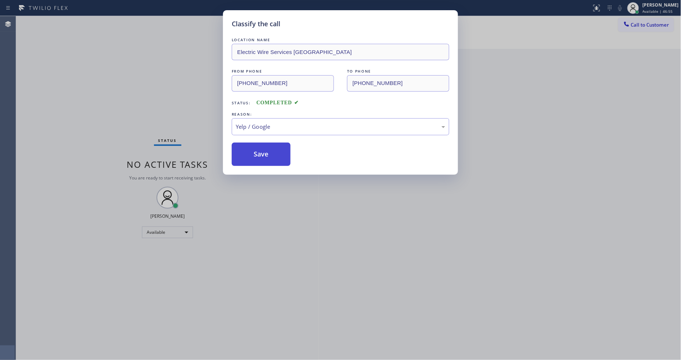
click at [265, 151] on button "Save" at bounding box center [261, 154] width 59 height 23
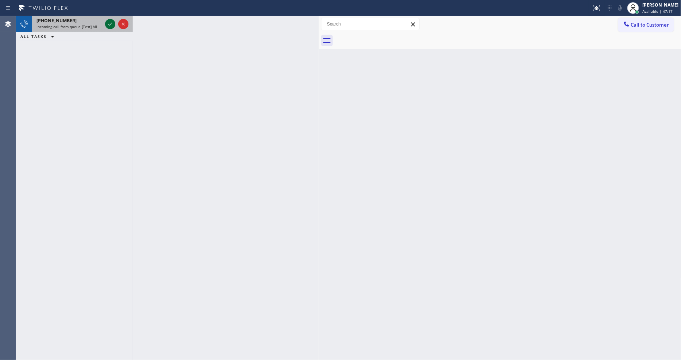
click at [108, 23] on icon at bounding box center [110, 24] width 9 height 9
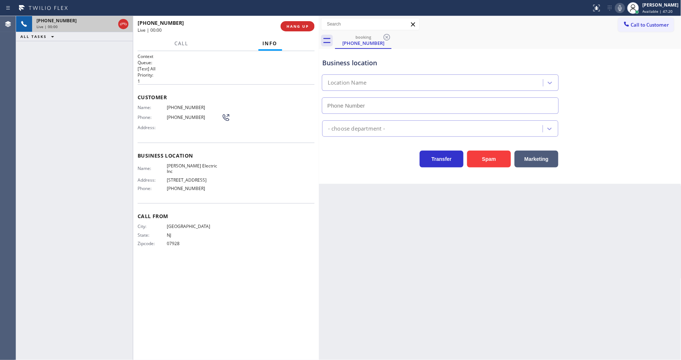
type input "(640) 223-8049"
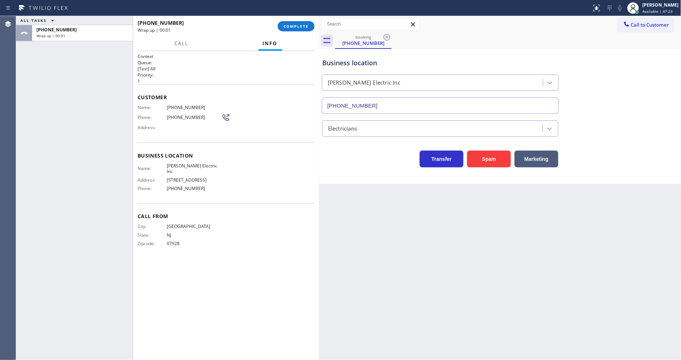
drag, startPoint x: 163, startPoint y: 119, endPoint x: 317, endPoint y: 50, distance: 168.2
click at [163, 119] on div "Phone: (973) 507-6912" at bounding box center [184, 117] width 93 height 9
click at [307, 23] on button "COMPLETE" at bounding box center [296, 26] width 37 height 10
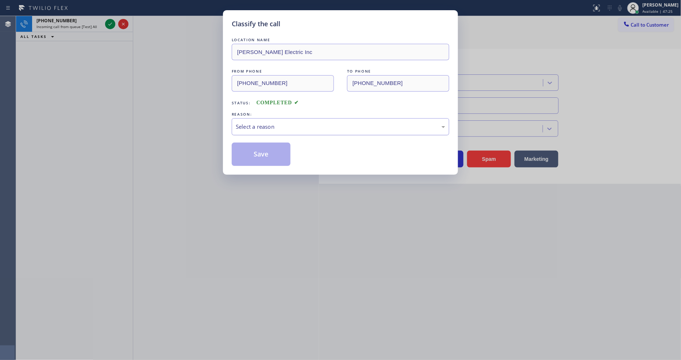
click at [282, 126] on div "Select a reason" at bounding box center [341, 127] width 210 height 8
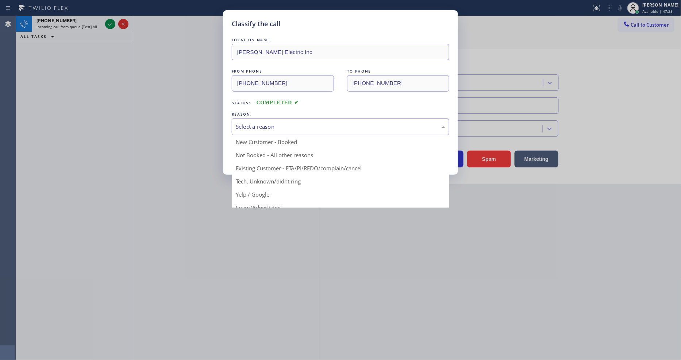
drag, startPoint x: 277, startPoint y: 179, endPoint x: 278, endPoint y: 174, distance: 5.5
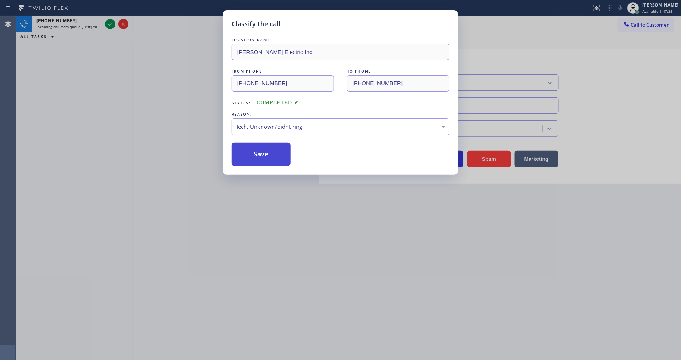
click at [276, 154] on button "Save" at bounding box center [261, 154] width 59 height 23
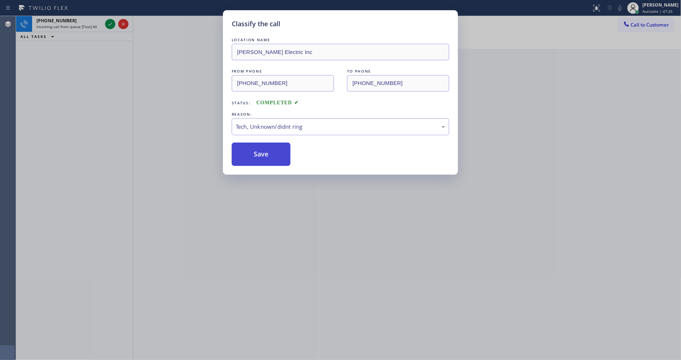
click at [276, 154] on button "Save" at bounding box center [261, 154] width 59 height 23
drag, startPoint x: 276, startPoint y: 154, endPoint x: 277, endPoint y: 150, distance: 4.4
click at [276, 152] on button "Save" at bounding box center [261, 154] width 59 height 23
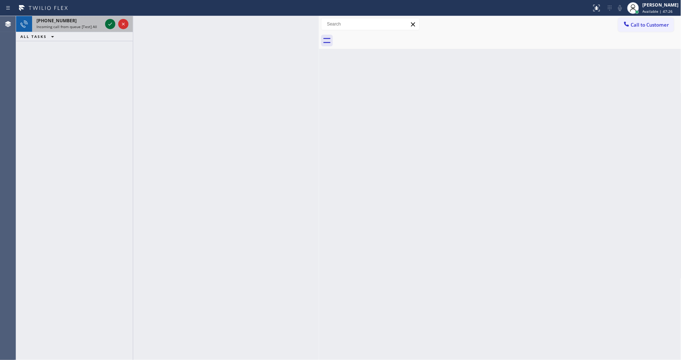
click at [107, 23] on icon at bounding box center [110, 24] width 9 height 9
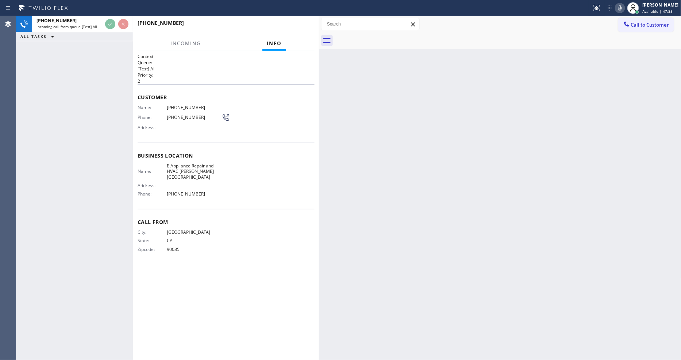
click at [183, 164] on span "E Appliance Repair and HVAC Beverly Hills" at bounding box center [194, 171] width 55 height 17
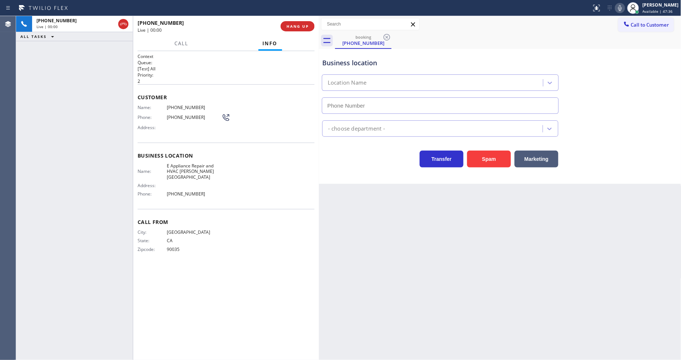
type input "(310) 361-3969"
click at [300, 31] on button "HANG UP" at bounding box center [298, 26] width 34 height 10
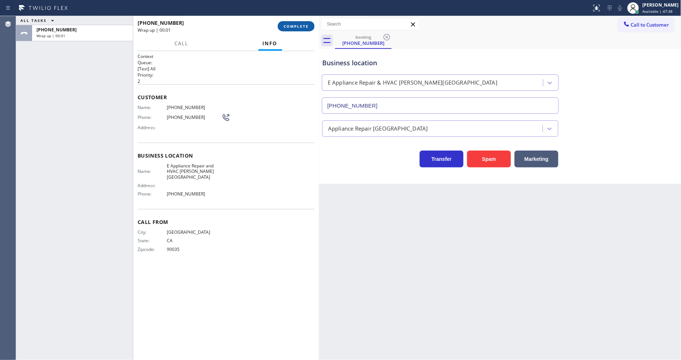
click at [300, 28] on span "COMPLETE" at bounding box center [296, 26] width 25 height 5
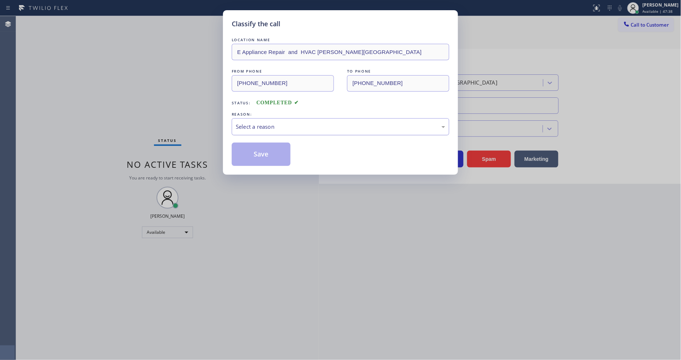
click at [286, 129] on div "Select a reason" at bounding box center [341, 126] width 218 height 17
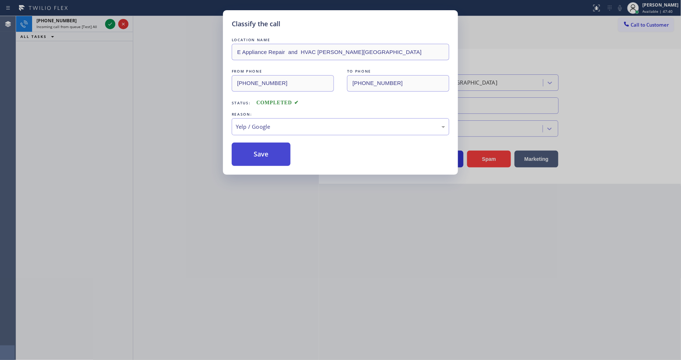
click at [273, 151] on button "Save" at bounding box center [261, 154] width 59 height 23
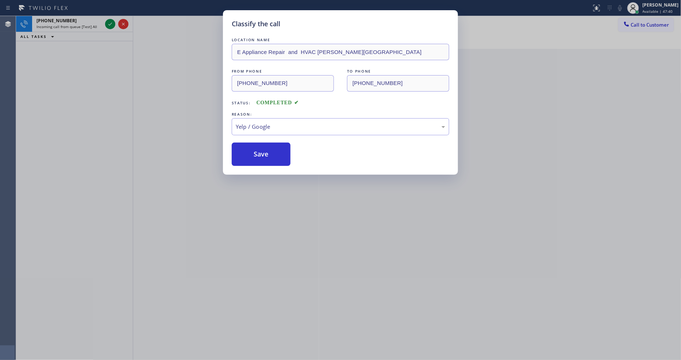
drag, startPoint x: 273, startPoint y: 151, endPoint x: 212, endPoint y: 88, distance: 87.8
click at [274, 150] on button "Save" at bounding box center [261, 154] width 59 height 23
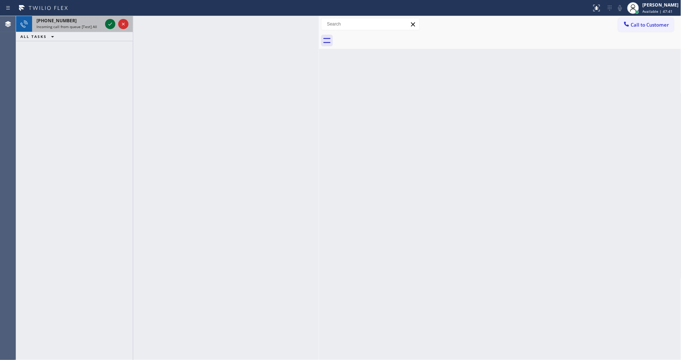
click at [111, 21] on icon at bounding box center [110, 24] width 9 height 9
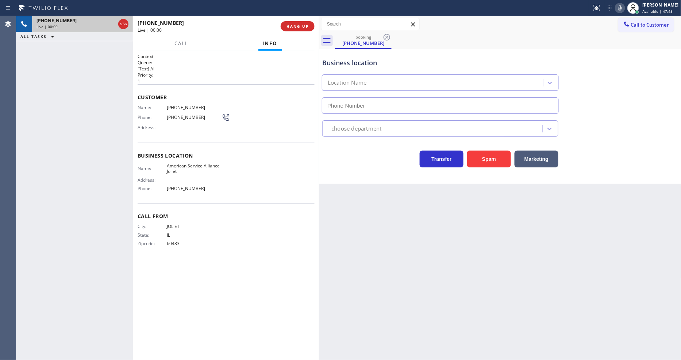
type input "(779) 212-7220"
click at [158, 163] on div "Name: American Service Alliance Joilet" at bounding box center [180, 168] width 84 height 11
click at [300, 24] on span "HANG UP" at bounding box center [298, 26] width 22 height 5
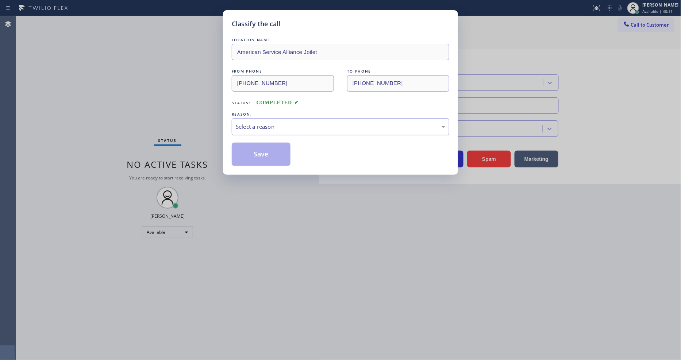
click at [245, 119] on div "Select a reason" at bounding box center [341, 126] width 218 height 17
click at [241, 150] on button "Save" at bounding box center [261, 154] width 59 height 23
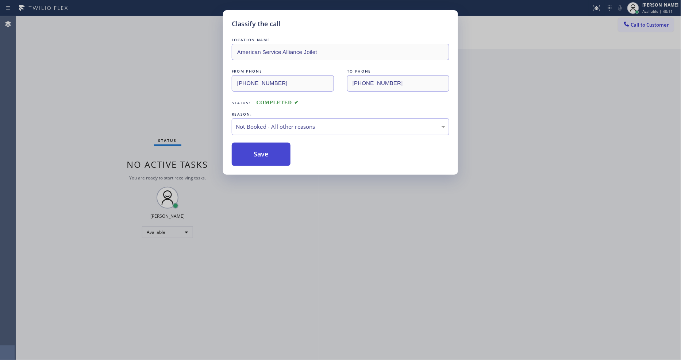
click at [245, 152] on button "Save" at bounding box center [261, 154] width 59 height 23
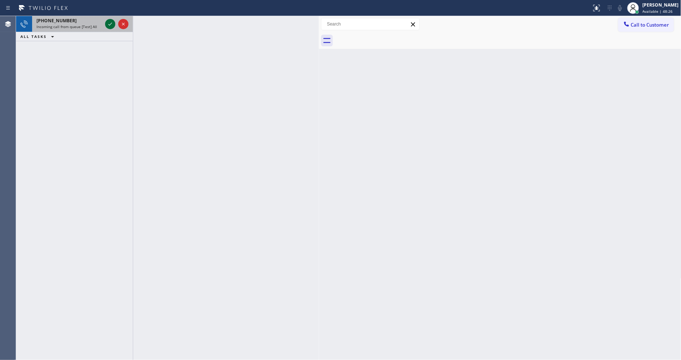
click at [107, 24] on icon at bounding box center [110, 24] width 9 height 9
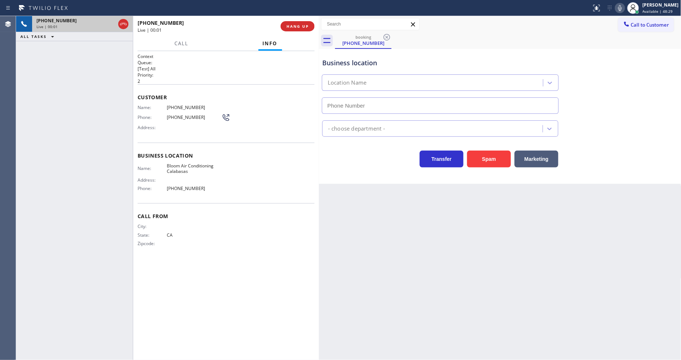
type input "(818) 533-6123"
click at [304, 23] on button "HANG UP" at bounding box center [298, 26] width 34 height 10
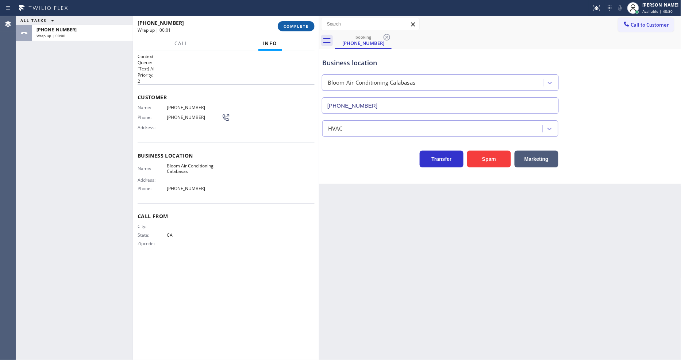
click at [302, 25] on span "COMPLETE" at bounding box center [296, 26] width 25 height 5
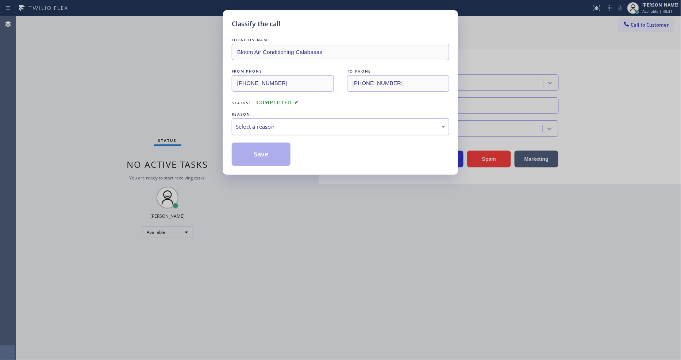
click at [279, 123] on div "Select a reason" at bounding box center [341, 127] width 210 height 8
click at [281, 148] on button "Save" at bounding box center [261, 154] width 59 height 23
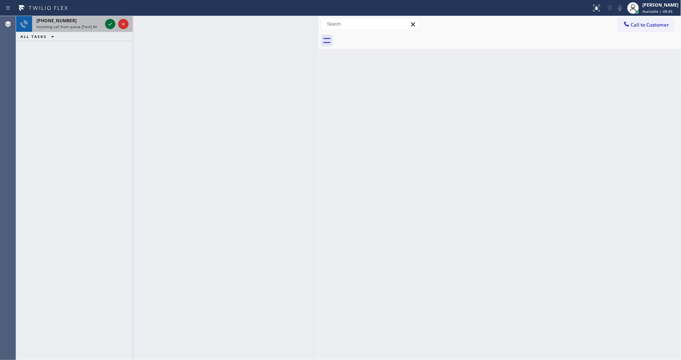
click at [110, 25] on icon at bounding box center [110, 24] width 4 height 3
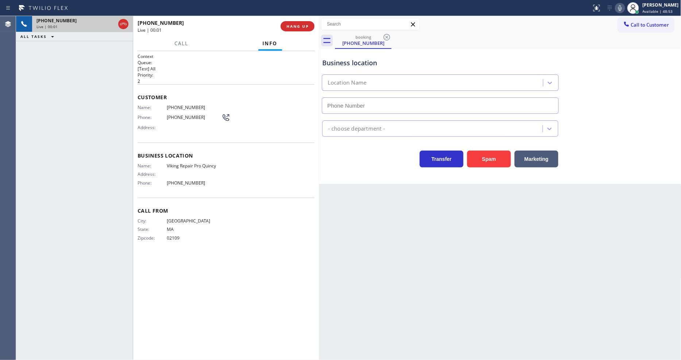
type input "(617) 295-7577"
click at [293, 28] on span "HANG UP" at bounding box center [298, 26] width 22 height 5
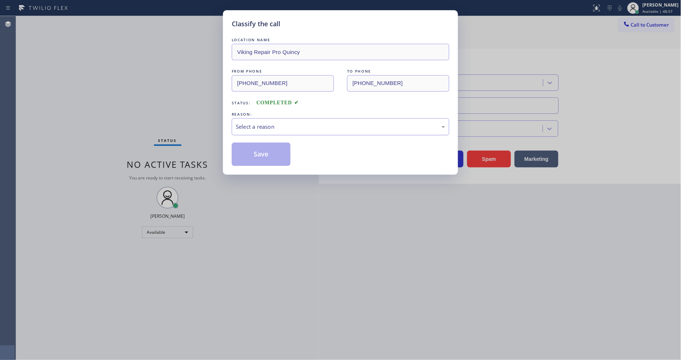
click at [263, 123] on div "Select a reason" at bounding box center [341, 127] width 210 height 8
click at [265, 152] on button "Save" at bounding box center [261, 154] width 59 height 23
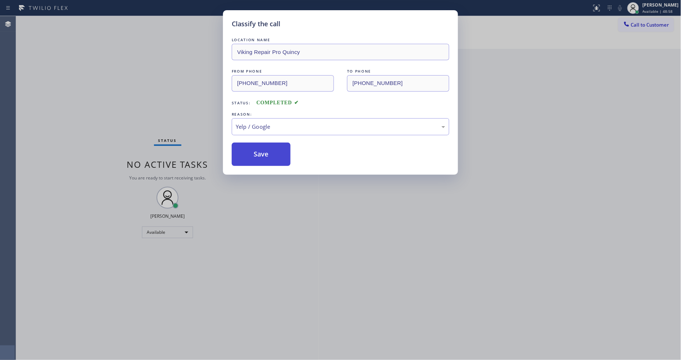
click at [265, 152] on button "Save" at bounding box center [261, 154] width 59 height 23
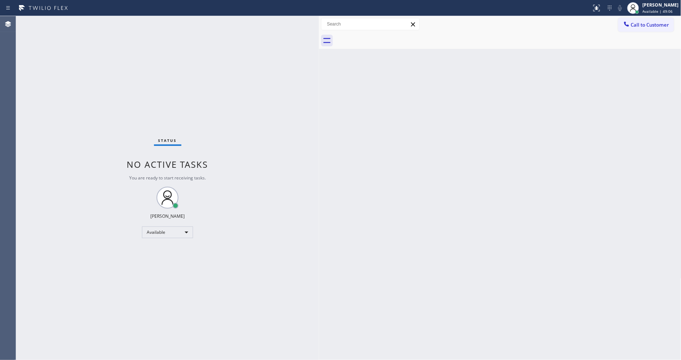
click at [503, 226] on div "Back to Dashboard Change Sender ID Customers Technicians Select a contact Outbo…" at bounding box center [500, 188] width 363 height 344
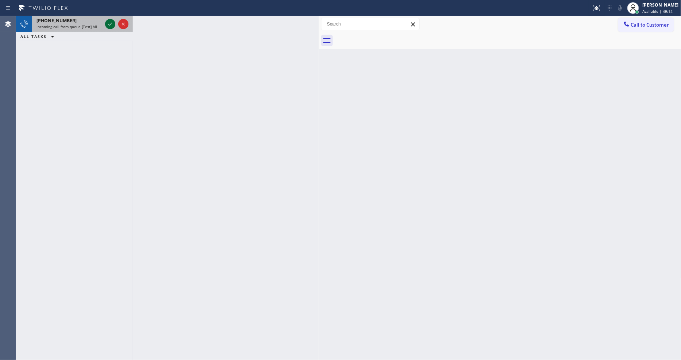
click at [107, 22] on icon at bounding box center [110, 24] width 9 height 9
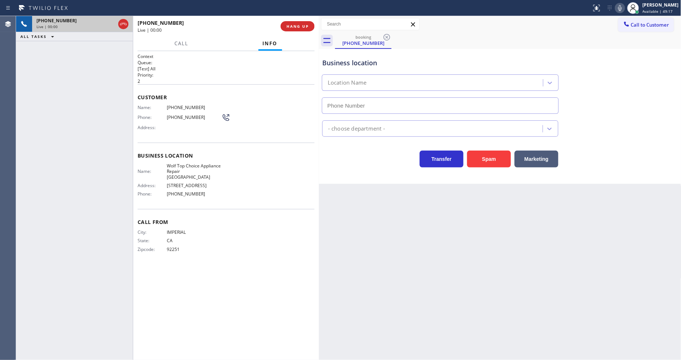
type input "(760) 253-1797"
click at [293, 26] on span "HANG UP" at bounding box center [298, 26] width 22 height 5
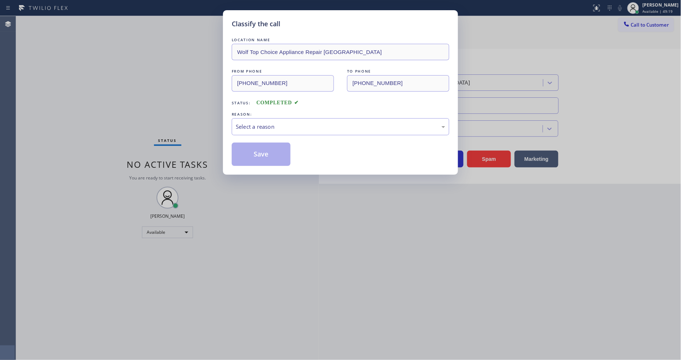
click at [253, 119] on div "Select a reason" at bounding box center [341, 126] width 218 height 17
click at [256, 158] on button "Save" at bounding box center [261, 154] width 59 height 23
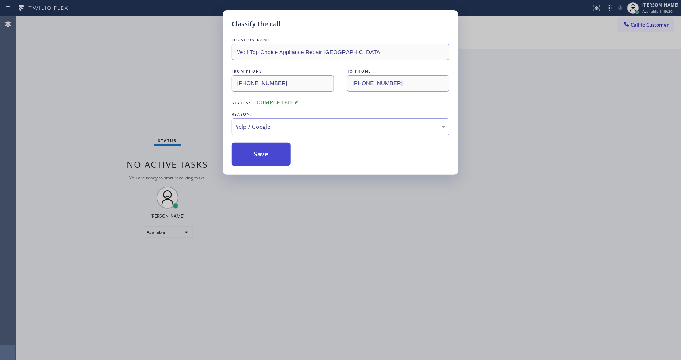
click at [256, 158] on button "Save" at bounding box center [261, 154] width 59 height 23
drag, startPoint x: 256, startPoint y: 158, endPoint x: 225, endPoint y: 226, distance: 75.0
click at [256, 158] on button "Save" at bounding box center [261, 154] width 59 height 23
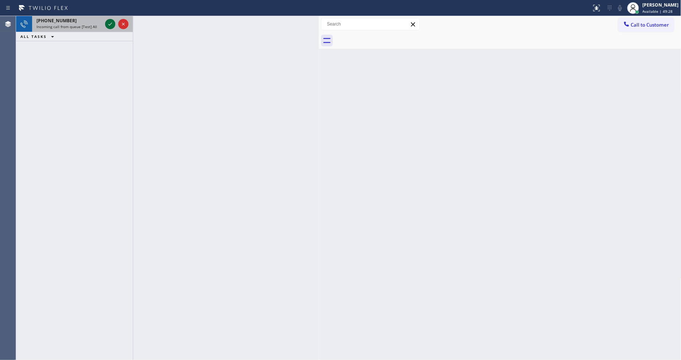
click at [111, 25] on icon at bounding box center [110, 24] width 9 height 9
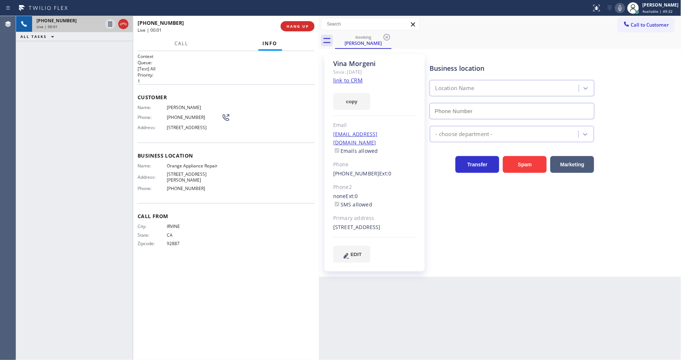
type input "(714) 855-4254"
click at [344, 80] on link "link to CRM" at bounding box center [348, 80] width 30 height 7
click at [110, 22] on icon at bounding box center [110, 24] width 9 height 9
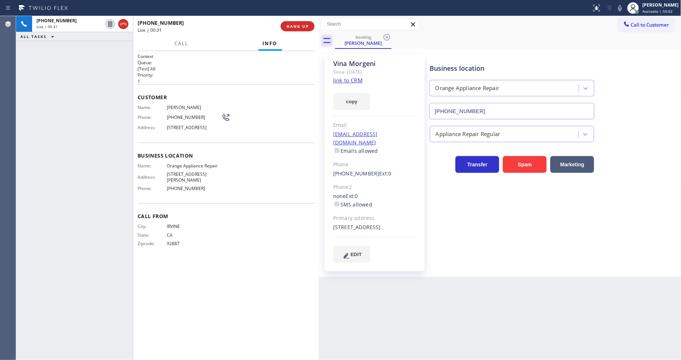
drag, startPoint x: 626, startPoint y: 7, endPoint x: 498, endPoint y: 19, distance: 128.3
click at [625, 7] on icon at bounding box center [620, 8] width 9 height 9
click at [110, 25] on icon at bounding box center [110, 24] width 9 height 9
click at [623, 8] on rect at bounding box center [620, 7] width 5 height 5
click at [561, 235] on div "Business location Orange Appliance Repair (714) 855-4254 Appliance Repair Regul…" at bounding box center [554, 158] width 251 height 204
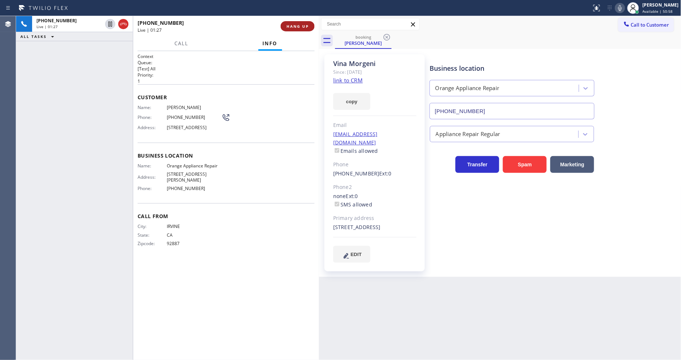
click at [306, 24] on span "HANG UP" at bounding box center [298, 26] width 22 height 5
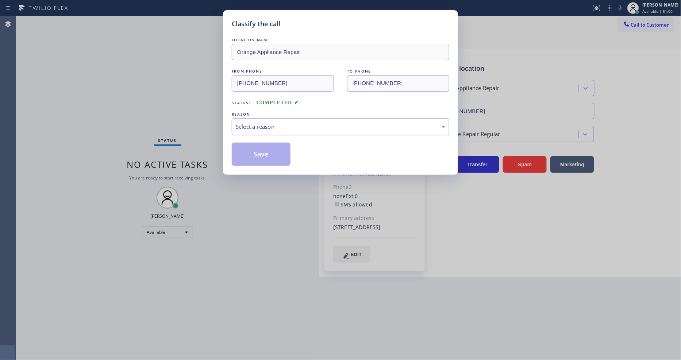
click at [253, 127] on div "Select a reason" at bounding box center [341, 127] width 210 height 8
click at [260, 152] on button "Save" at bounding box center [261, 154] width 59 height 23
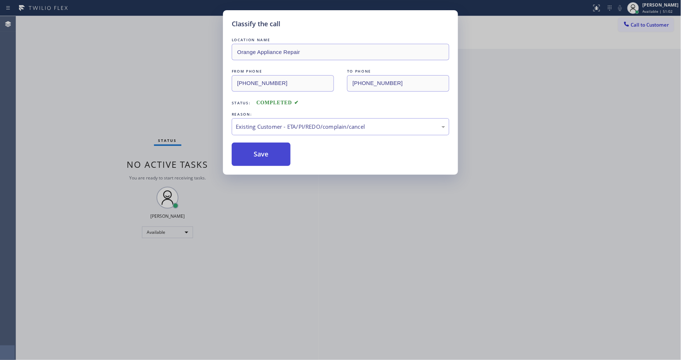
click at [260, 152] on button "Save" at bounding box center [261, 154] width 59 height 23
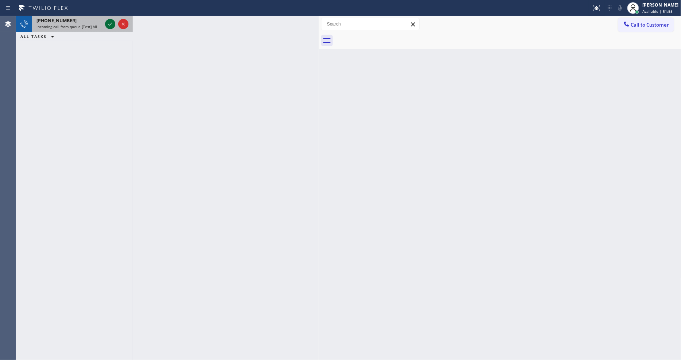
click at [108, 25] on icon at bounding box center [110, 24] width 9 height 9
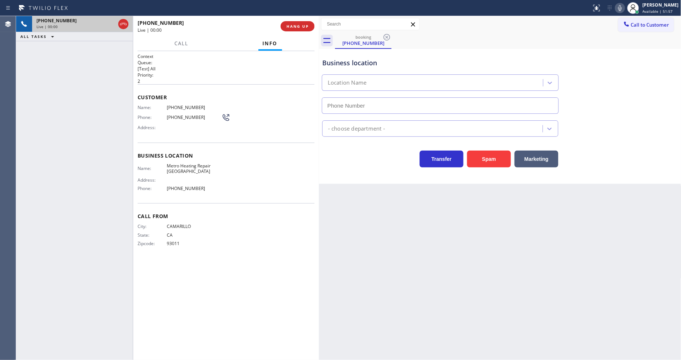
type input "(805) 429-2717"
click at [299, 25] on span "HANG UP" at bounding box center [298, 26] width 22 height 5
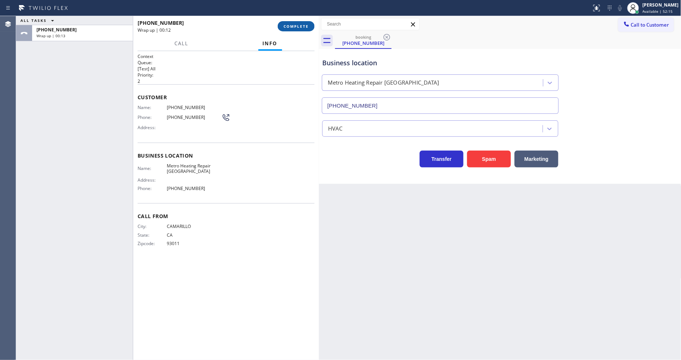
click at [298, 26] on span "COMPLETE" at bounding box center [296, 26] width 25 height 5
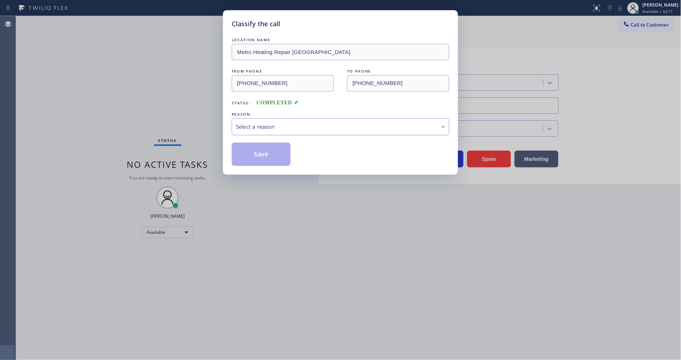
click at [295, 128] on div "Select a reason" at bounding box center [341, 127] width 210 height 8
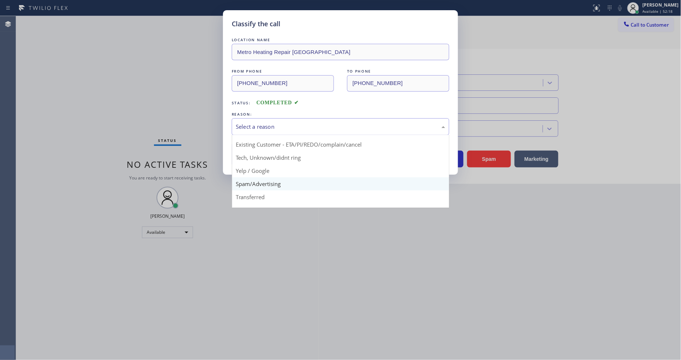
scroll to position [46, 0]
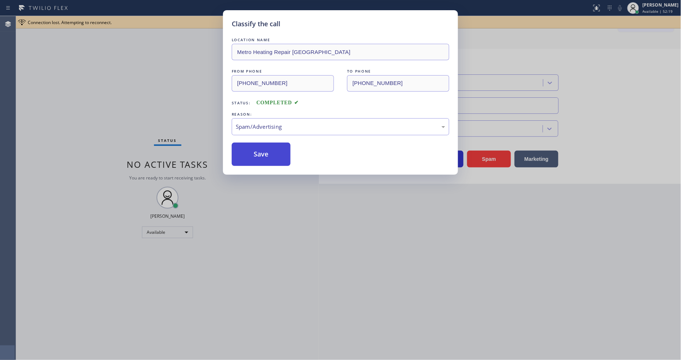
click at [279, 154] on button "Save" at bounding box center [261, 154] width 59 height 23
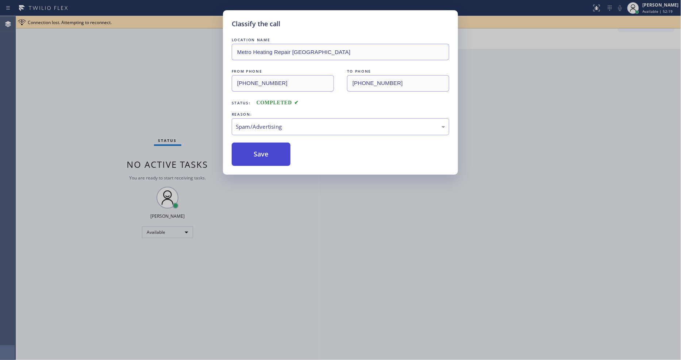
click at [279, 154] on button "Save" at bounding box center [261, 154] width 59 height 23
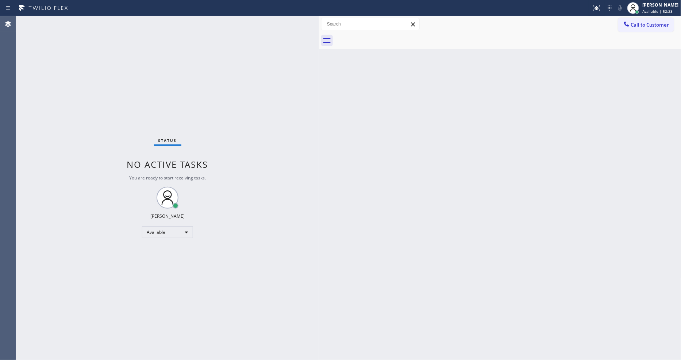
click at [352, 194] on div "Back to Dashboard Change Sender ID Customers Technicians Select a contact Outbo…" at bounding box center [500, 188] width 363 height 344
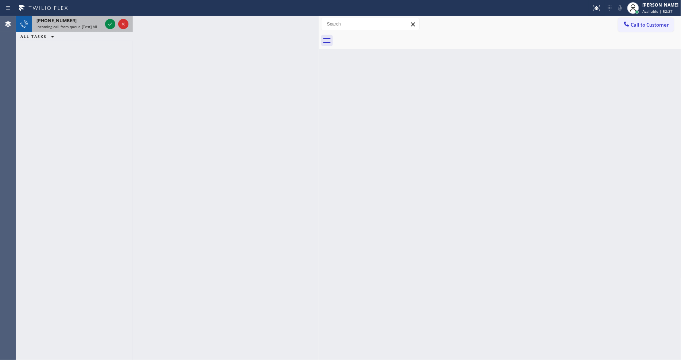
click at [116, 19] on div at bounding box center [117, 24] width 26 height 16
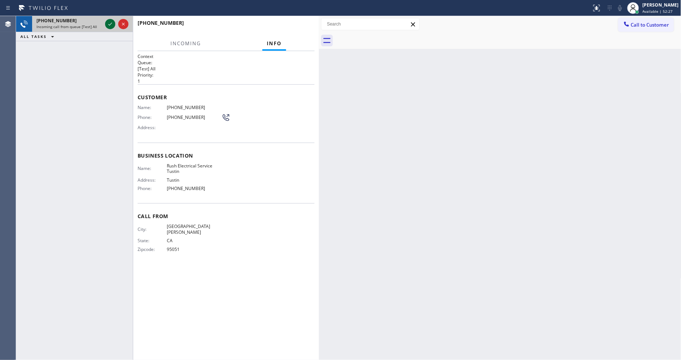
click at [107, 24] on icon at bounding box center [110, 24] width 9 height 9
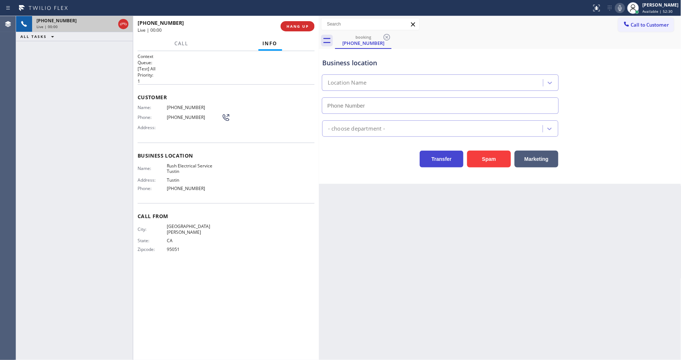
type input "(949) 998-4239"
click at [490, 155] on button "Spam" at bounding box center [489, 159] width 44 height 17
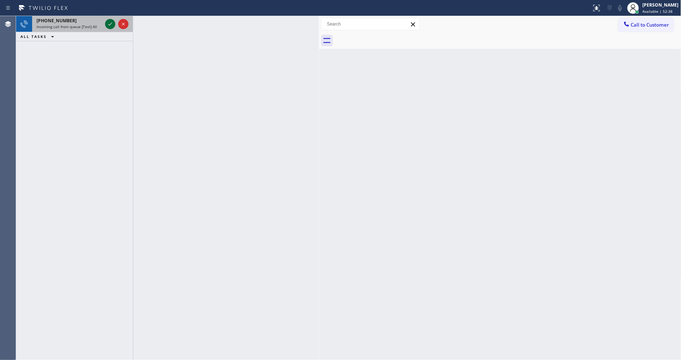
click at [107, 24] on icon at bounding box center [110, 24] width 9 height 9
click at [111, 23] on icon at bounding box center [110, 24] width 9 height 9
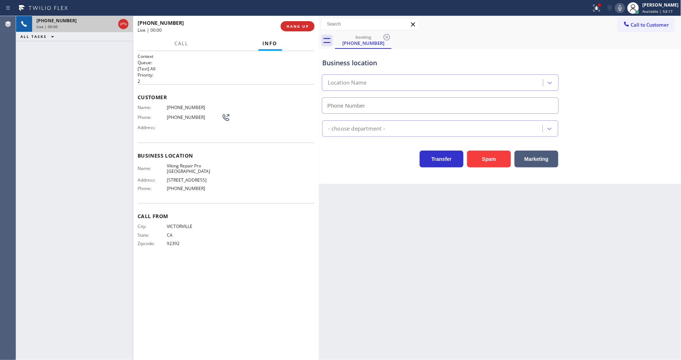
type input "(760) 330-2668"
click at [293, 23] on button "HANG UP" at bounding box center [298, 26] width 34 height 10
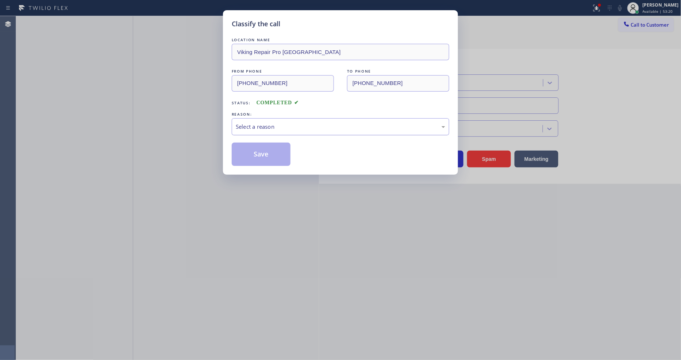
click at [300, 123] on div "Select a reason" at bounding box center [341, 127] width 210 height 8
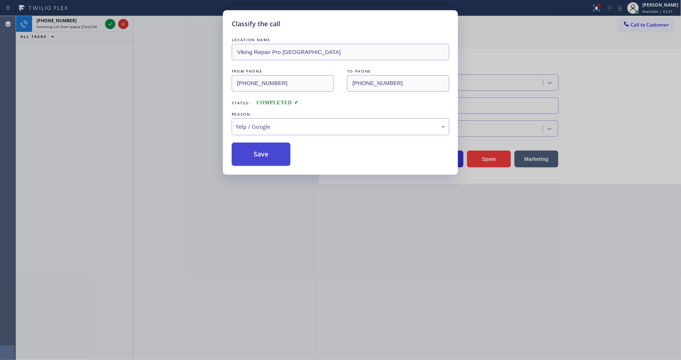
click at [269, 157] on button "Save" at bounding box center [261, 154] width 59 height 23
click at [270, 157] on button "Save" at bounding box center [261, 154] width 59 height 23
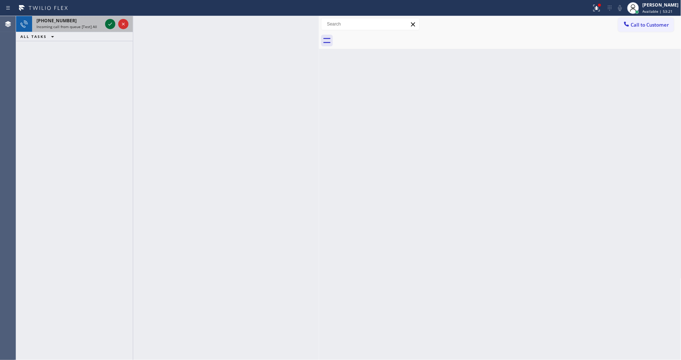
click at [111, 24] on icon at bounding box center [110, 24] width 9 height 9
click at [111, 23] on icon at bounding box center [110, 24] width 9 height 9
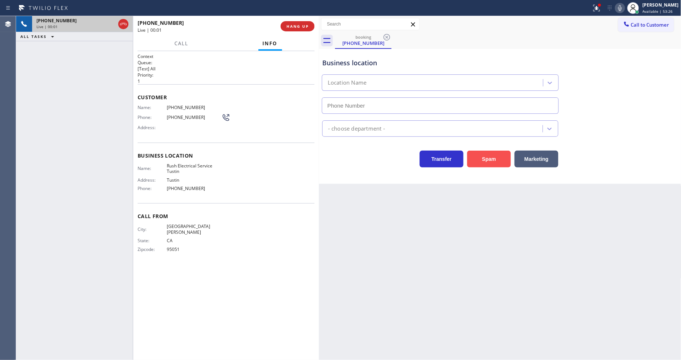
type input "(949) 998-4239"
click at [499, 151] on button "Spam" at bounding box center [489, 159] width 44 height 17
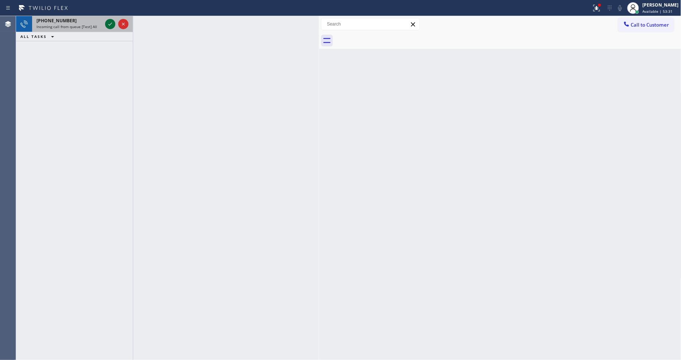
click at [110, 23] on icon at bounding box center [110, 24] width 9 height 9
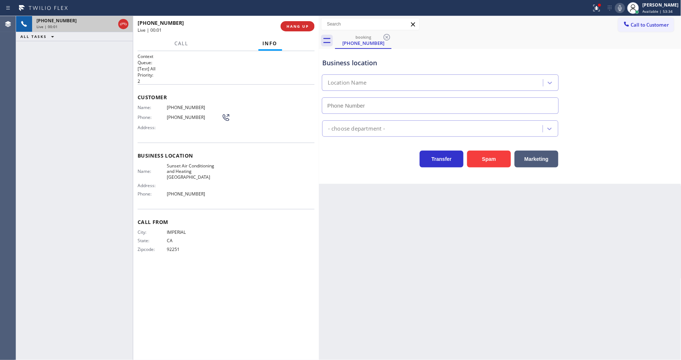
type input "(760) 284-8445"
click at [298, 30] on button "HANG UP" at bounding box center [298, 26] width 34 height 10
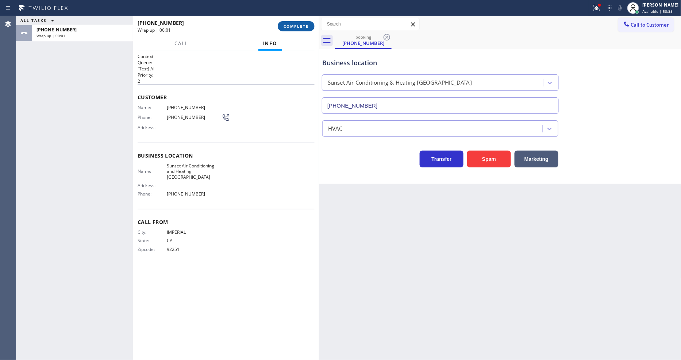
click at [298, 28] on span "COMPLETE" at bounding box center [296, 26] width 25 height 5
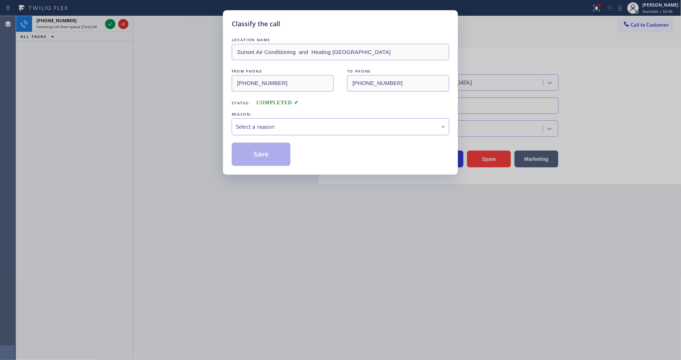
click at [265, 123] on div "Select a reason" at bounding box center [341, 127] width 210 height 8
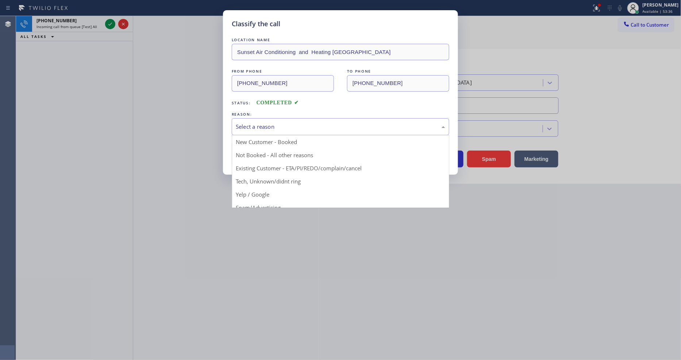
drag, startPoint x: 269, startPoint y: 194, endPoint x: 269, endPoint y: 179, distance: 14.3
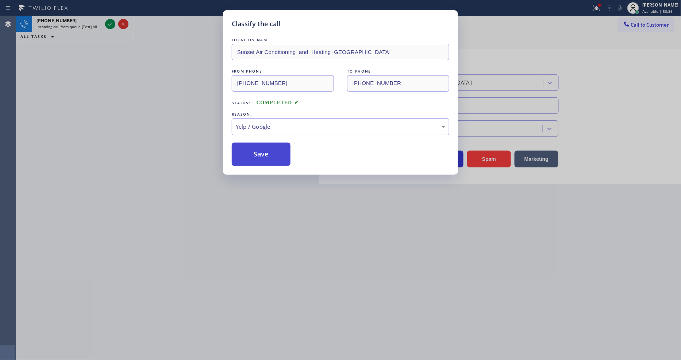
click at [269, 157] on button "Save" at bounding box center [261, 154] width 59 height 23
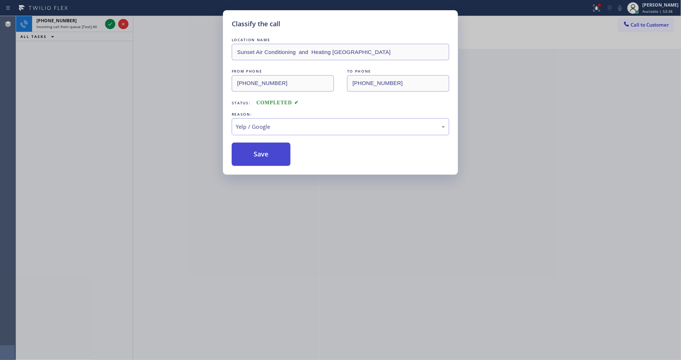
click at [268, 155] on button "Save" at bounding box center [261, 154] width 59 height 23
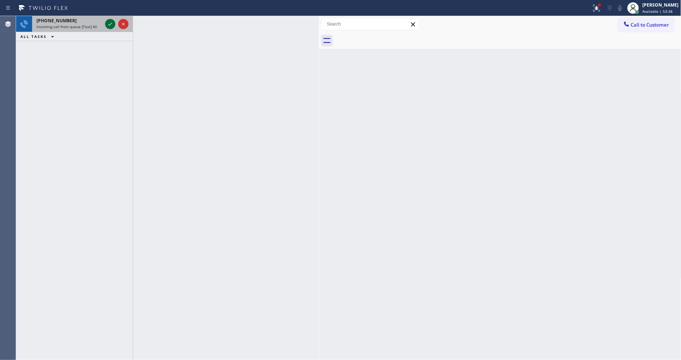
click at [108, 24] on icon at bounding box center [110, 24] width 9 height 9
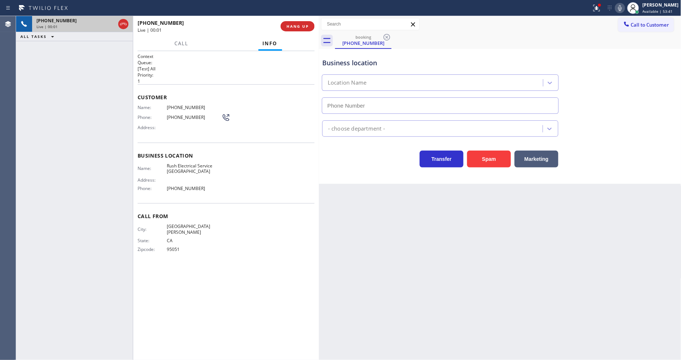
type input "(562) 364-8181"
click at [498, 157] on button "Spam" at bounding box center [489, 159] width 44 height 17
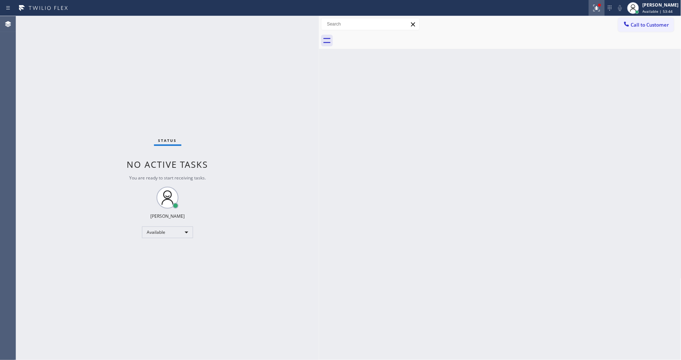
click at [600, 9] on icon at bounding box center [597, 8] width 7 height 7
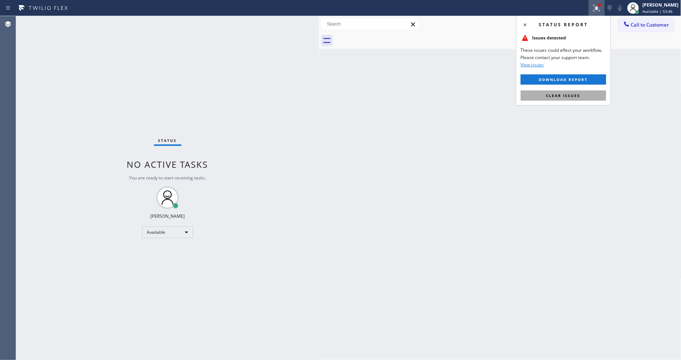
click at [571, 96] on span "Clear issues" at bounding box center [564, 95] width 34 height 5
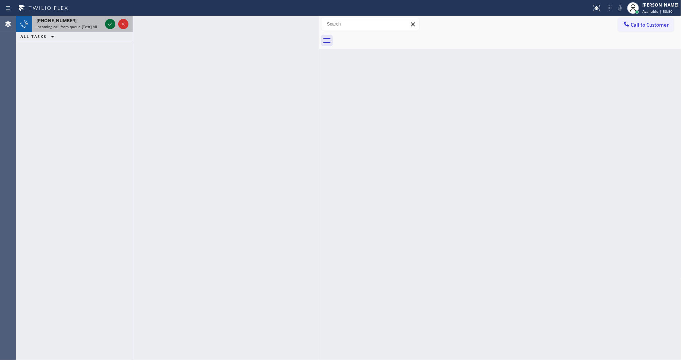
click at [108, 22] on icon at bounding box center [110, 24] width 9 height 9
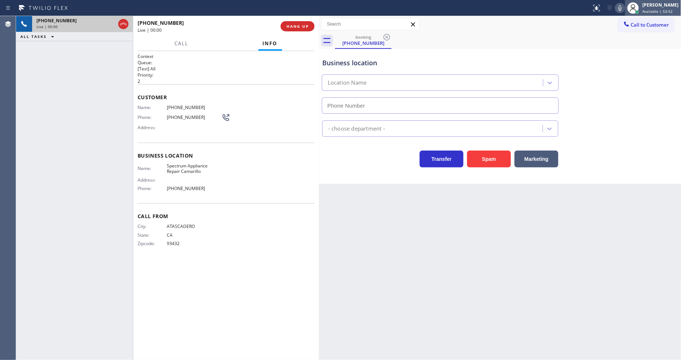
type input "(805) 600-3864"
click at [124, 115] on div "+18054385309 Live | 00:03 ALL TASKS ALL TASKS ACTIVE TASKS TASKS IN WRAP UP" at bounding box center [74, 188] width 117 height 344
click at [303, 24] on span "HANG UP" at bounding box center [298, 26] width 22 height 5
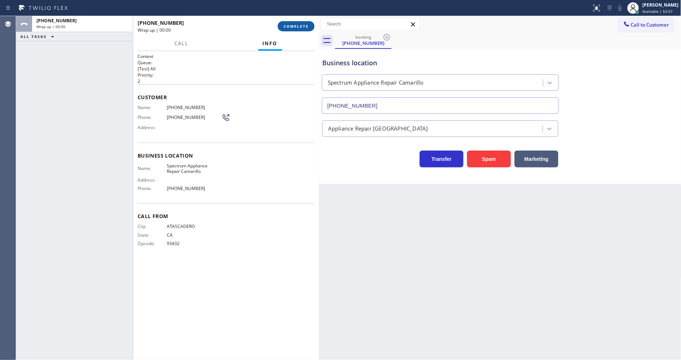
click at [303, 24] on span "COMPLETE" at bounding box center [296, 26] width 25 height 5
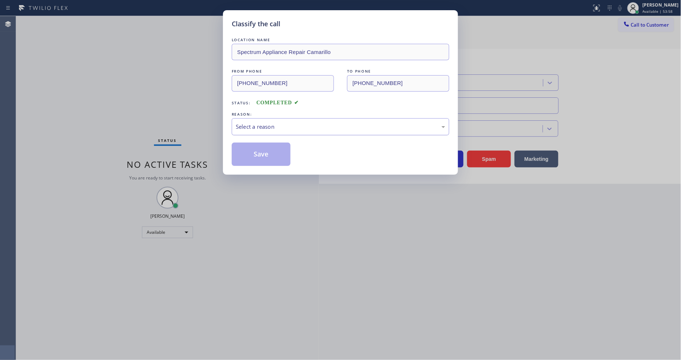
click at [256, 127] on div "Select a reason" at bounding box center [341, 127] width 210 height 8
click at [261, 156] on button "Save" at bounding box center [261, 154] width 59 height 23
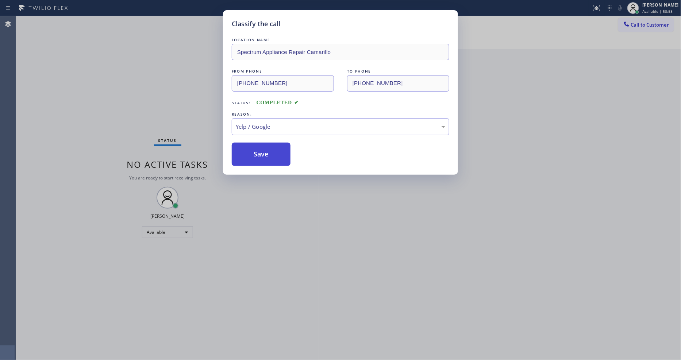
click at [261, 156] on button "Save" at bounding box center [261, 154] width 59 height 23
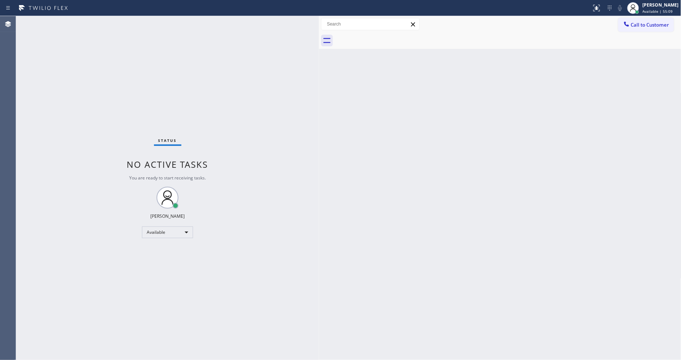
click at [110, 23] on div "Status No active tasks You are ready to start receiving tasks. Lyka Montero Ava…" at bounding box center [167, 188] width 303 height 344
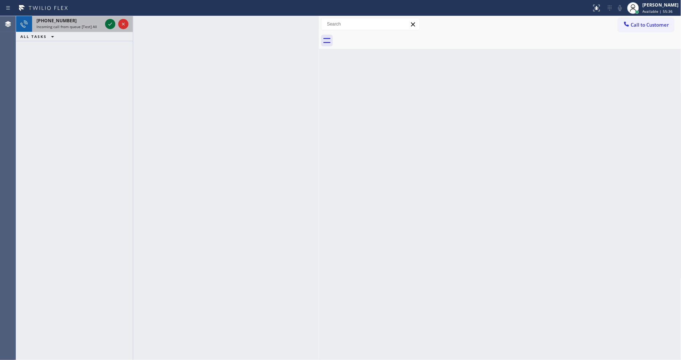
click at [108, 22] on icon at bounding box center [110, 24] width 9 height 9
click at [112, 22] on icon at bounding box center [110, 24] width 9 height 9
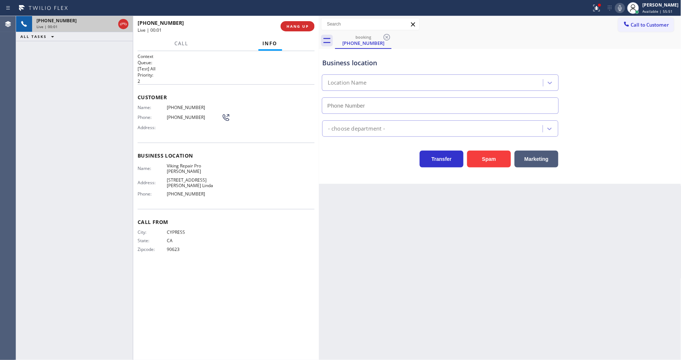
type input "(714) 551-6989"
click at [297, 26] on span "HANG UP" at bounding box center [298, 26] width 22 height 5
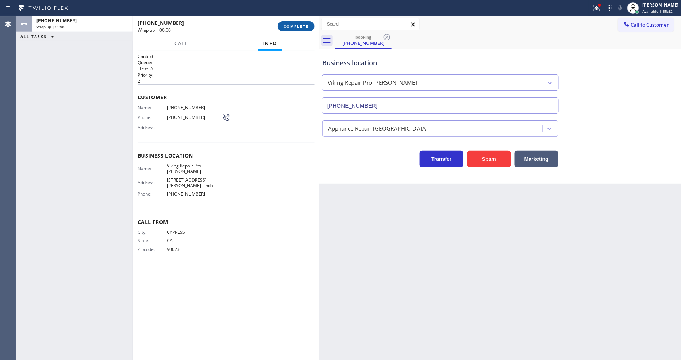
click at [297, 26] on span "COMPLETE" at bounding box center [296, 26] width 25 height 5
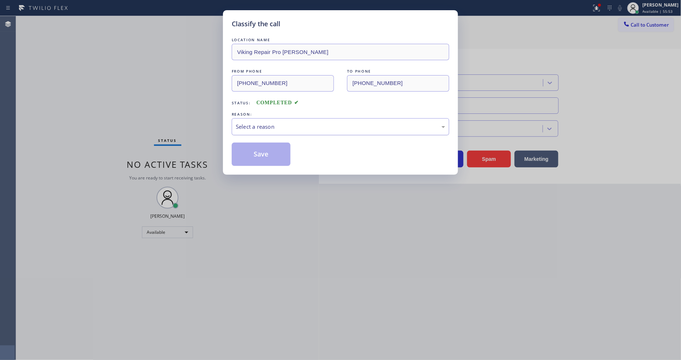
click at [268, 127] on div "Select a reason" at bounding box center [341, 127] width 210 height 8
click at [269, 154] on button "Save" at bounding box center [261, 154] width 59 height 23
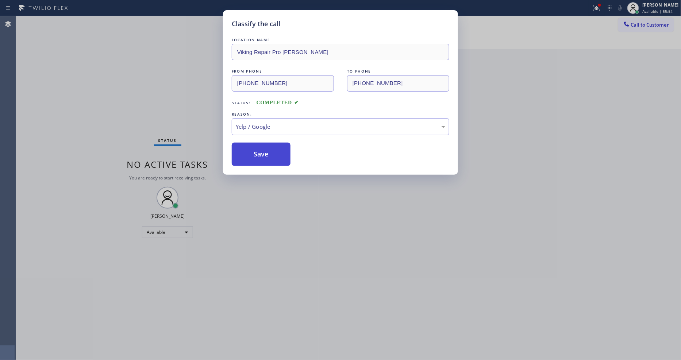
click at [269, 154] on button "Save" at bounding box center [261, 154] width 59 height 23
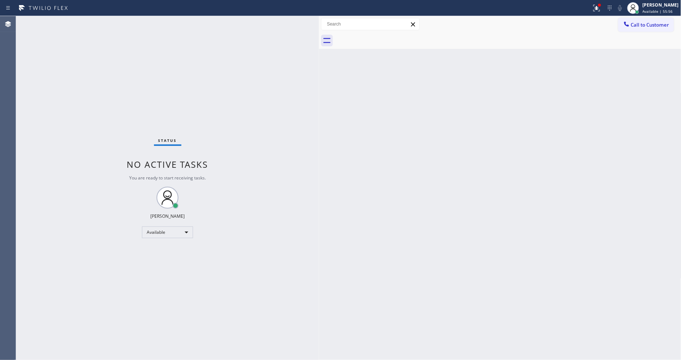
click at [101, 20] on div "Status No active tasks You are ready to start receiving tasks. Lyka Montero Ava…" at bounding box center [167, 188] width 303 height 344
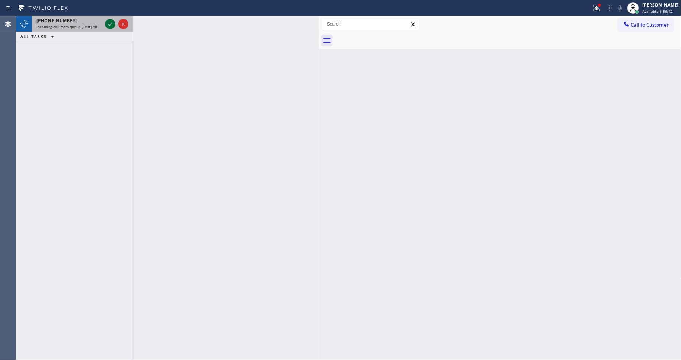
click at [110, 23] on icon at bounding box center [110, 24] width 9 height 9
drag, startPoint x: 110, startPoint y: 24, endPoint x: 110, endPoint y: 28, distance: 4.0
click at [110, 28] on icon at bounding box center [110, 24] width 9 height 9
click at [110, 29] on div at bounding box center [117, 24] width 26 height 16
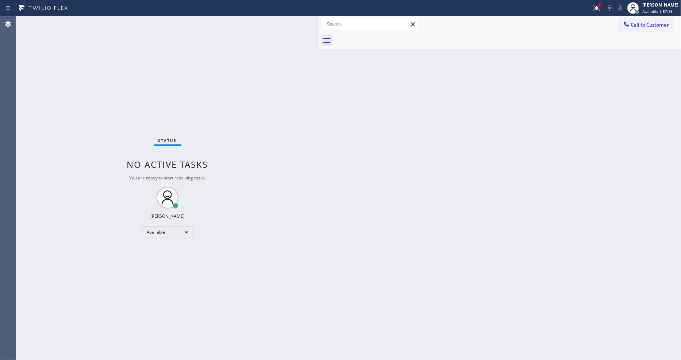
click at [414, 257] on div "Back to Dashboard Change Sender ID Customers Technicians Select a contact Outbo…" at bounding box center [500, 188] width 363 height 344
click at [605, 10] on div at bounding box center [597, 8] width 16 height 9
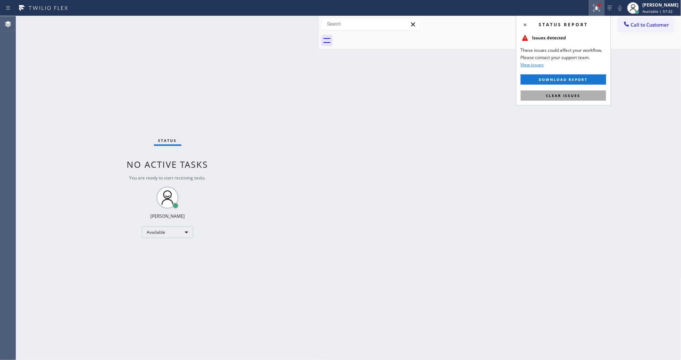
click at [580, 96] on span "Clear issues" at bounding box center [564, 95] width 34 height 5
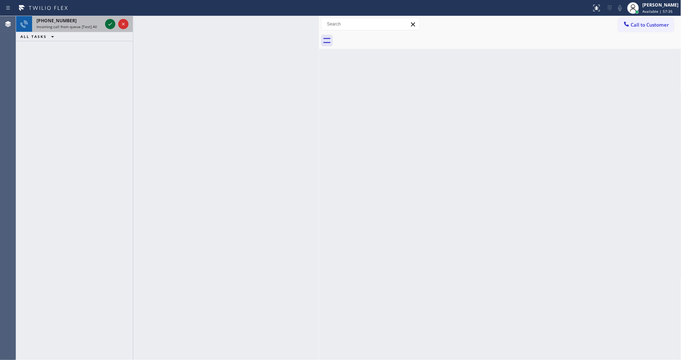
click at [112, 24] on icon at bounding box center [110, 24] width 9 height 9
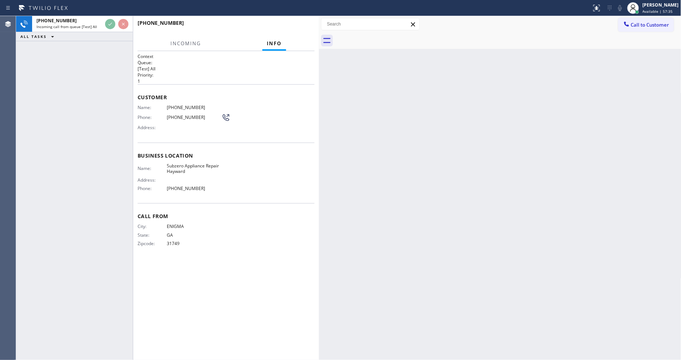
click at [81, 91] on div "+12292185144 Incoming call from queue [Test] All ALL TASKS ALL TASKS ACTIVE TAS…" at bounding box center [74, 188] width 117 height 344
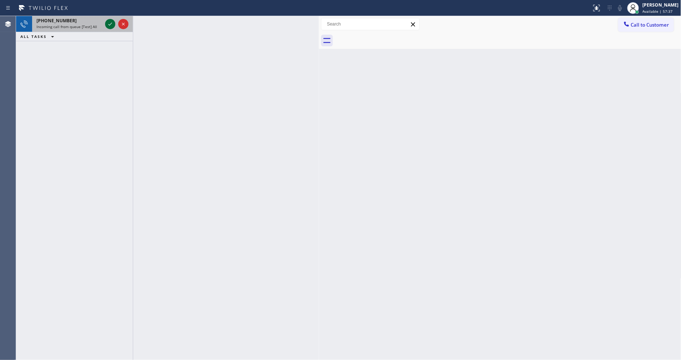
click at [107, 23] on icon at bounding box center [110, 24] width 9 height 9
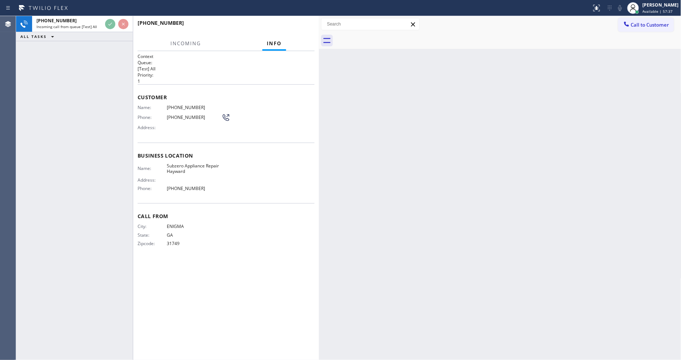
click at [79, 91] on div "+12292185144 Incoming call from queue [Test] All ALL TASKS ALL TASKS ACTIVE TAS…" at bounding box center [74, 188] width 117 height 344
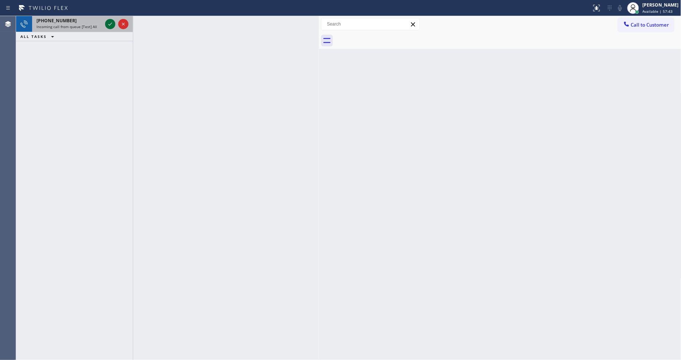
drag, startPoint x: 116, startPoint y: 19, endPoint x: 106, endPoint y: 23, distance: 10.3
click at [116, 19] on div at bounding box center [117, 24] width 26 height 16
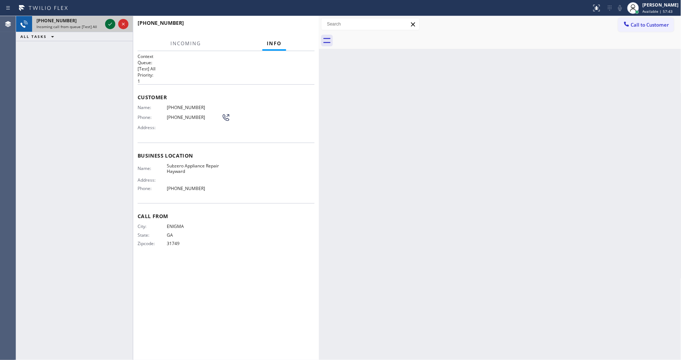
click at [106, 23] on icon at bounding box center [110, 24] width 9 height 9
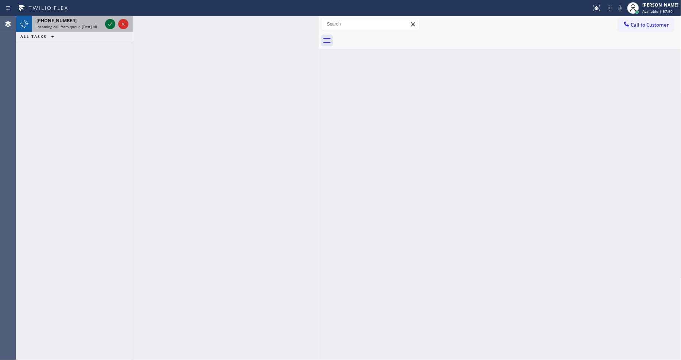
click at [110, 22] on icon at bounding box center [110, 24] width 9 height 9
click at [109, 20] on icon at bounding box center [110, 24] width 9 height 9
click at [110, 22] on icon at bounding box center [110, 24] width 9 height 9
click at [108, 22] on icon at bounding box center [110, 24] width 9 height 9
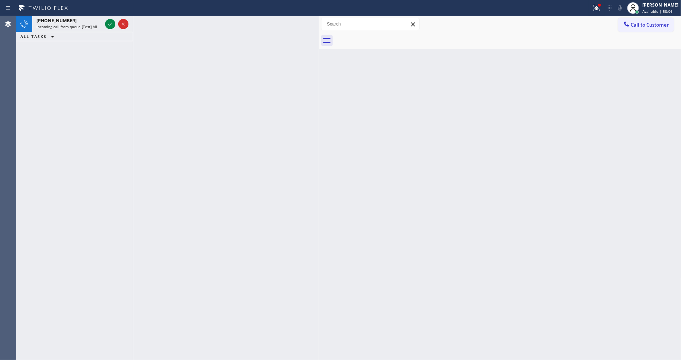
click at [108, 22] on icon at bounding box center [110, 24] width 9 height 9
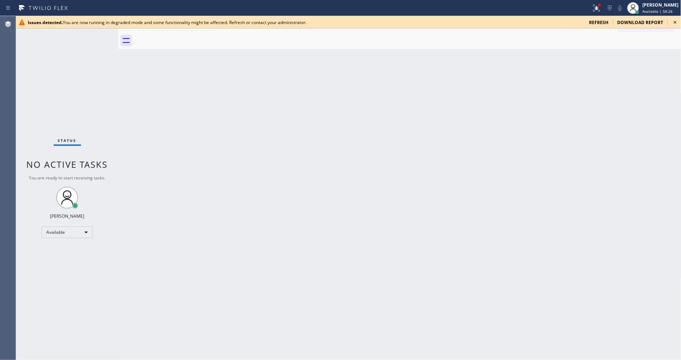
click at [597, 21] on span "refresh" at bounding box center [599, 22] width 19 height 6
drag, startPoint x: 673, startPoint y: 23, endPoint x: 645, endPoint y: 19, distance: 28.3
click at [673, 22] on icon at bounding box center [675, 22] width 9 height 9
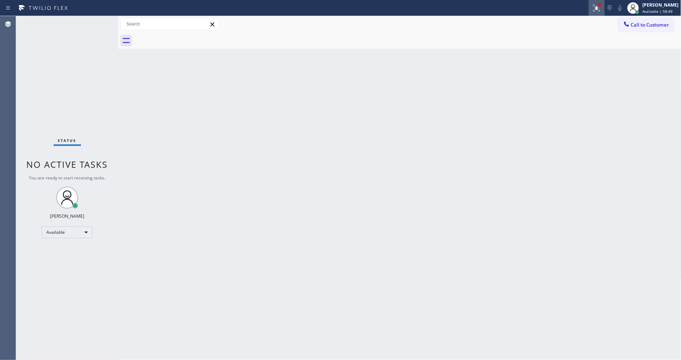
click at [599, 9] on icon at bounding box center [597, 8] width 9 height 9
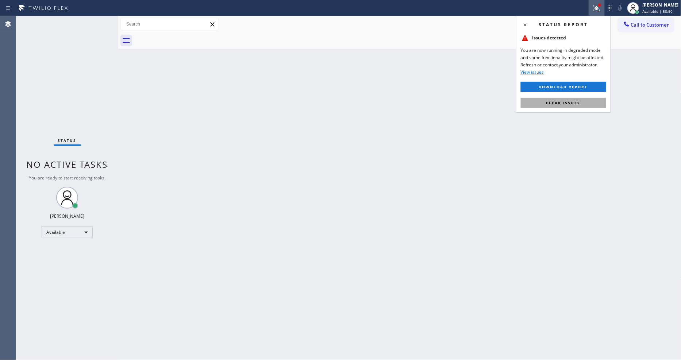
click at [568, 104] on span "Clear issues" at bounding box center [564, 102] width 34 height 5
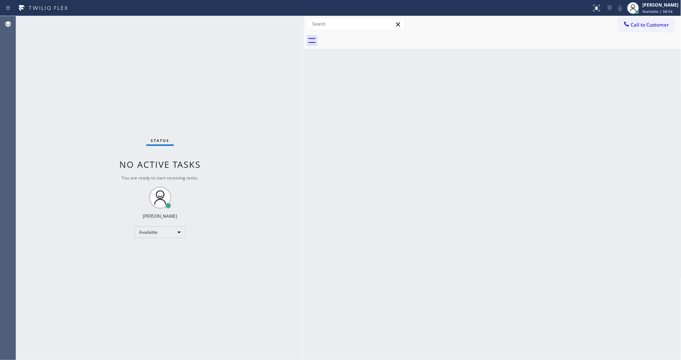
drag, startPoint x: 119, startPoint y: 41, endPoint x: 334, endPoint y: 60, distance: 215.6
click at [304, 66] on div at bounding box center [304, 188] width 0 height 344
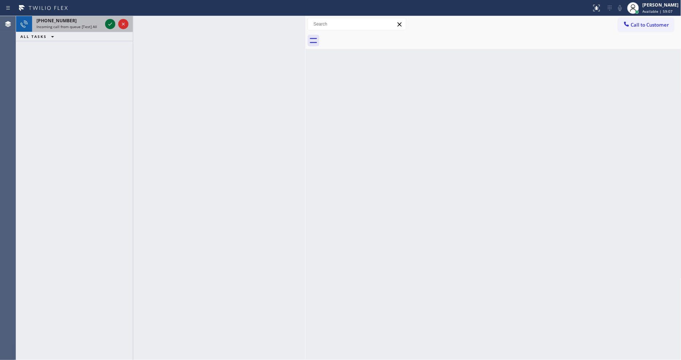
drag, startPoint x: 109, startPoint y: 21, endPoint x: 109, endPoint y: 28, distance: 6.9
click at [109, 21] on icon at bounding box center [110, 24] width 9 height 9
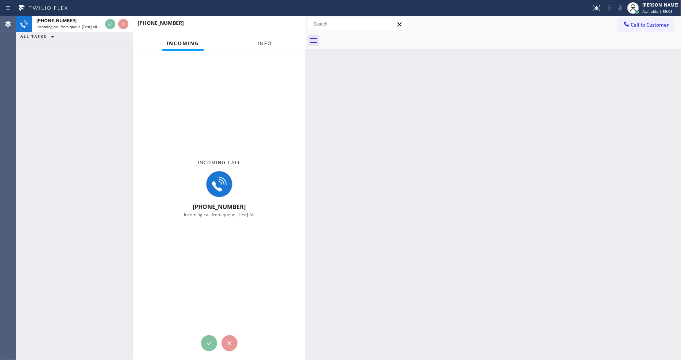
click at [269, 42] on button "Info" at bounding box center [264, 44] width 23 height 14
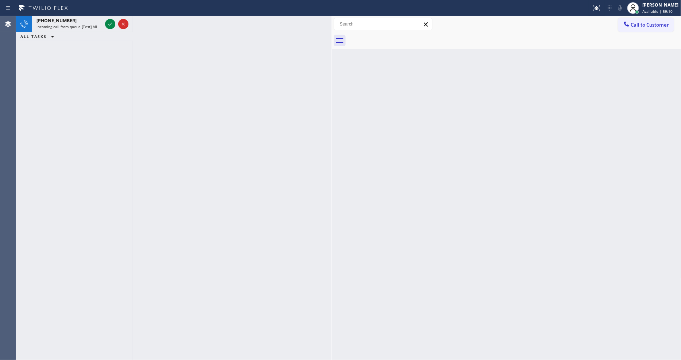
drag, startPoint x: 305, startPoint y: 66, endPoint x: 331, endPoint y: 72, distance: 27.1
click at [332, 72] on div at bounding box center [332, 188] width 0 height 344
click at [106, 23] on icon at bounding box center [110, 24] width 9 height 9
click at [110, 23] on icon at bounding box center [110, 24] width 9 height 9
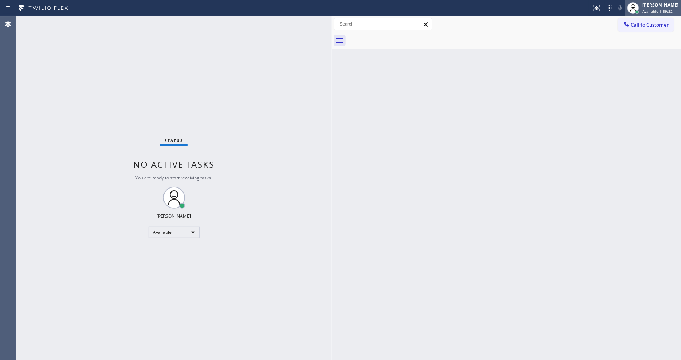
click at [634, 12] on div at bounding box center [633, 8] width 16 height 16
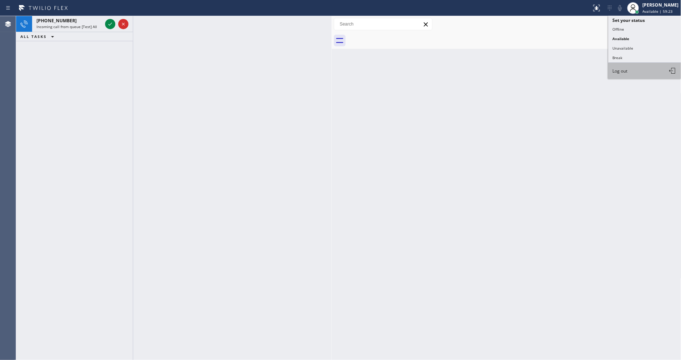
click at [629, 71] on button "Log out" at bounding box center [645, 71] width 73 height 16
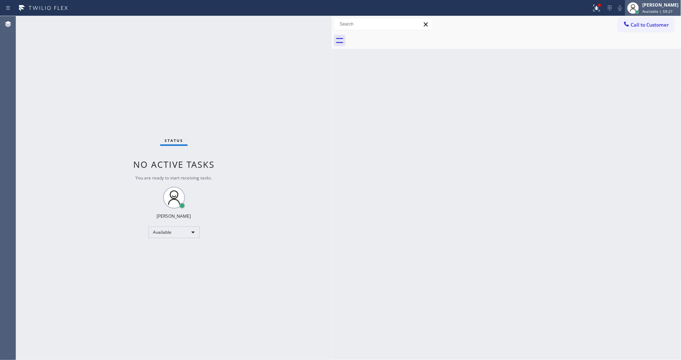
click at [659, 9] on span "Available | 59:27" at bounding box center [658, 11] width 30 height 5
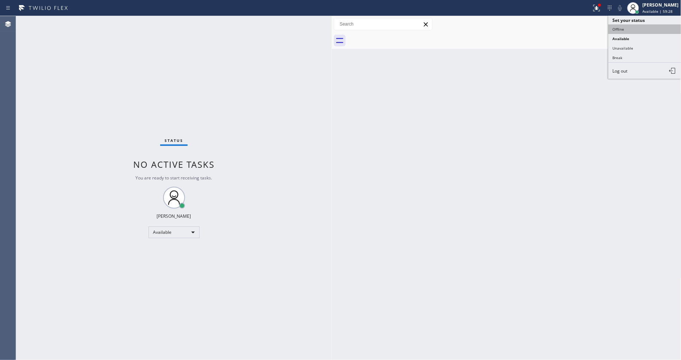
click at [637, 30] on button "Offline" at bounding box center [645, 28] width 73 height 9
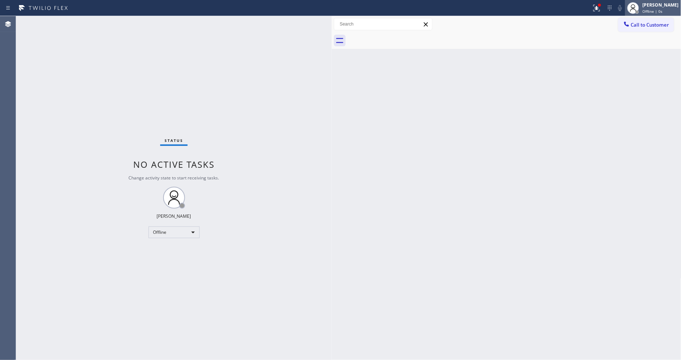
click at [654, 12] on span "Offline | 0s" at bounding box center [653, 11] width 20 height 5
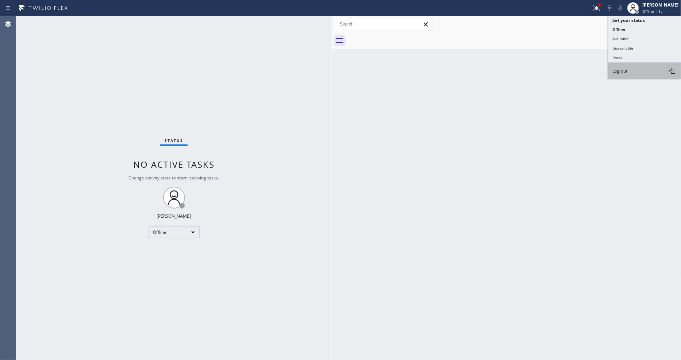
click at [644, 70] on button "Log out" at bounding box center [645, 71] width 73 height 16
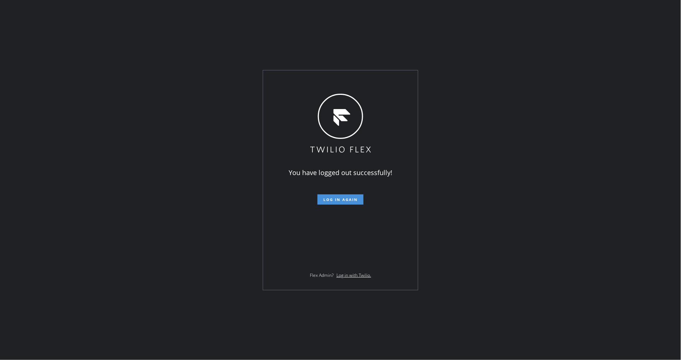
click at [324, 196] on button "Log in again" at bounding box center [341, 200] width 46 height 10
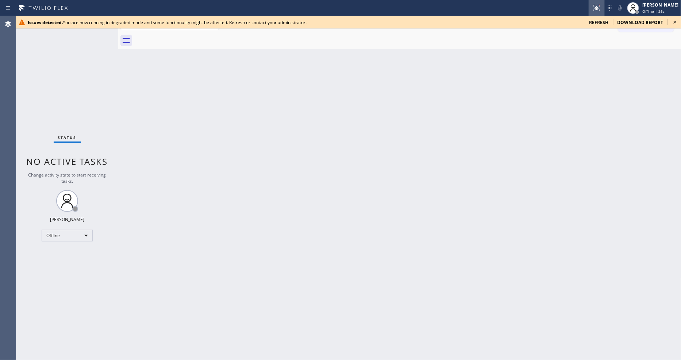
click at [600, 8] on icon at bounding box center [597, 8] width 9 height 9
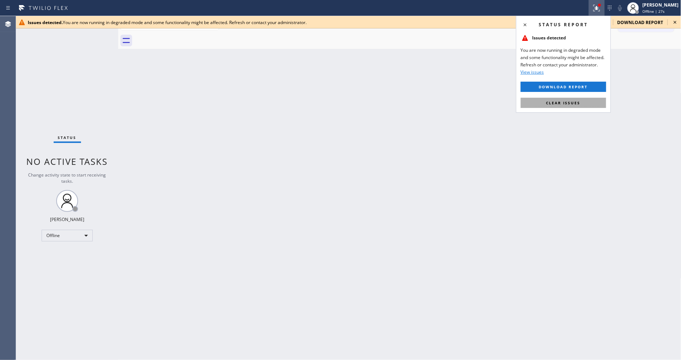
click at [575, 105] on span "Clear issues" at bounding box center [564, 102] width 34 height 5
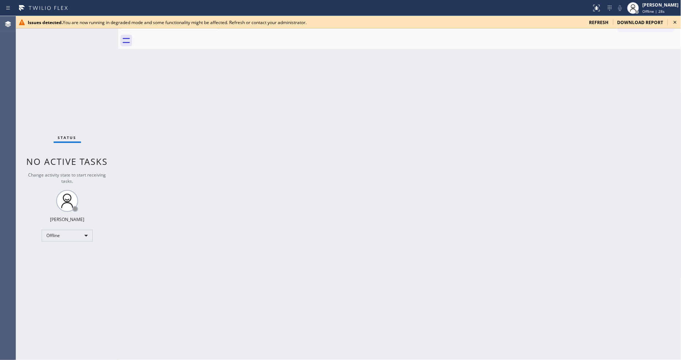
click at [613, 23] on icon at bounding box center [675, 22] width 3 height 3
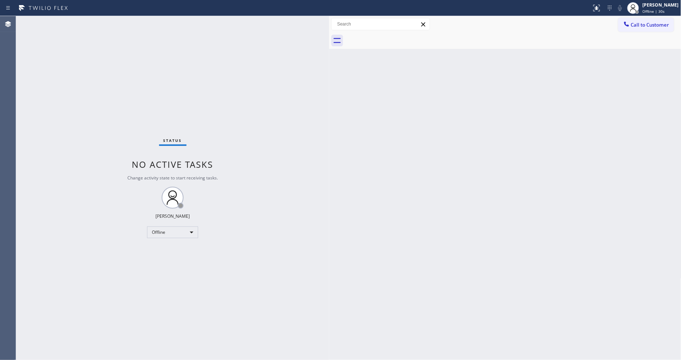
drag, startPoint x: 119, startPoint y: 44, endPoint x: 337, endPoint y: 39, distance: 218.4
click at [329, 39] on div at bounding box center [329, 188] width 0 height 344
click at [177, 233] on div "Offline" at bounding box center [177, 233] width 51 height 12
click at [169, 253] on li "Available" at bounding box center [177, 252] width 50 height 9
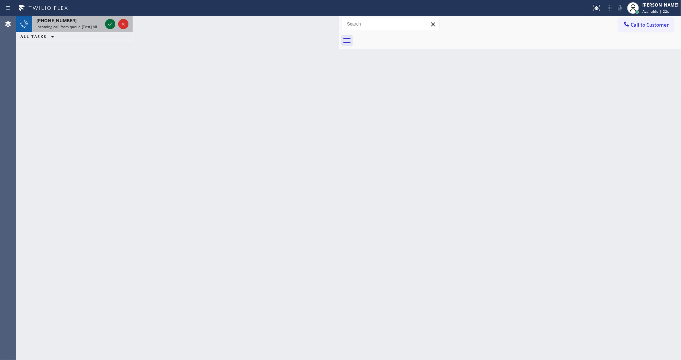
click at [110, 21] on icon at bounding box center [110, 24] width 9 height 9
click at [111, 21] on icon at bounding box center [110, 24] width 9 height 9
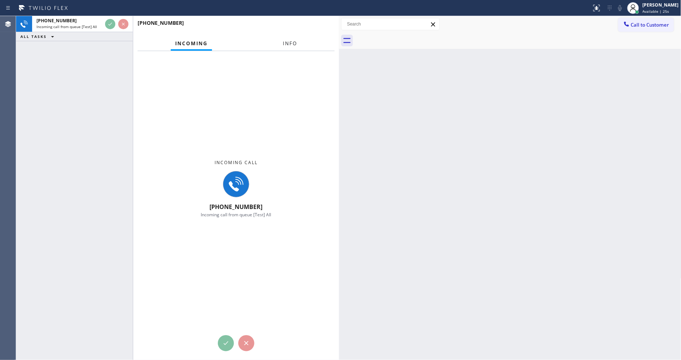
click at [290, 45] on button "Info" at bounding box center [290, 44] width 23 height 14
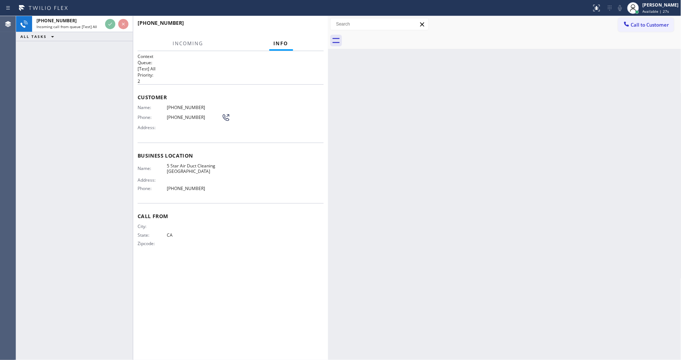
drag, startPoint x: 341, startPoint y: 89, endPoint x: 330, endPoint y: 88, distance: 11.0
click at [328, 88] on div at bounding box center [328, 188] width 0 height 344
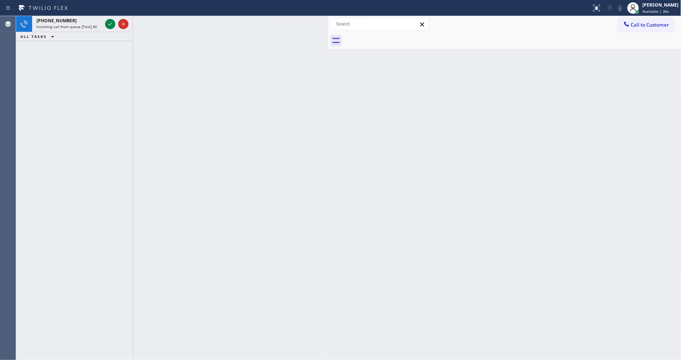
click at [108, 23] on icon at bounding box center [110, 24] width 9 height 9
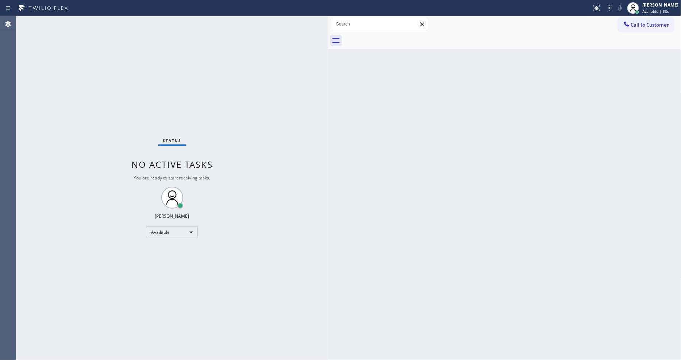
click at [613, 15] on div "Lyka Montero Available | 38s" at bounding box center [653, 8] width 56 height 16
click at [613, 48] on button "Unavailable" at bounding box center [645, 47] width 73 height 9
